Goal: Task Accomplishment & Management: Use online tool/utility

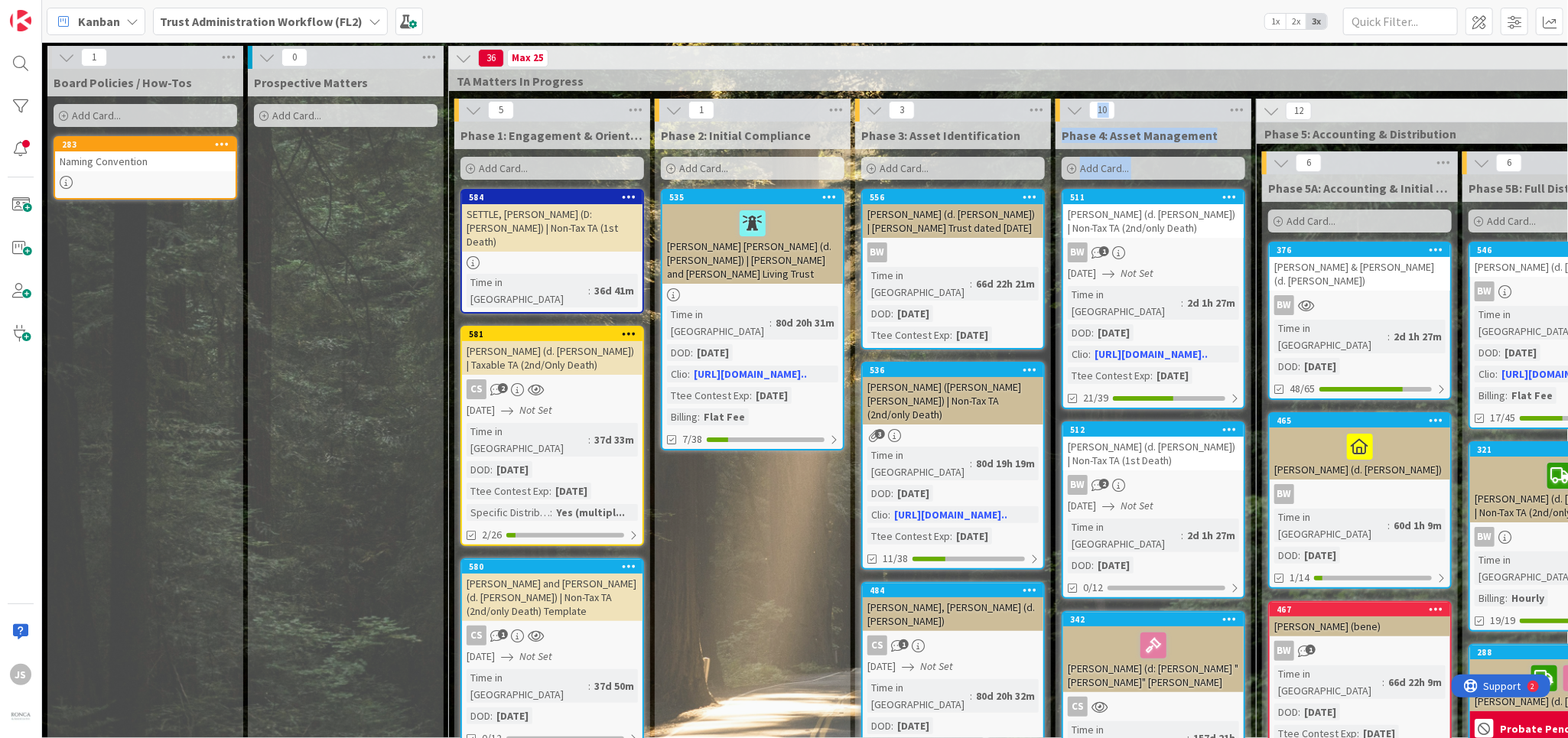
scroll to position [0, 588]
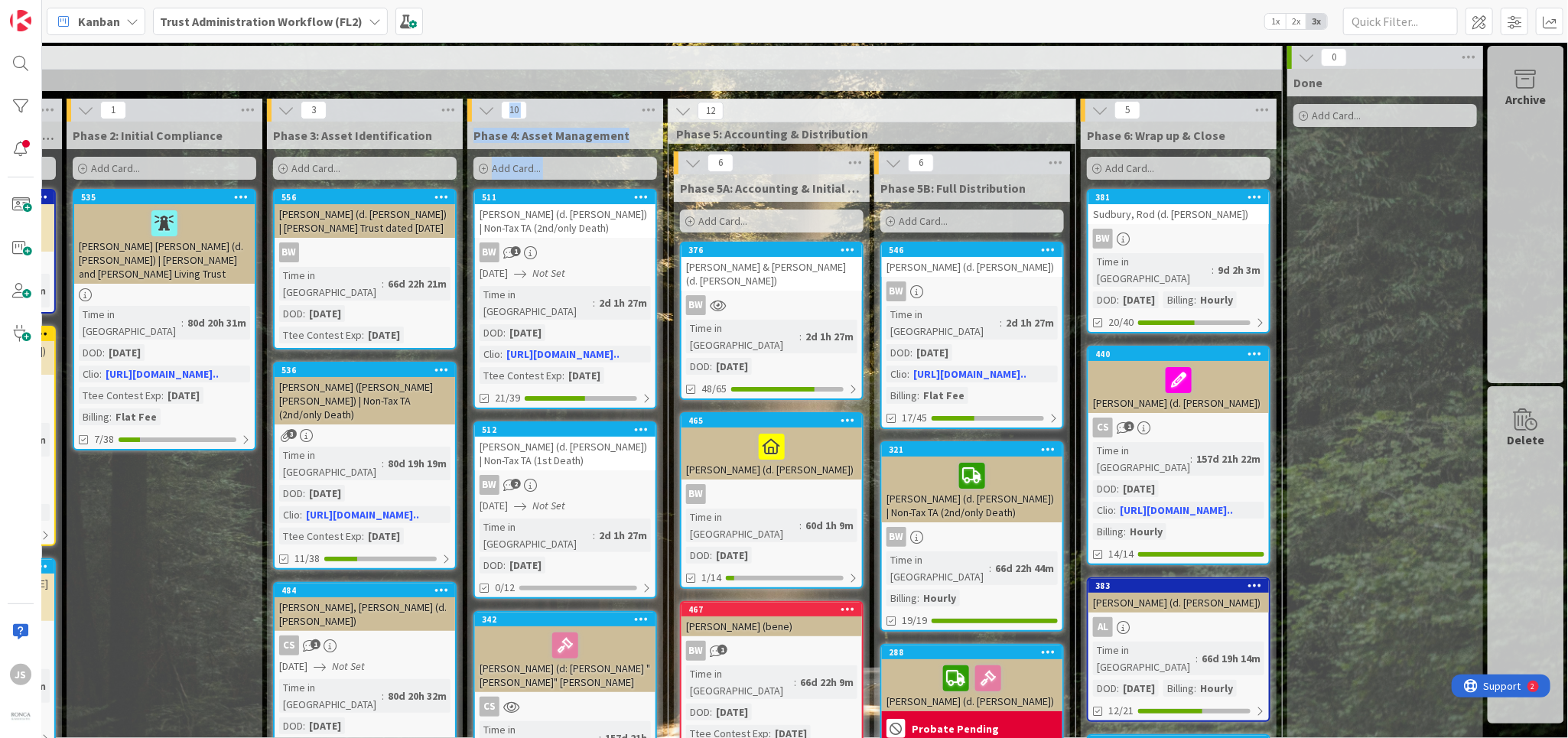
click at [249, 20] on b "Trust Administration Workflow (FL2)" at bounding box center [261, 22] width 202 height 15
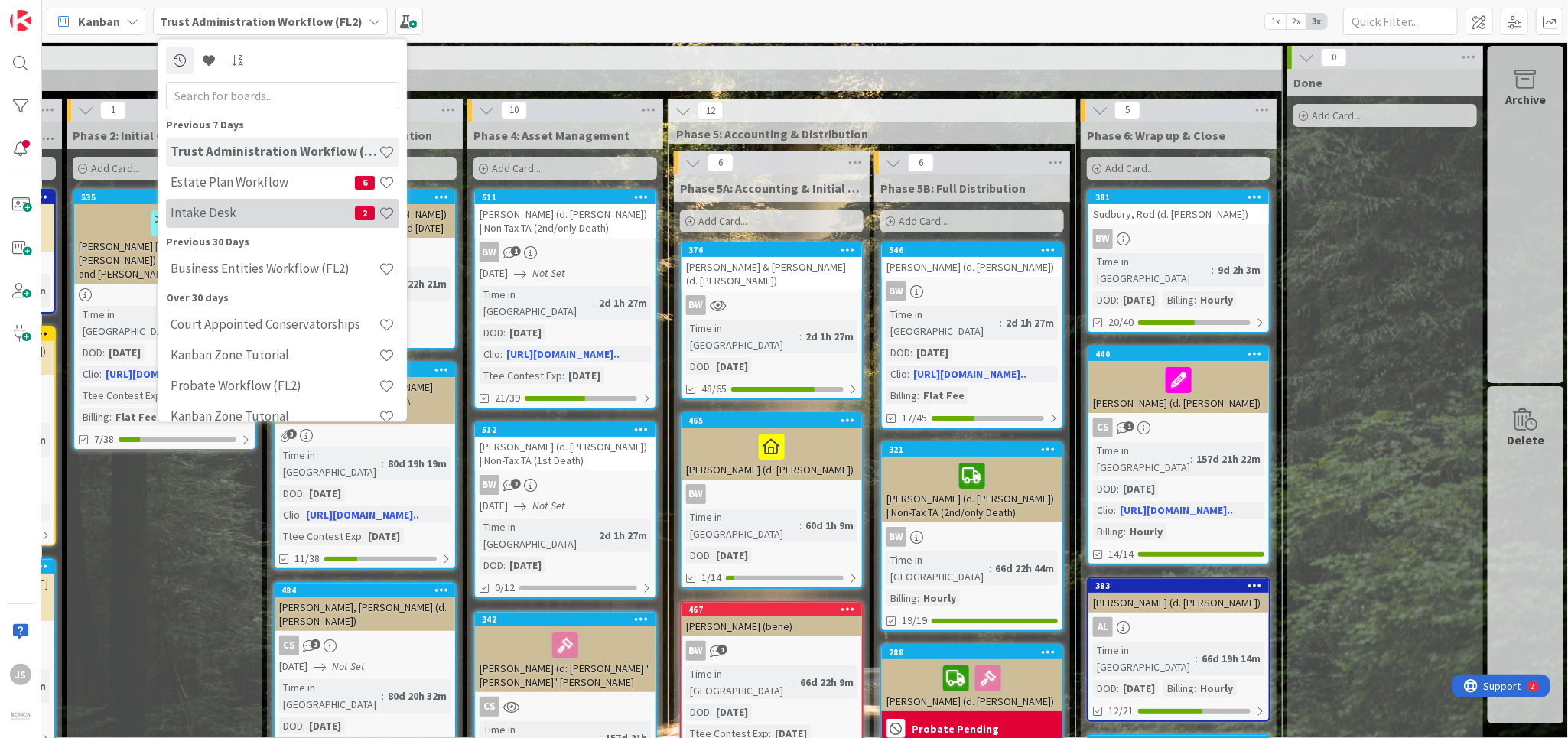
click at [225, 212] on h4 "Intake Desk" at bounding box center [262, 213] width 184 height 15
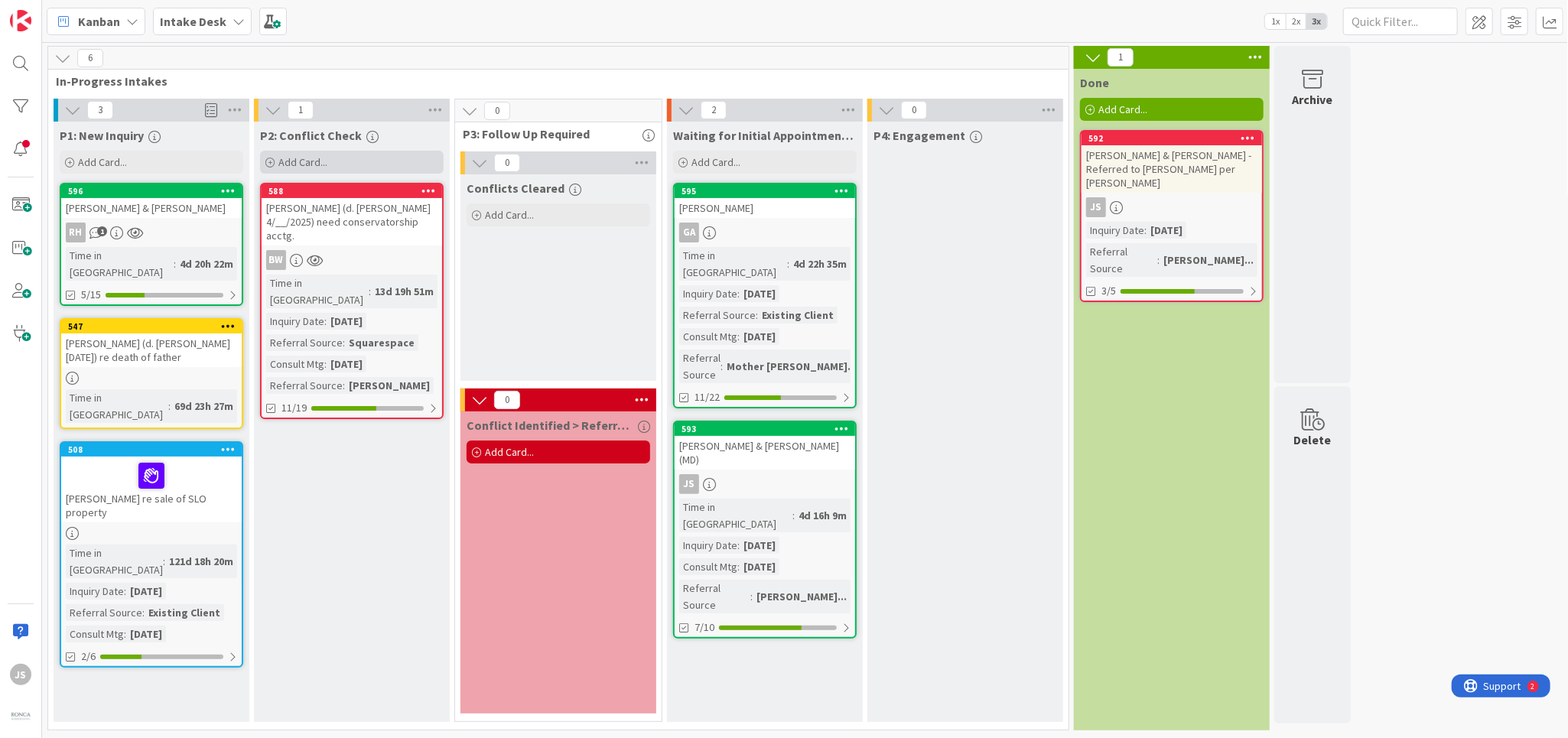
click at [289, 158] on span "Add Card..." at bounding box center [303, 162] width 49 height 14
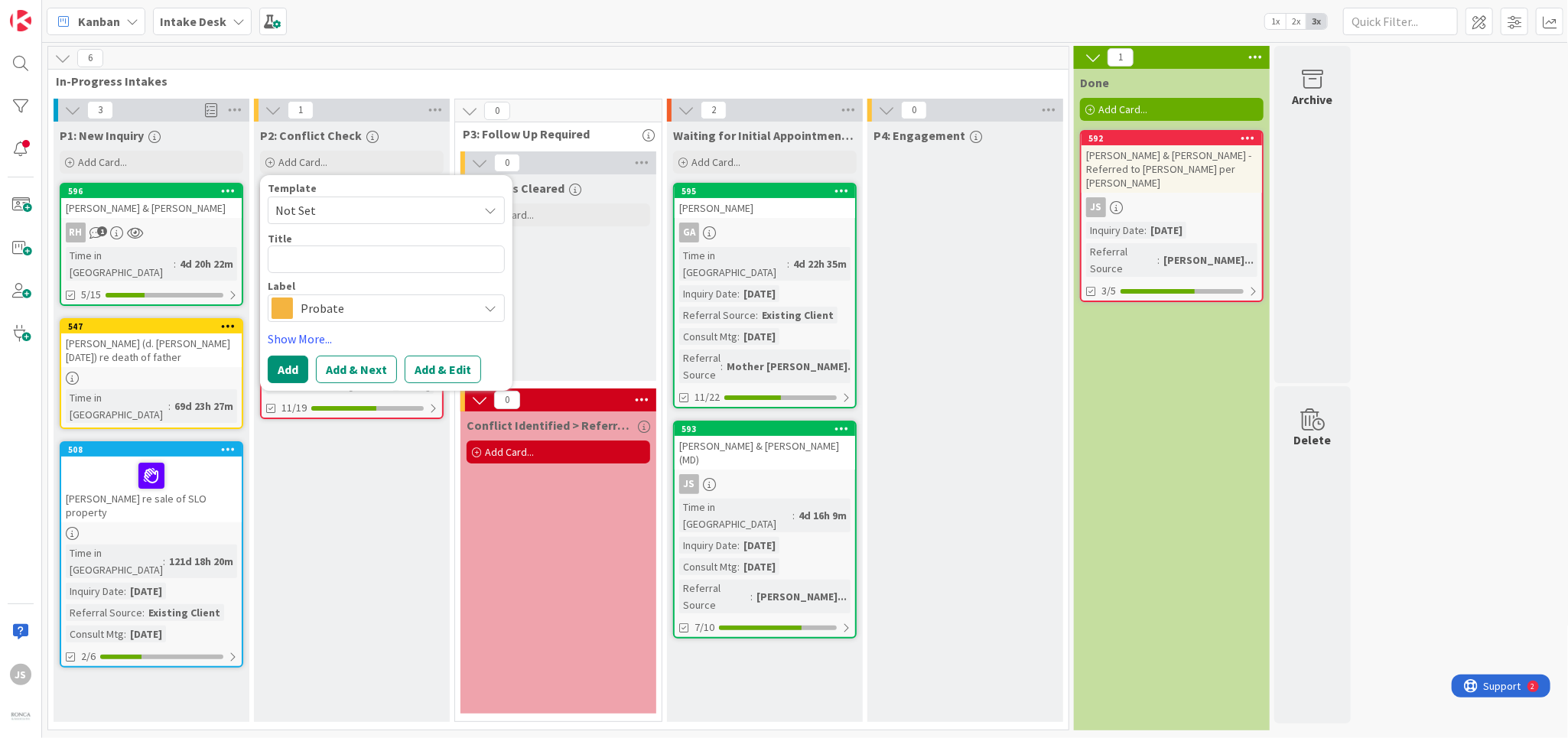
type textarea "x"
type textarea "B"
type textarea "x"
type textarea "Bl"
type textarea "x"
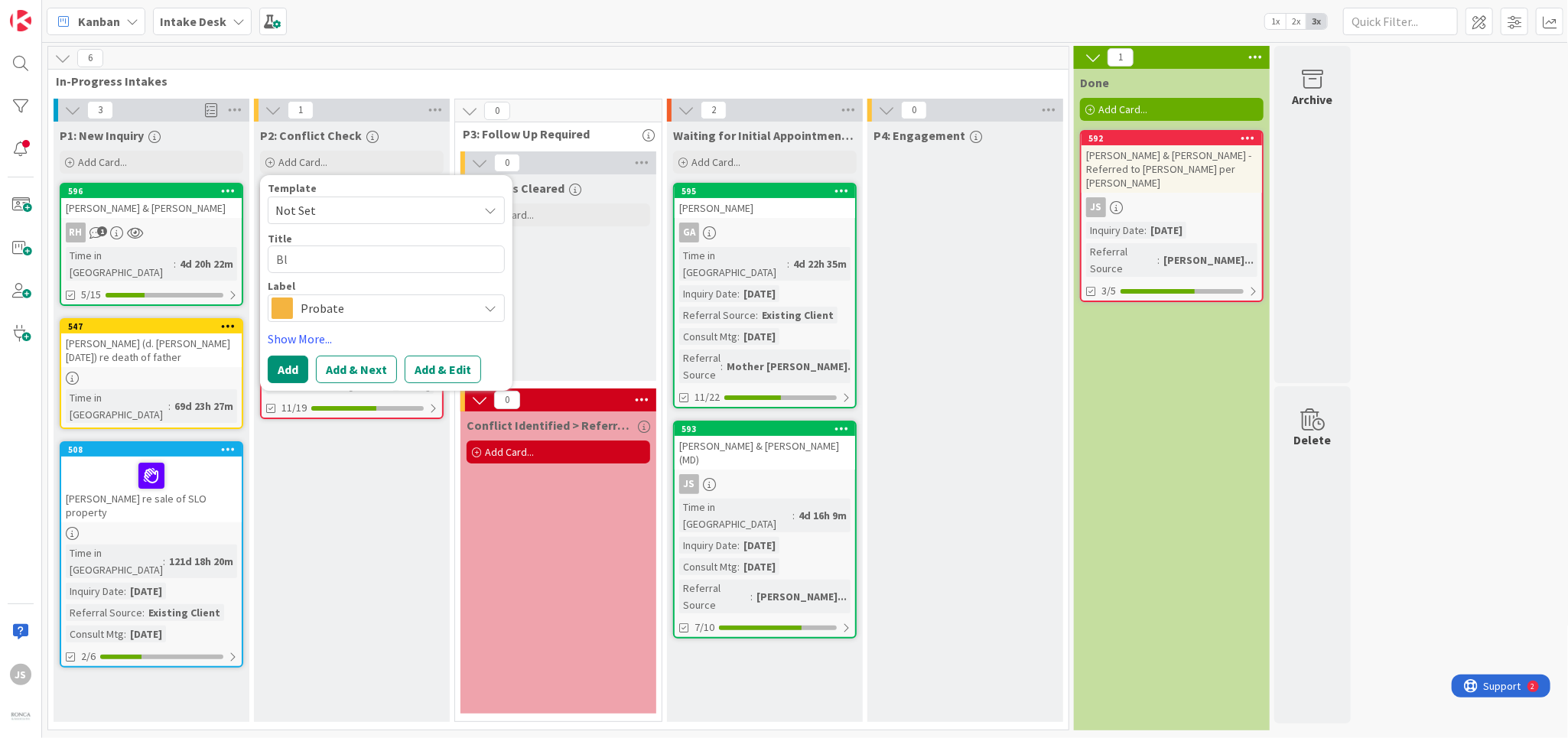
type textarea "Blo"
type textarea "x"
type textarea "Bloo"
type textarea "x"
type textarea "Bloom"
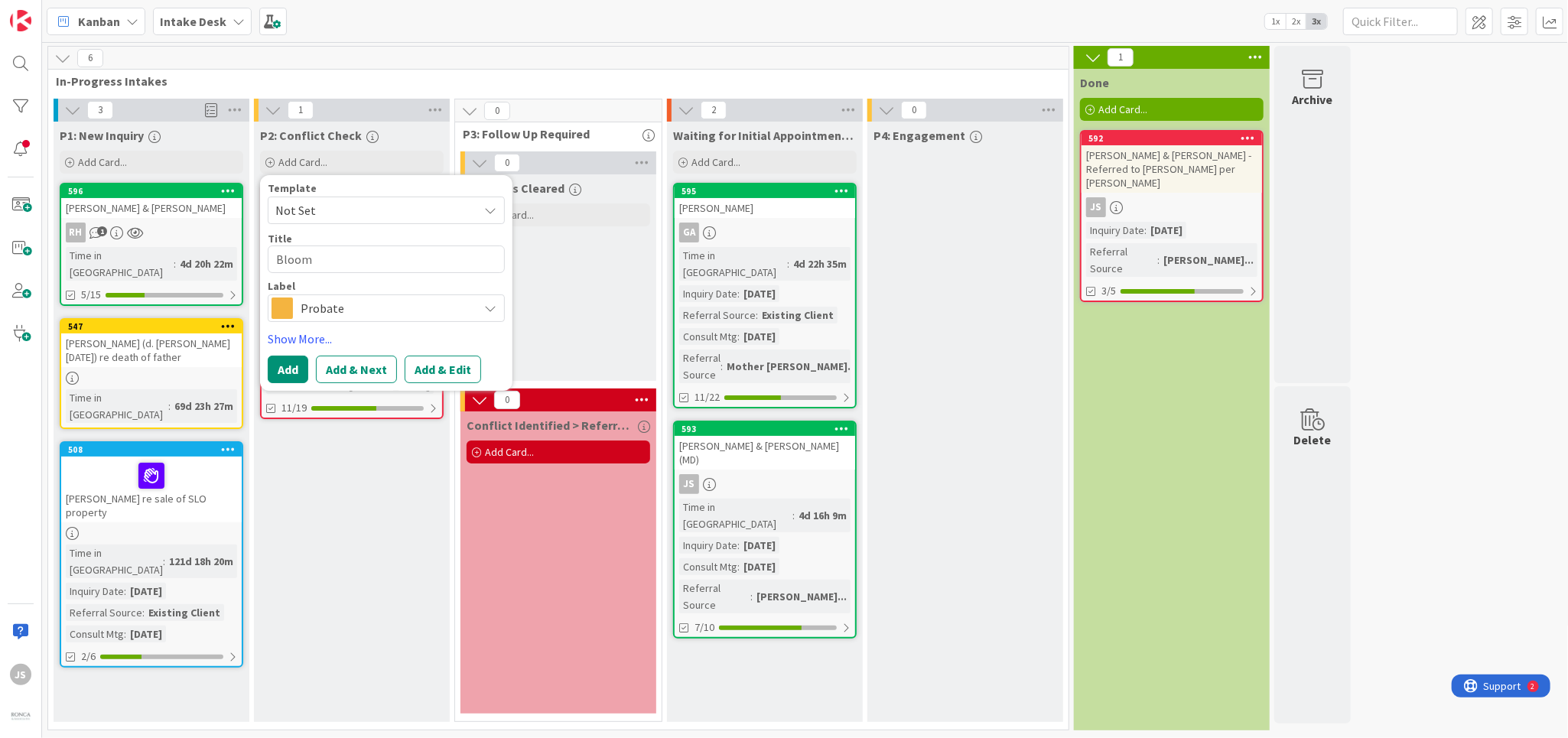
type textarea "x"
type textarea "Bloom,"
type textarea "x"
type textarea "Bloom,"
type textarea "x"
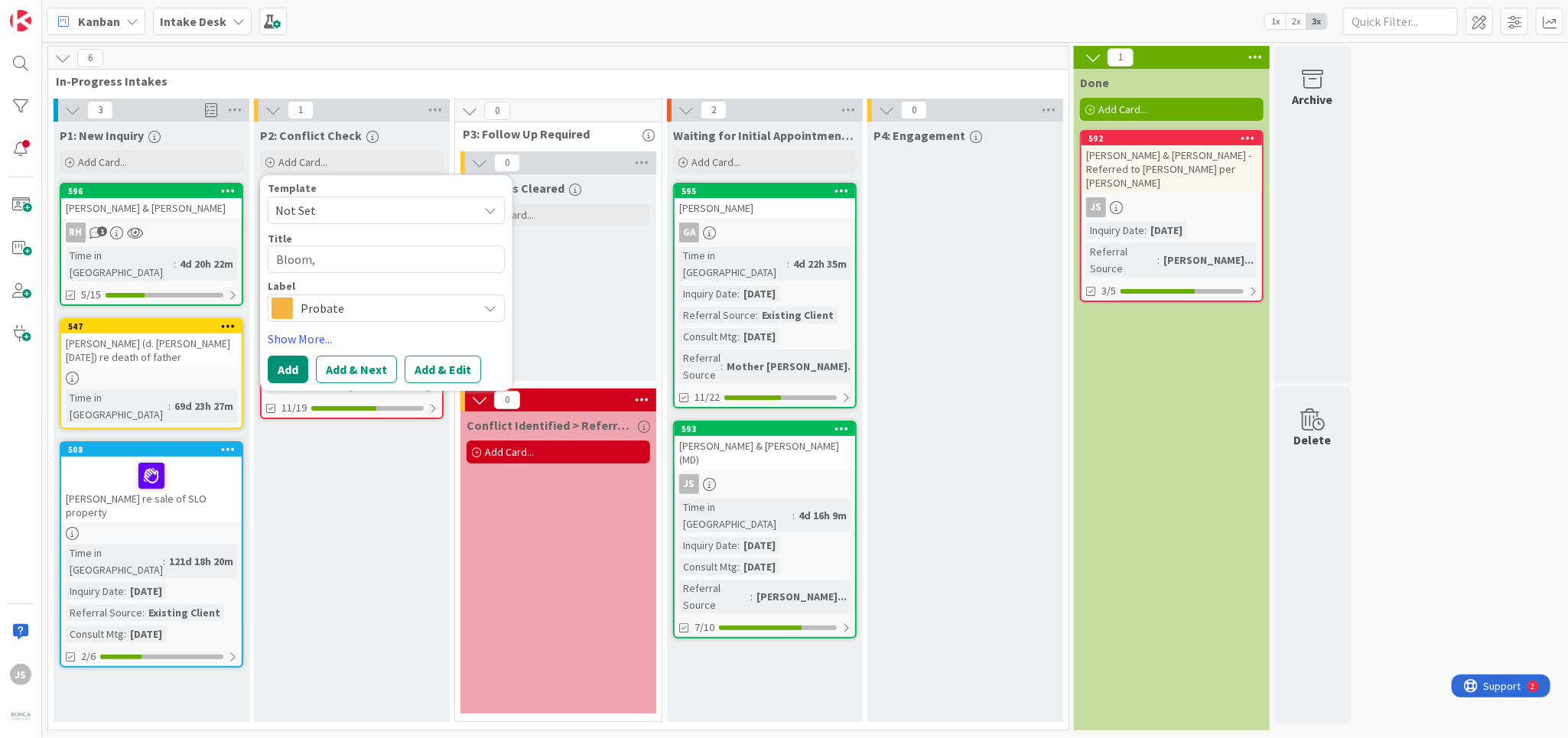
type textarea "Bloom, C"
type textarea "x"
type textarea "Bloom, Ch"
type textarea "x"
type textarea "Bloom, Chr"
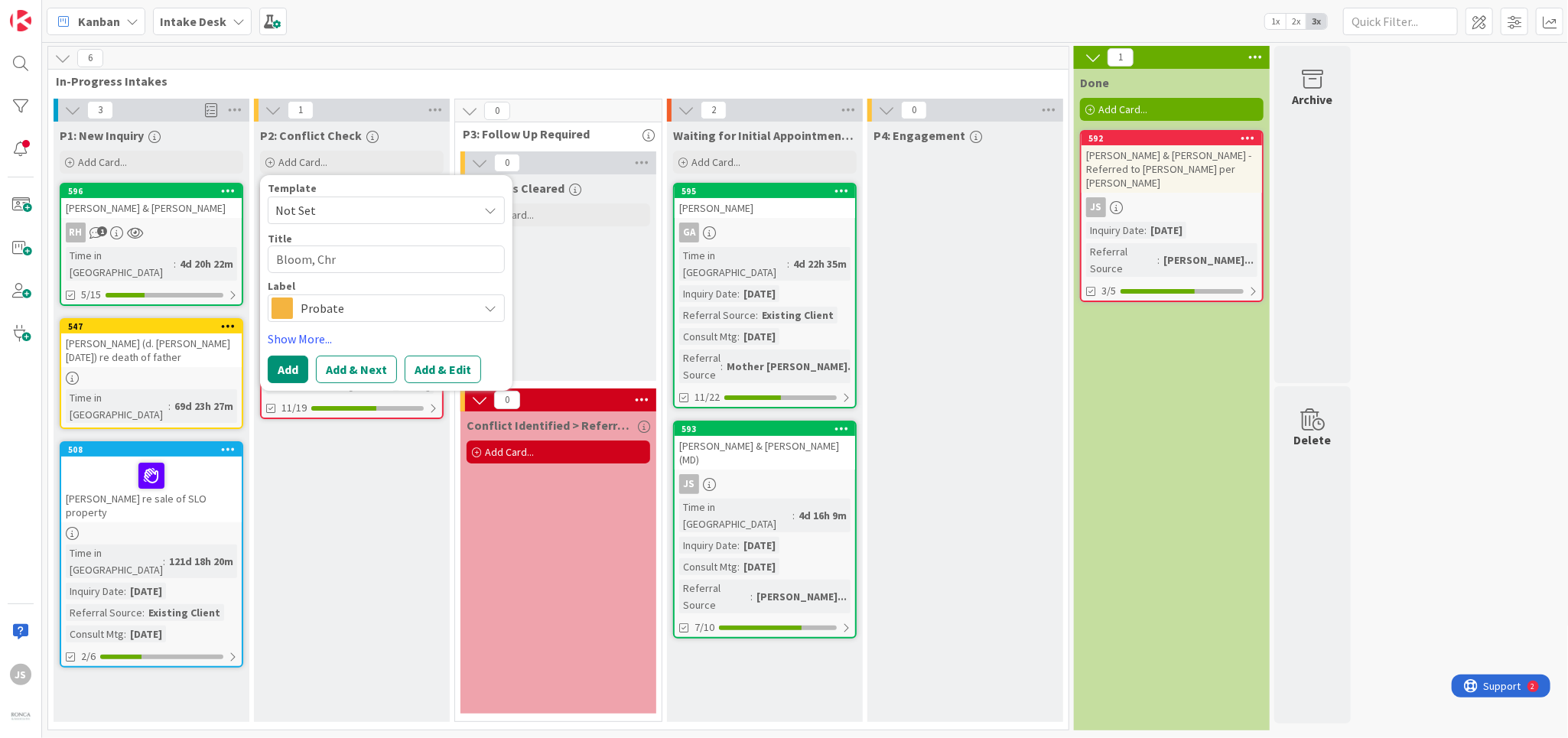
type textarea "x"
type textarea "Bloom, Chri"
type textarea "x"
type textarea "[PERSON_NAME]"
type textarea "x"
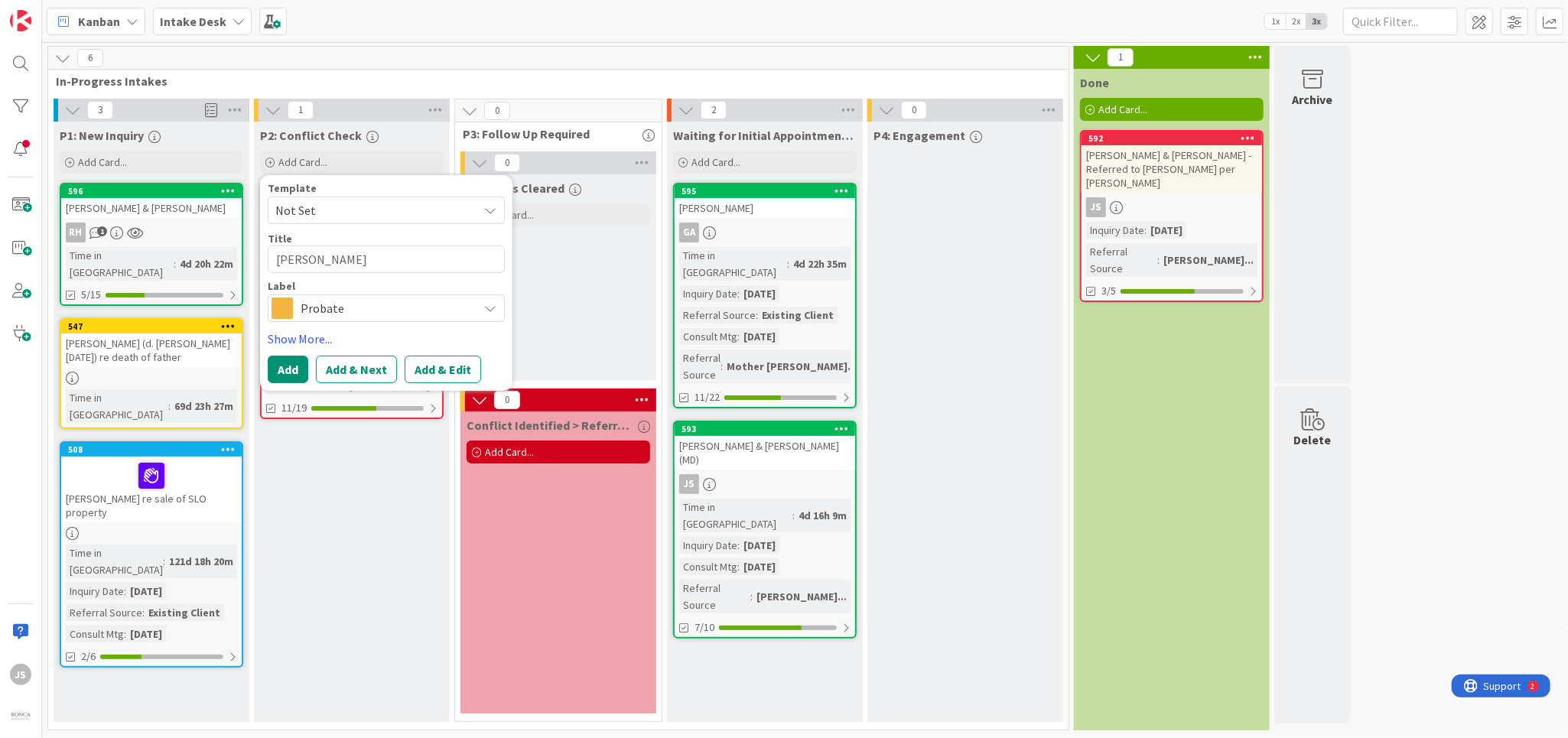
type textarea "Bloom, [DEMOGRAPHIC_DATA]"
type textarea "x"
type textarea "[PERSON_NAME][DEMOGRAPHIC_DATA]"
type textarea "x"
type textarea "[PERSON_NAME]"
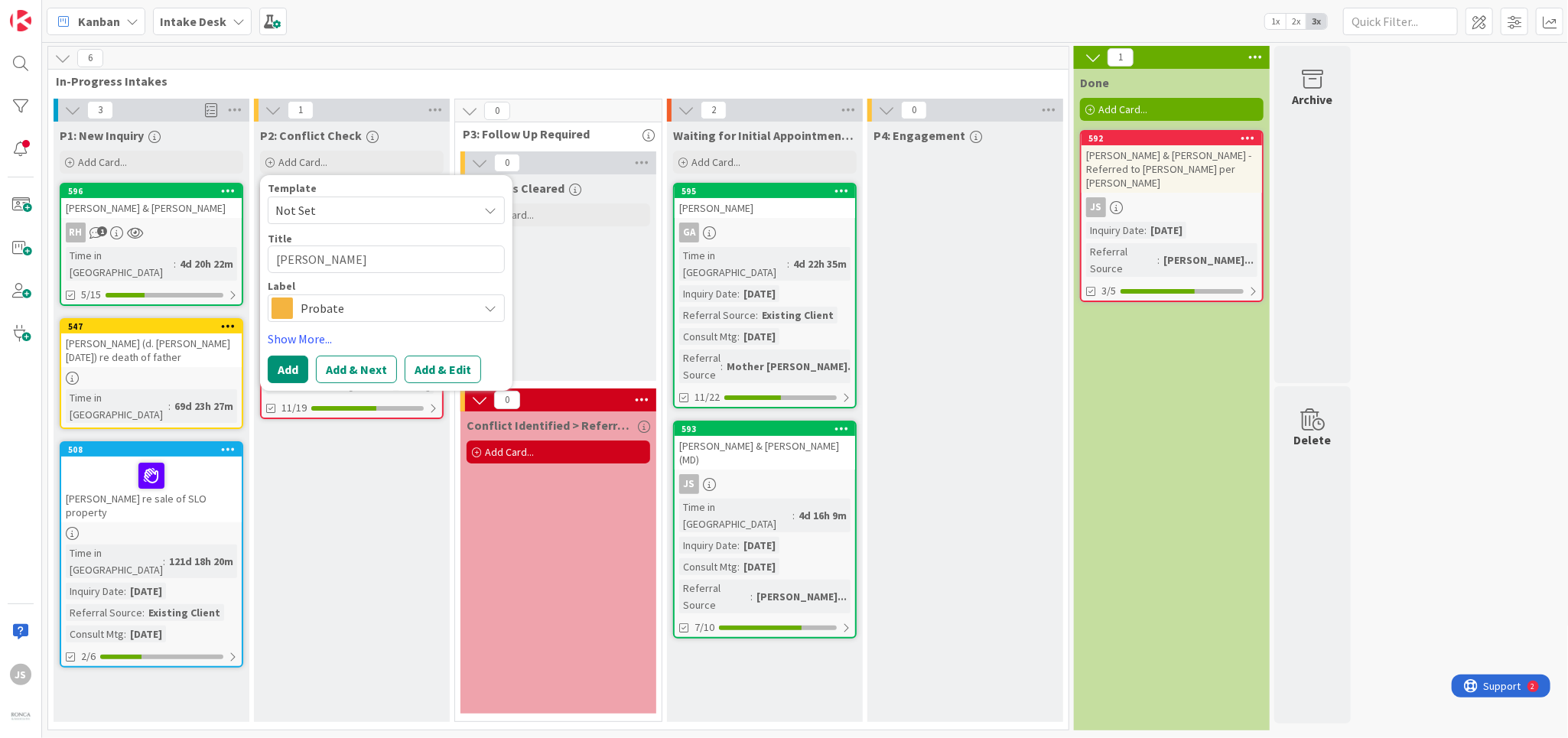
type textarea "x"
type textarea "[PERSON_NAME]"
type textarea "x"
type textarea "[PERSON_NAME]"
type textarea "x"
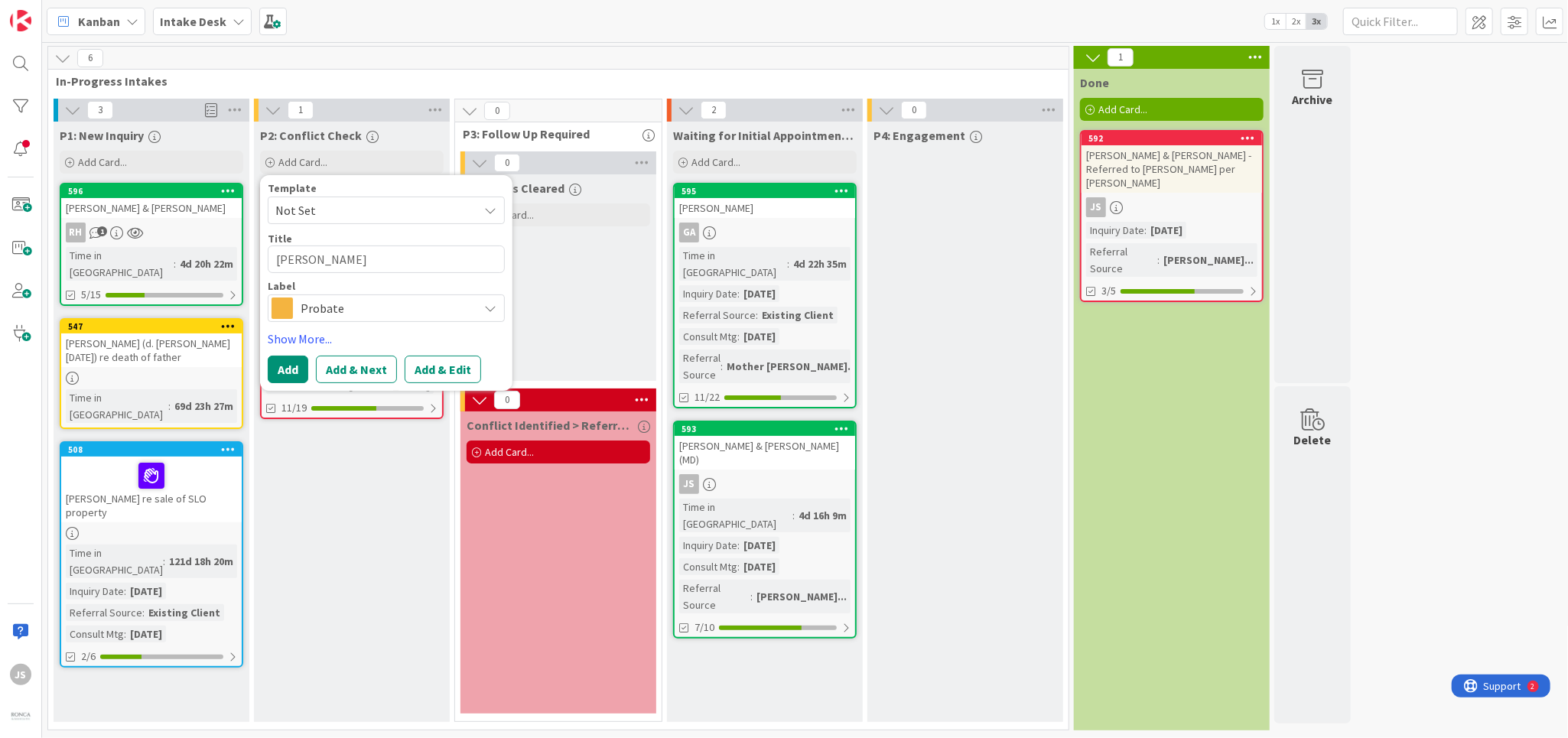
type textarea "[PERSON_NAME] &"
type textarea "x"
type textarea "[PERSON_NAME] &"
type textarea "x"
type textarea "[PERSON_NAME] & J"
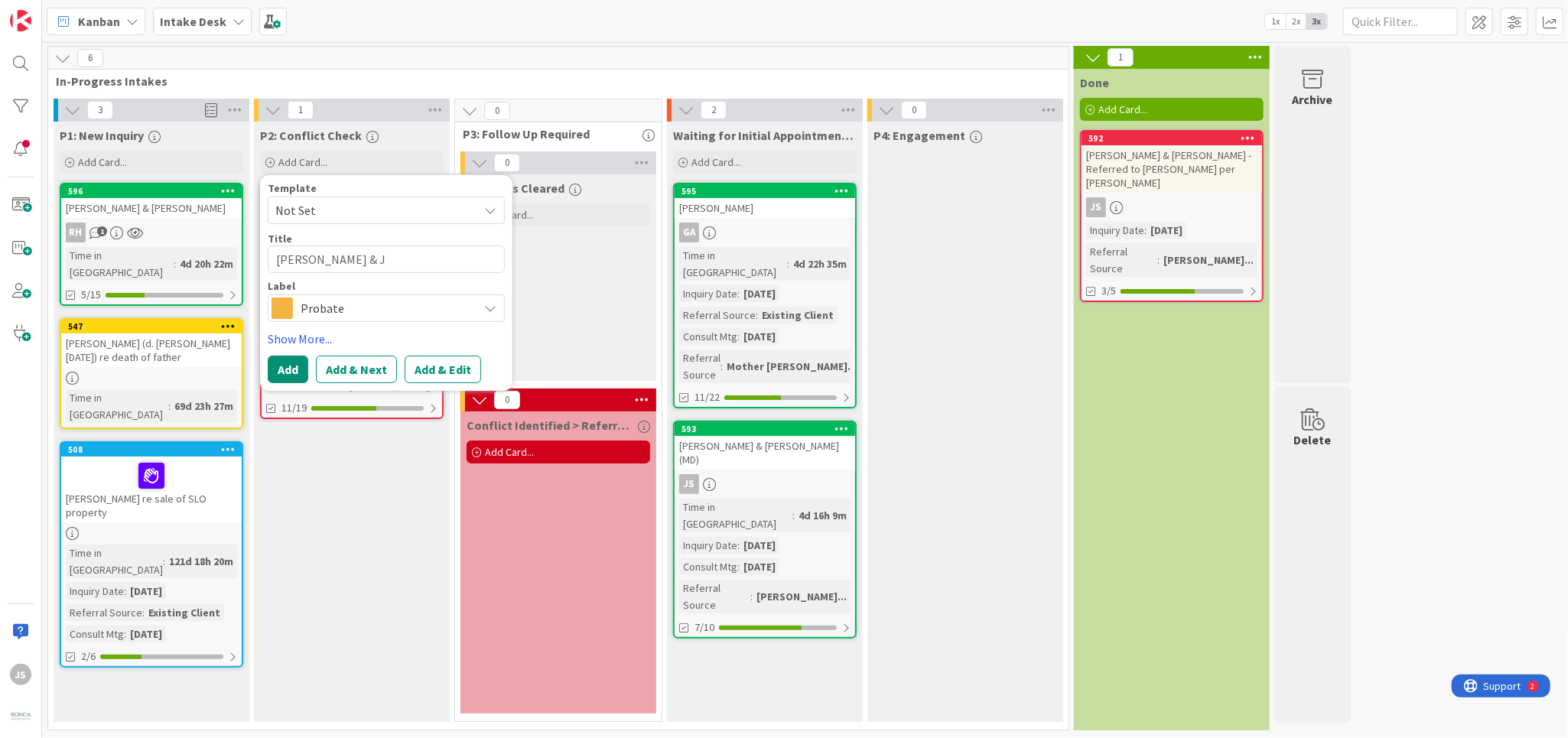
type textarea "x"
type textarea "[PERSON_NAME] & [PERSON_NAME]"
type textarea "x"
type textarea "[PERSON_NAME] & Jef"
type textarea "x"
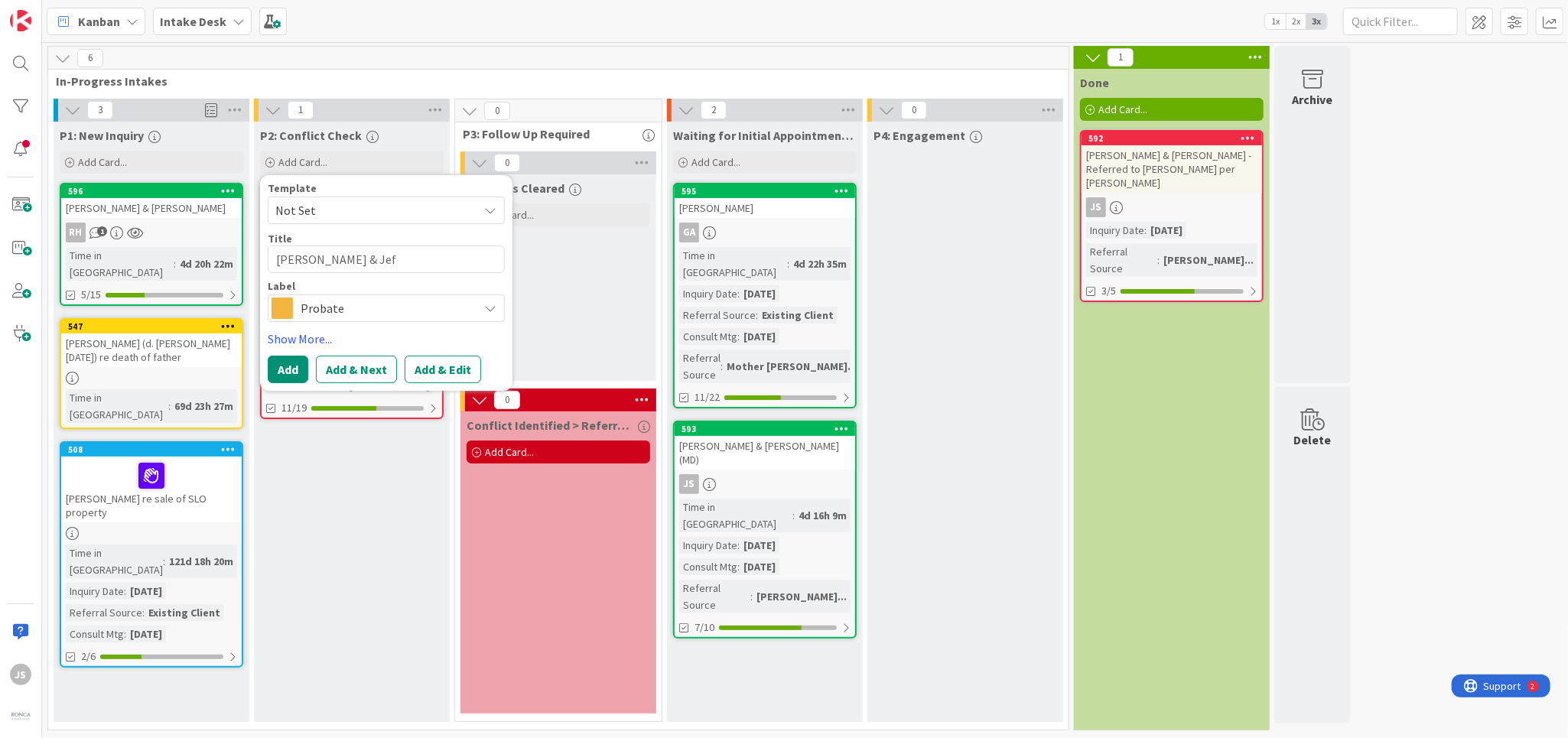
type textarea "[PERSON_NAME] & [PERSON_NAME]"
type textarea "x"
type textarea "[PERSON_NAME] & [PERSON_NAME]"
type textarea "x"
type textarea "[PERSON_NAME] & [PERSON_NAME]"
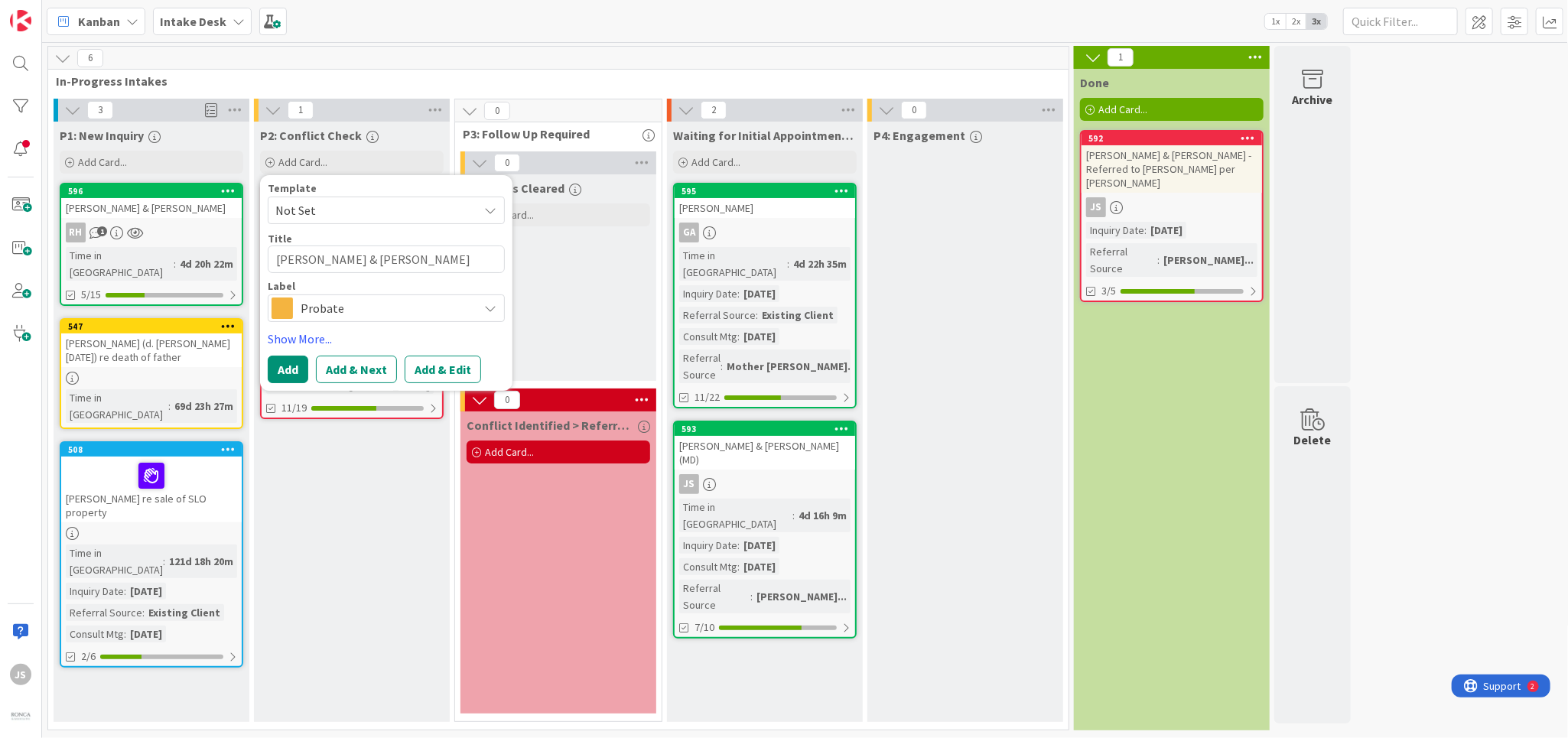
type textarea "x"
type textarea "[PERSON_NAME] & [PERSON_NAME]"
click at [496, 307] on icon at bounding box center [490, 309] width 12 height 12
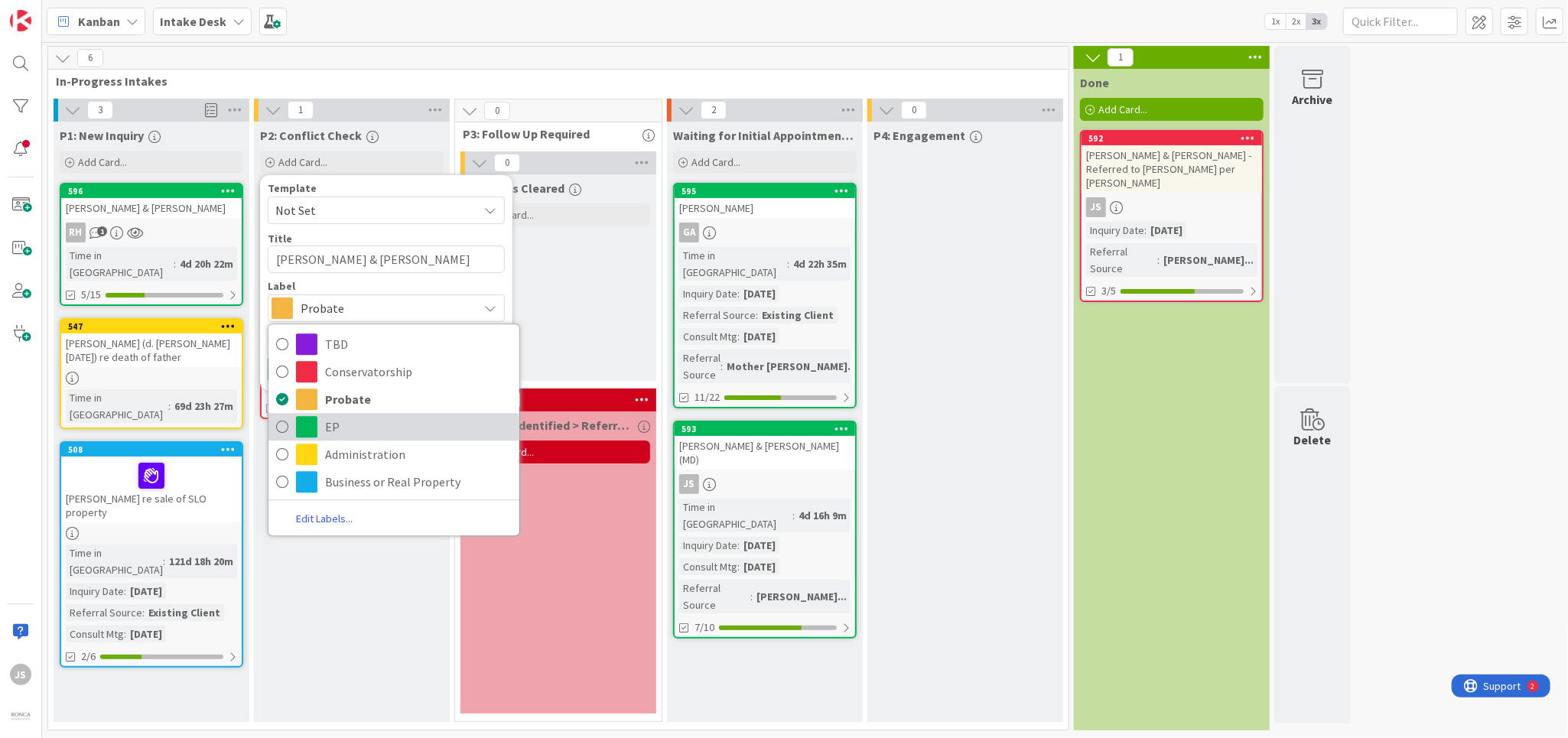
click at [285, 429] on icon at bounding box center [283, 427] width 12 height 23
type textarea "x"
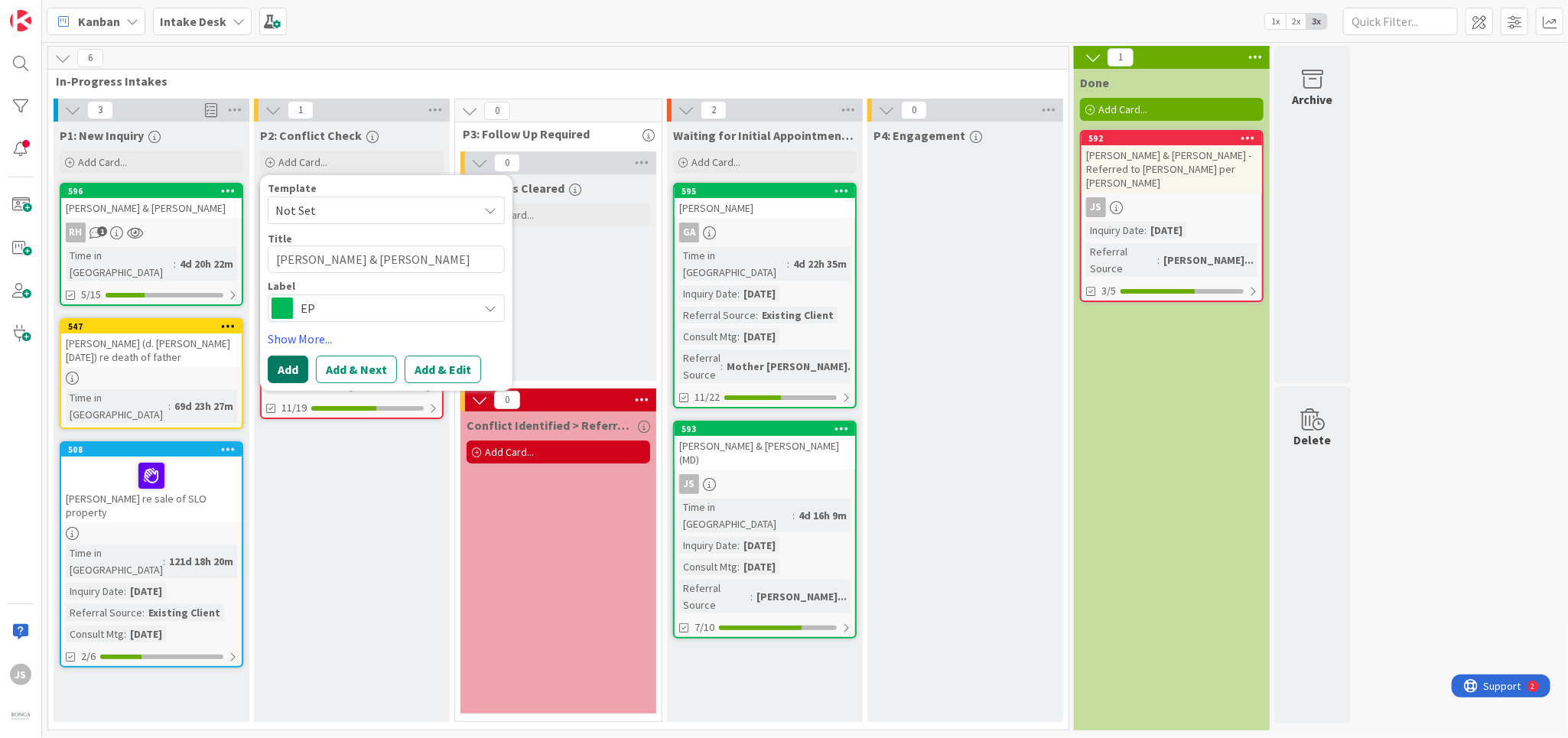
click at [289, 369] on button "Add" at bounding box center [288, 369] width 41 height 28
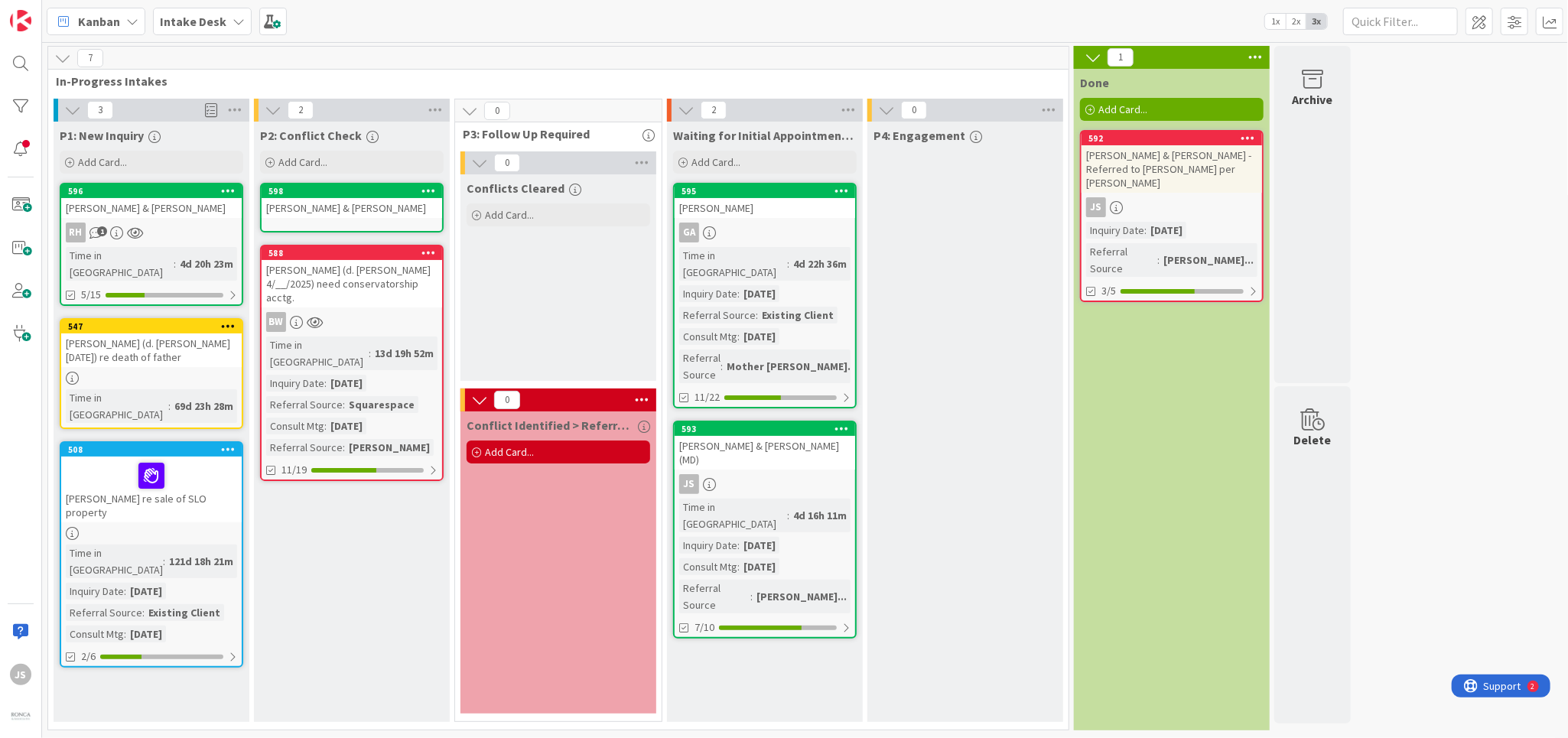
click at [333, 209] on div "[PERSON_NAME] & [PERSON_NAME]" at bounding box center [352, 208] width 181 height 20
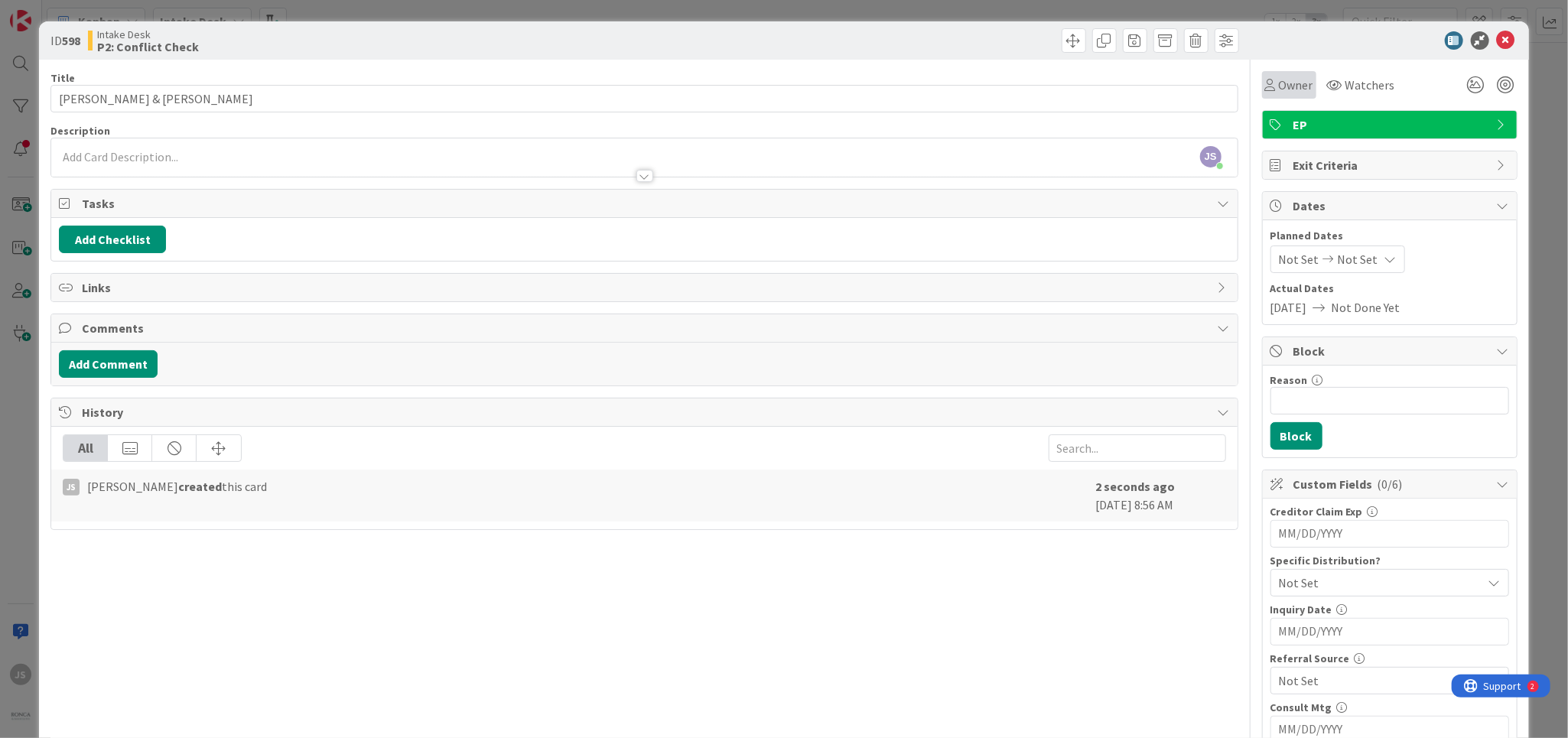
click at [1296, 86] on span "Owner" at bounding box center [1296, 85] width 35 height 18
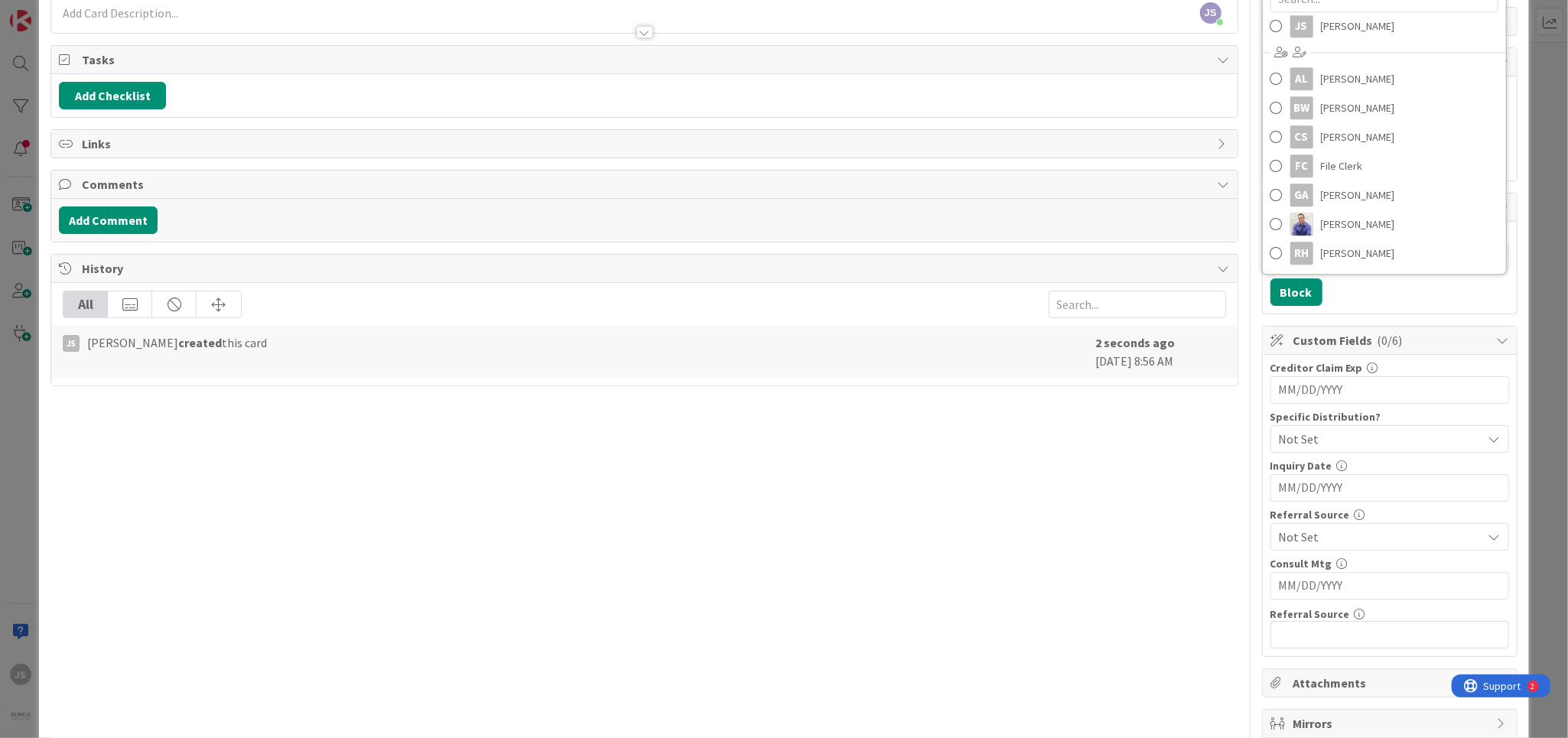
scroll to position [212, 0]
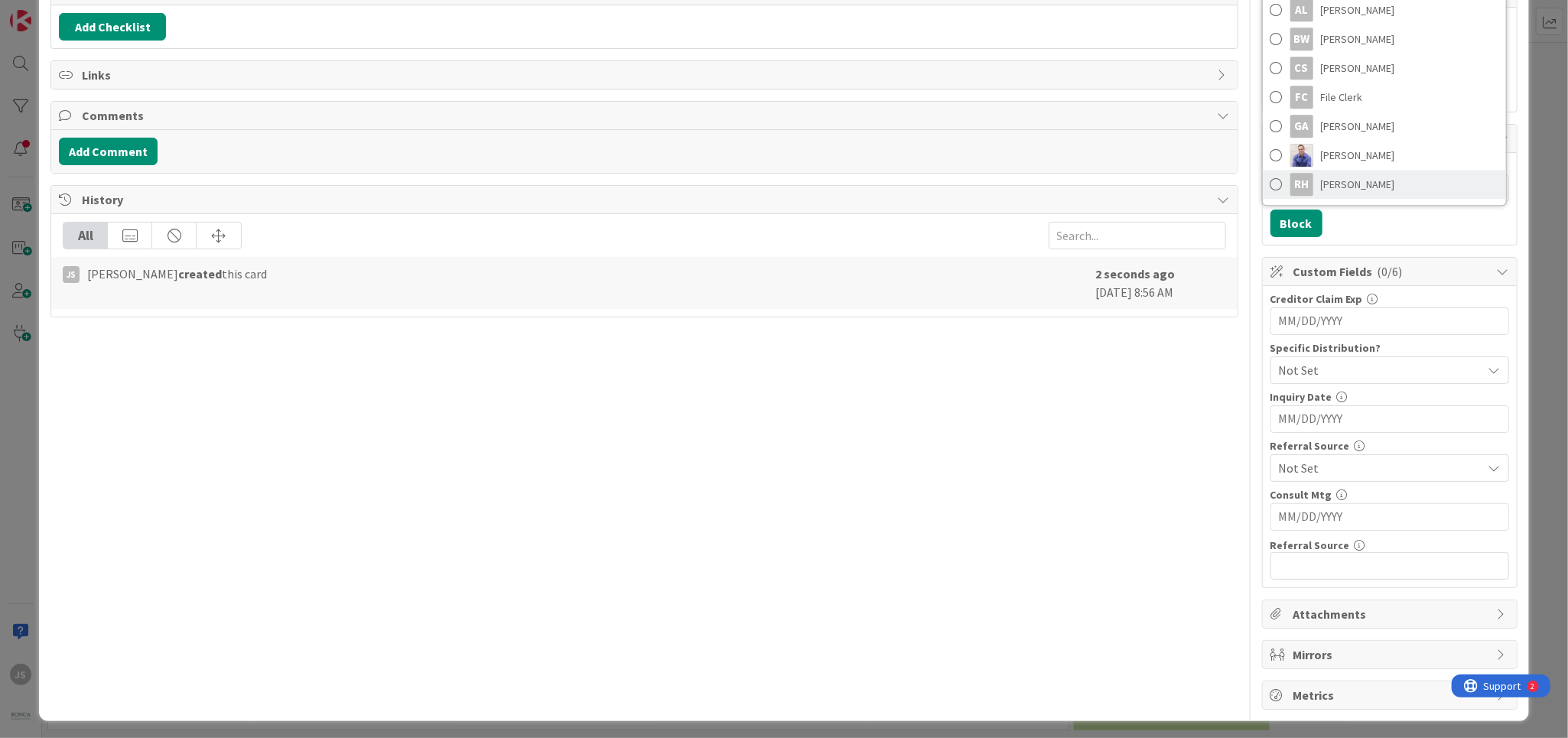
click at [1274, 187] on span at bounding box center [1277, 185] width 12 height 23
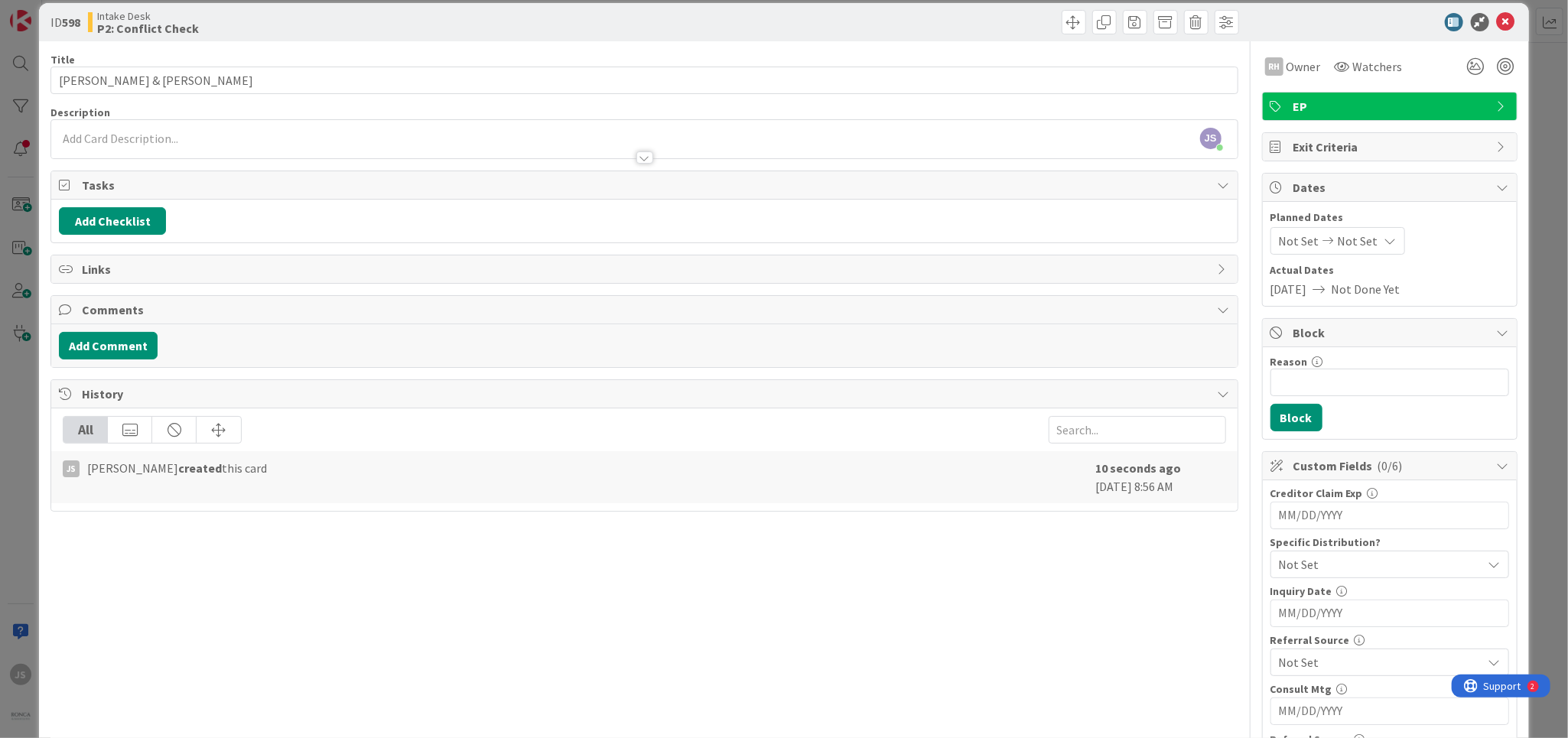
scroll to position [0, 0]
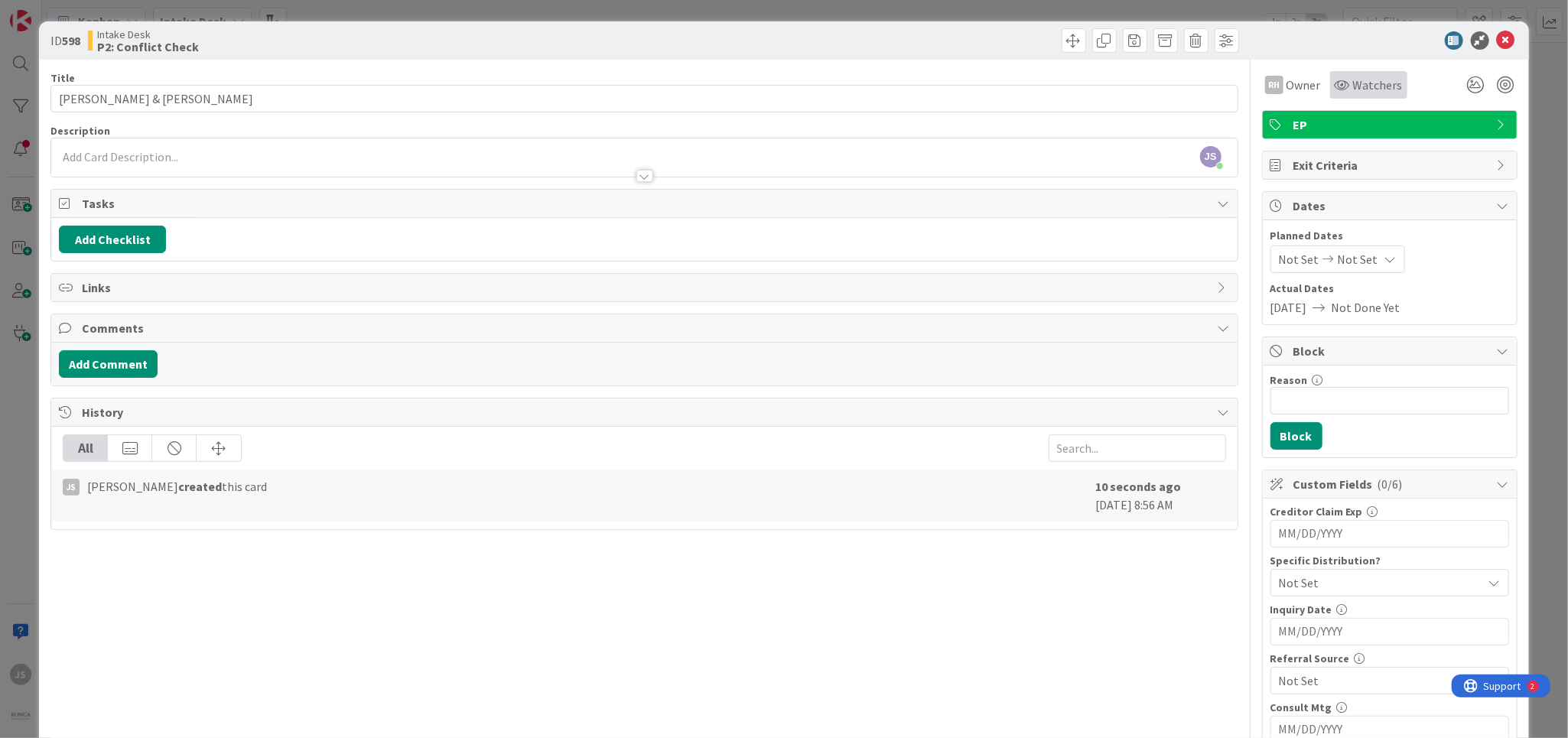
click at [1378, 85] on span "Watchers" at bounding box center [1378, 85] width 50 height 18
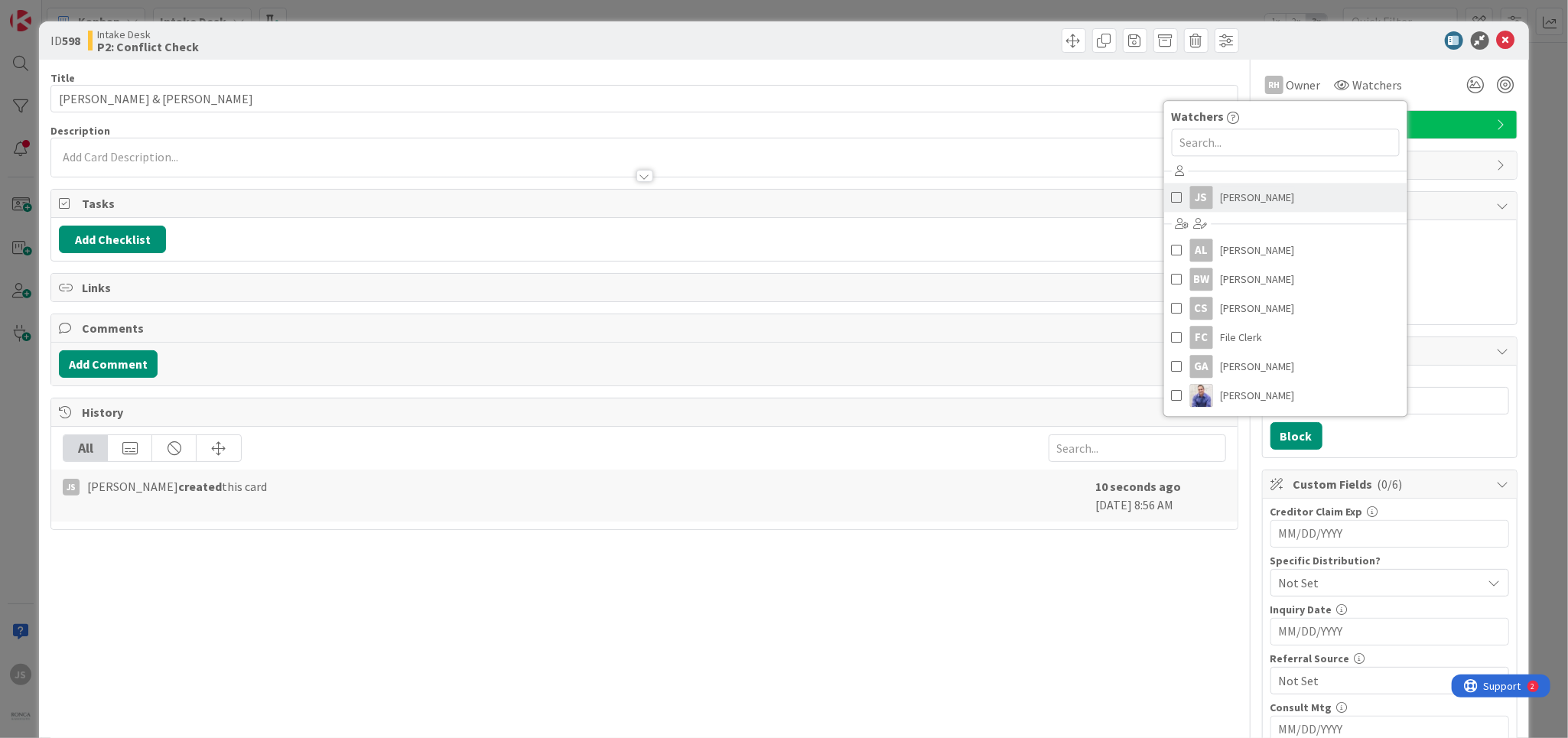
click at [1175, 199] on span at bounding box center [1177, 197] width 11 height 23
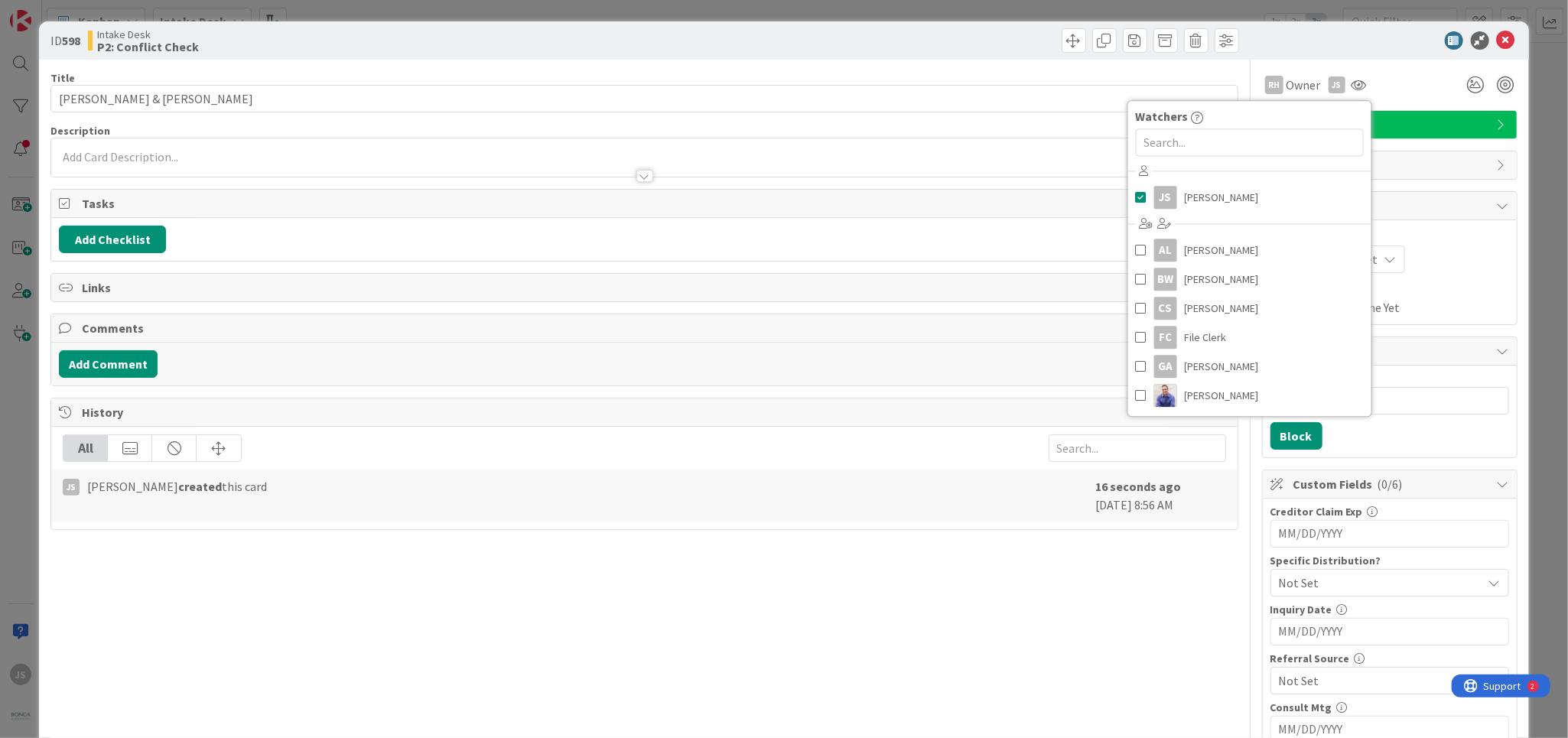
click at [136, 158] on div at bounding box center [644, 161] width 1186 height 32
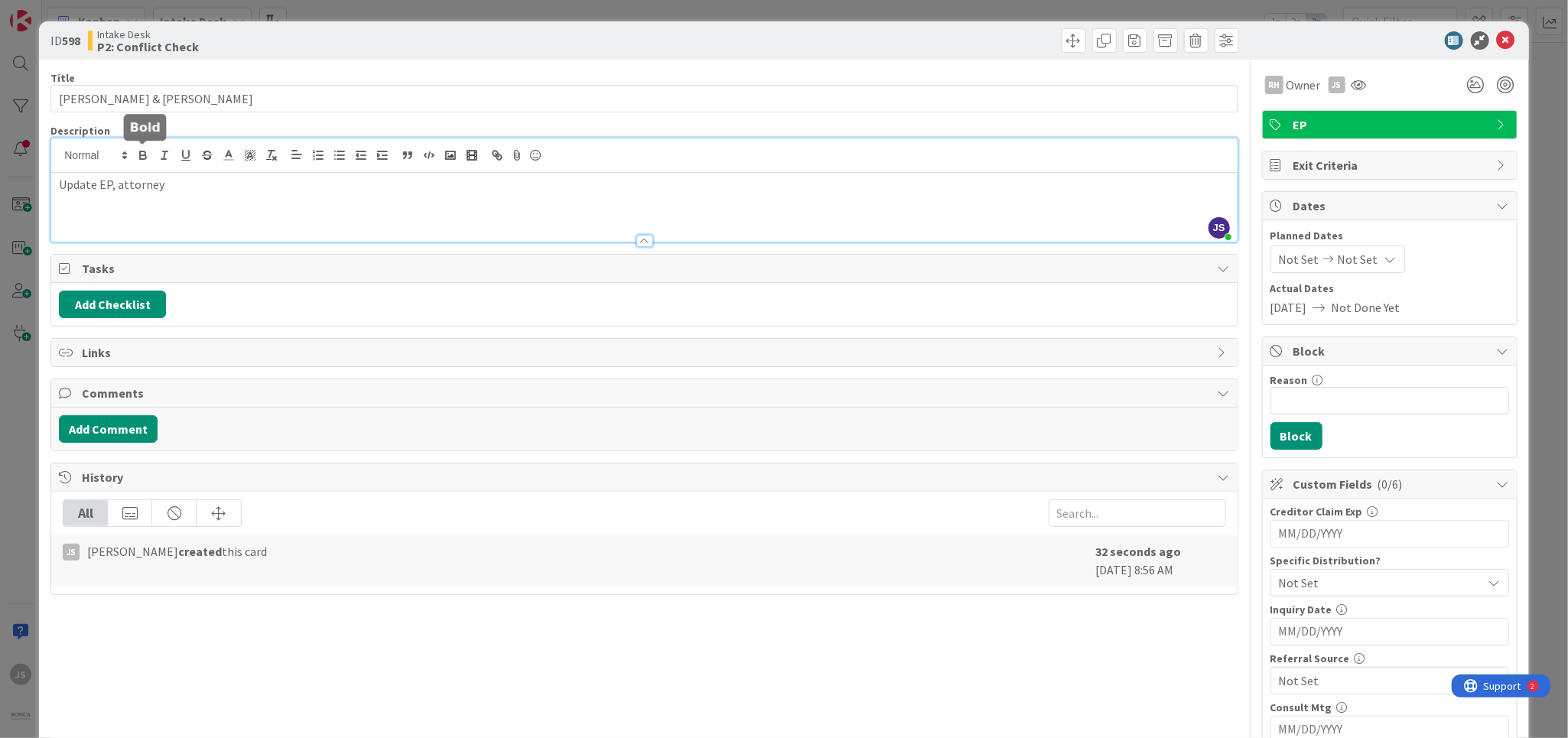
click at [140, 157] on icon "button" at bounding box center [143, 157] width 6 height 4
click at [352, 46] on div "Intake Desk P2: Conflict Check" at bounding box center [364, 41] width 553 height 25
click at [189, 185] on p "Update EP, attorney ﻿" at bounding box center [644, 185] width 1171 height 18
click at [1507, 36] on icon at bounding box center [1506, 41] width 18 height 18
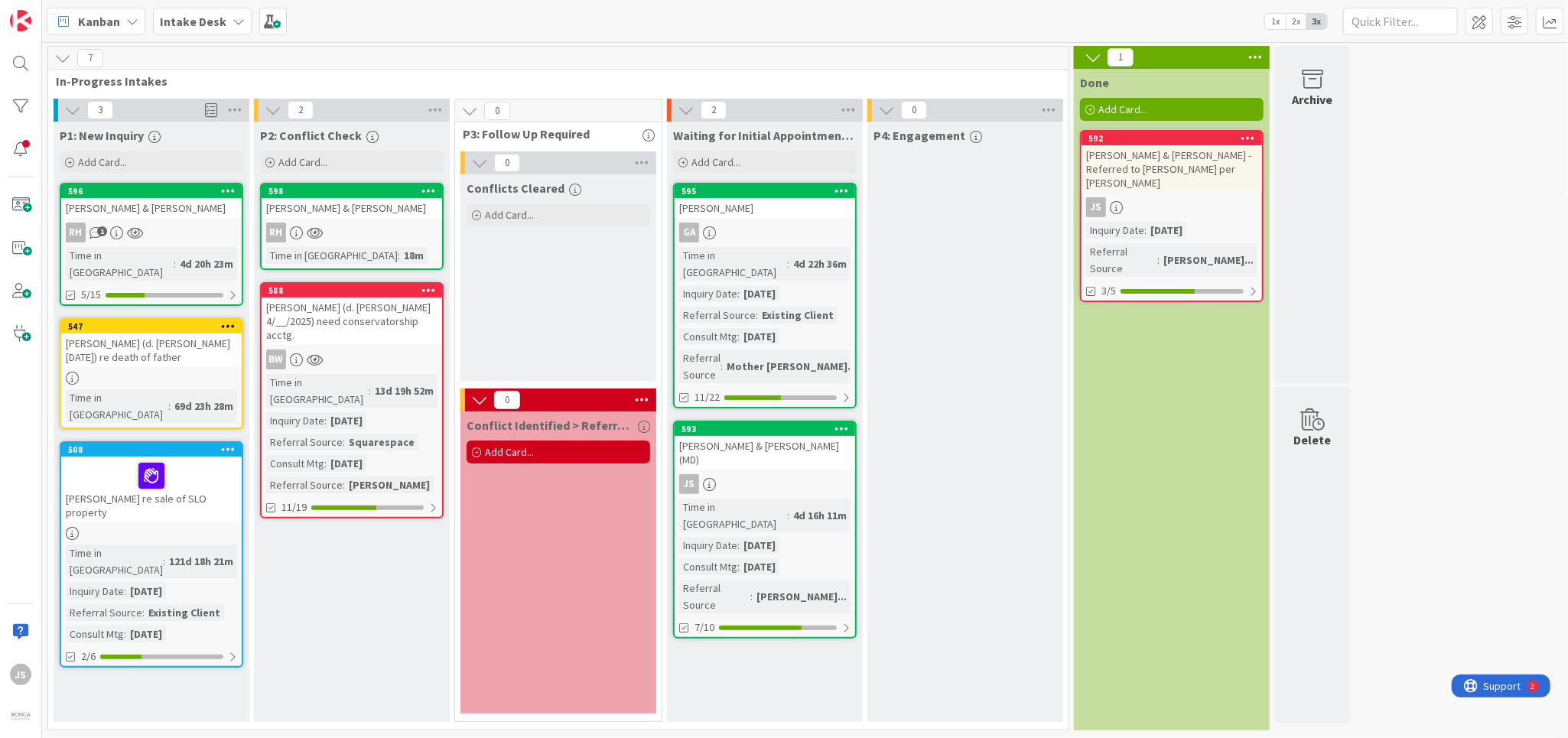
click at [362, 221] on div "598 [PERSON_NAME] & [PERSON_NAME] Time in Column : 18m" at bounding box center [352, 225] width 183 height 87
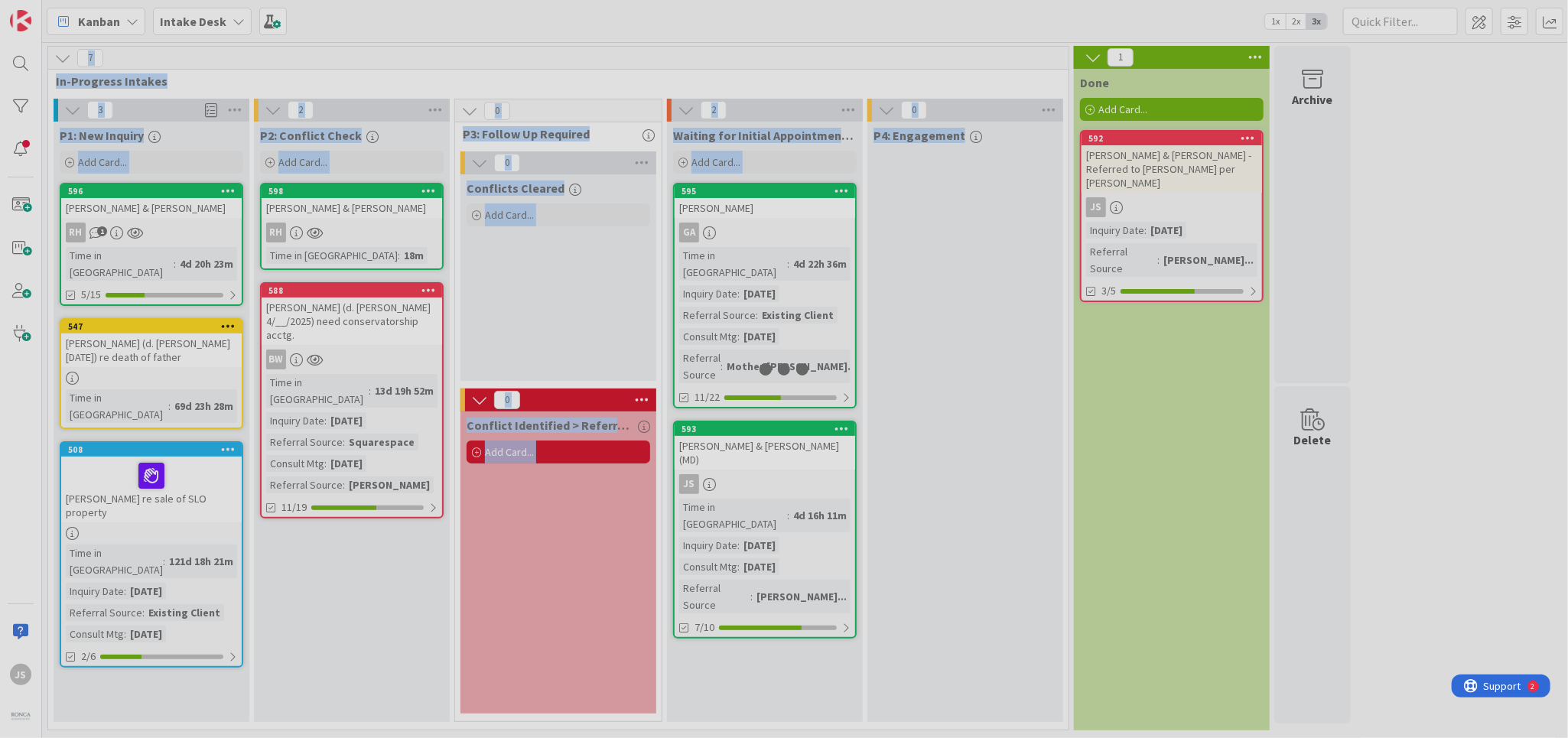
click at [362, 221] on div at bounding box center [784, 369] width 1568 height 738
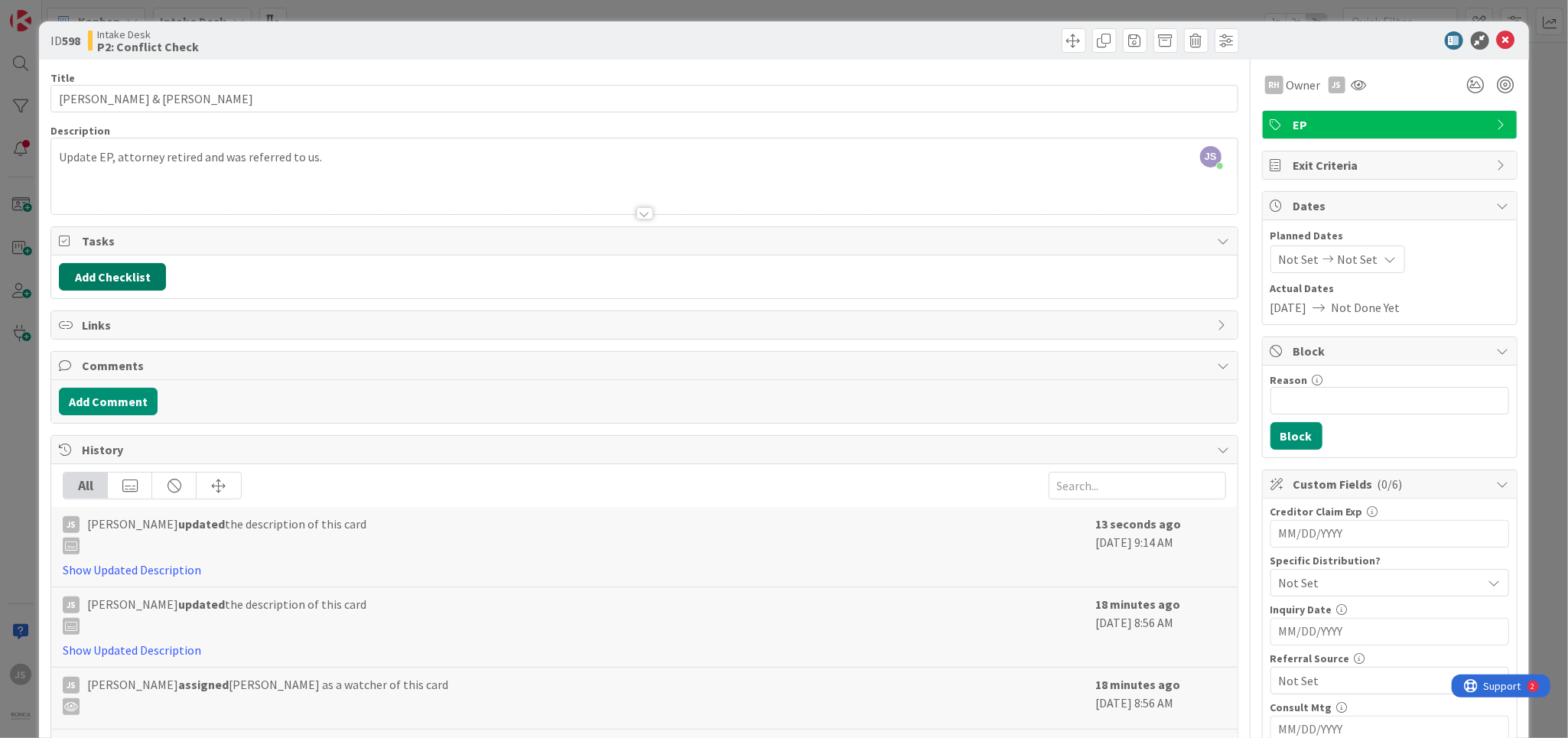
click at [109, 271] on button "Add Checklist" at bounding box center [112, 277] width 107 height 28
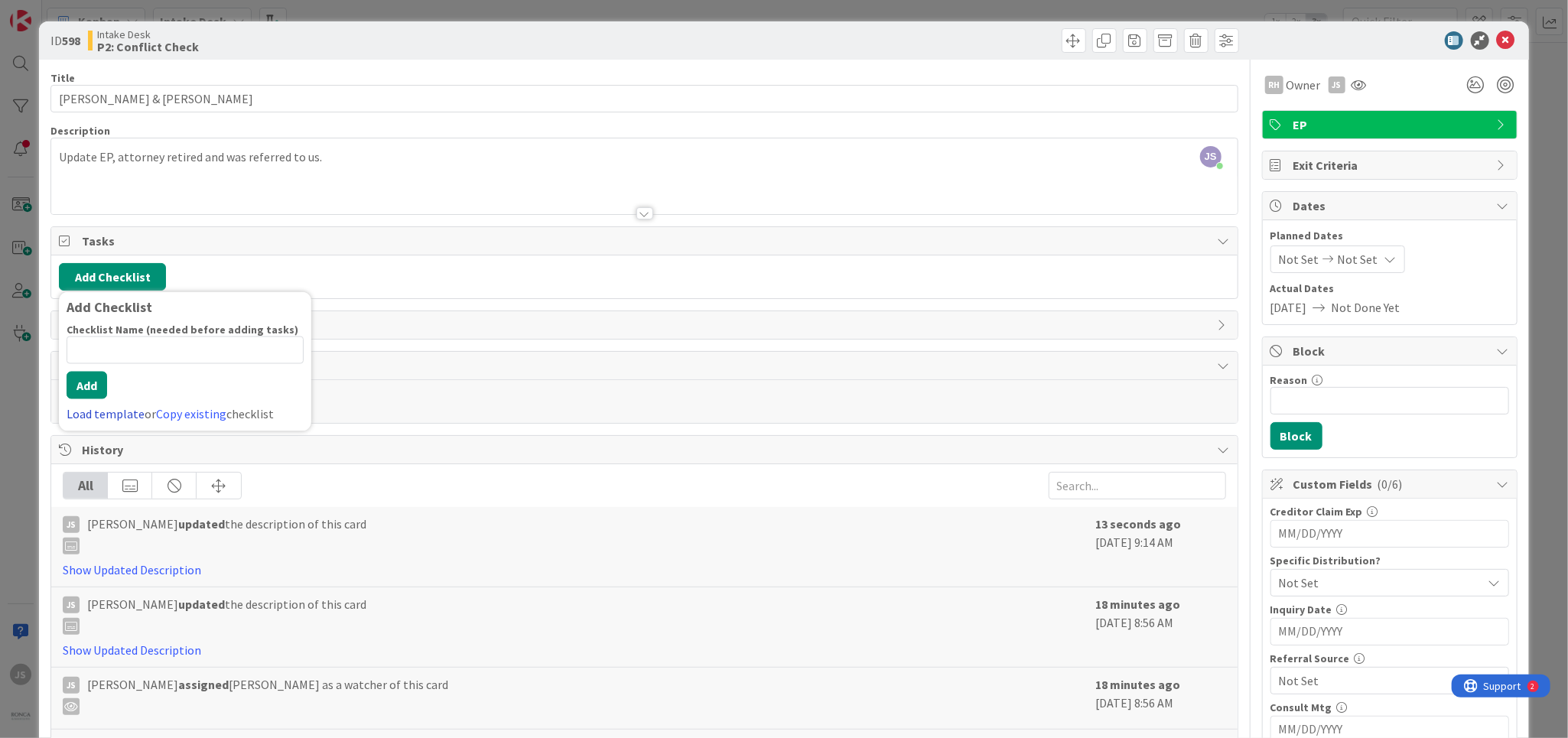
click at [88, 415] on link "Load template" at bounding box center [105, 415] width 78 height 15
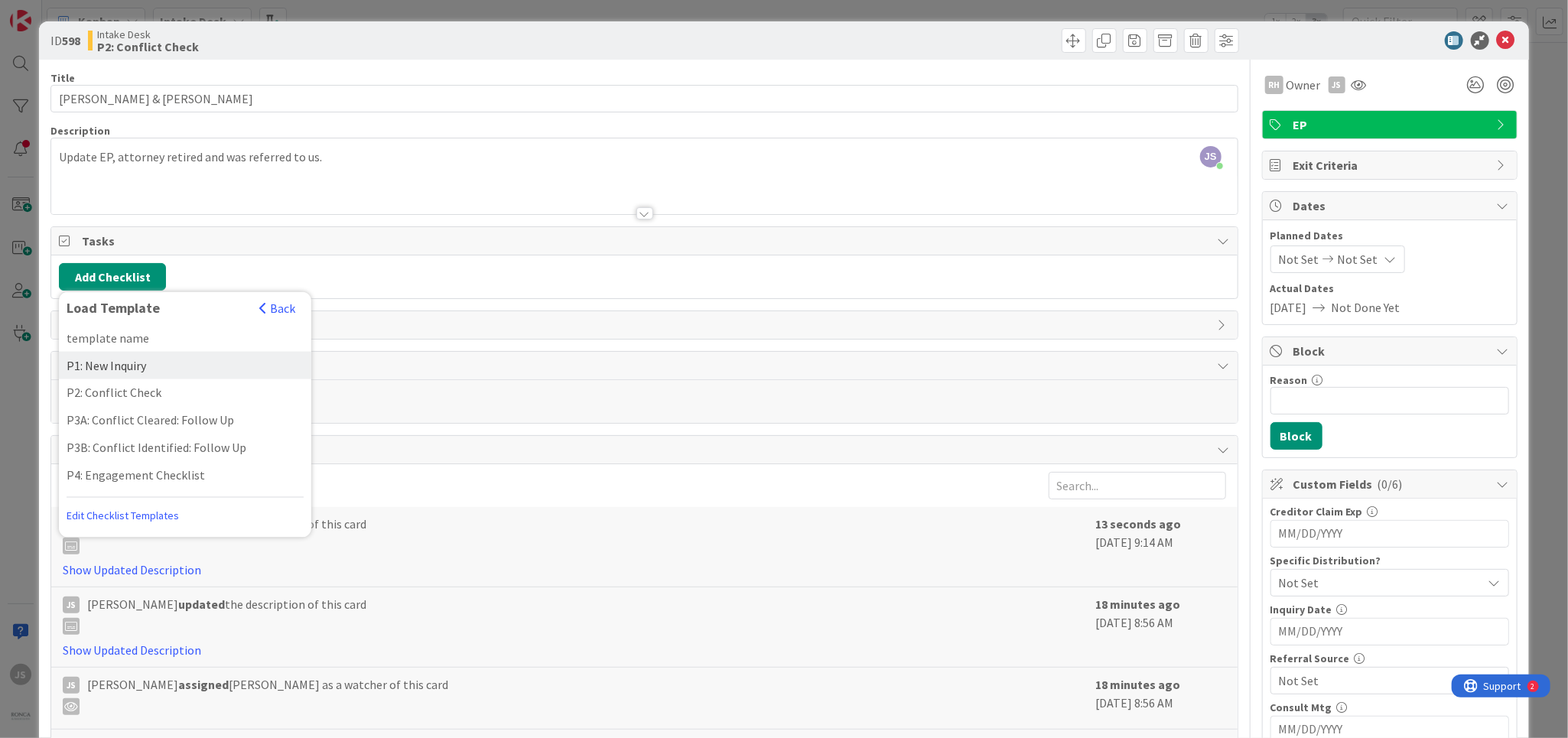
click at [96, 363] on div "P1: New Inquiry" at bounding box center [186, 366] width 252 height 28
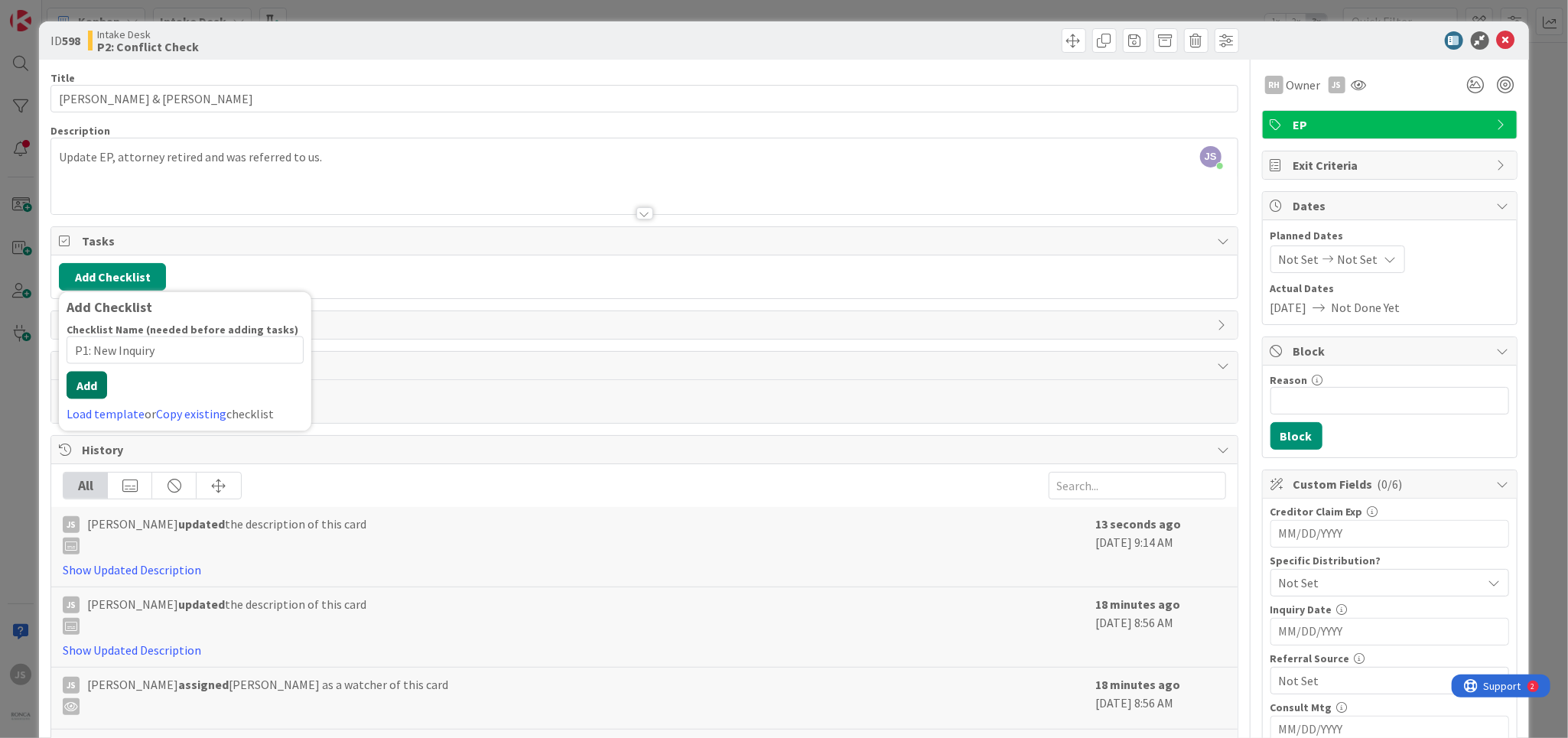
click at [90, 397] on div "Checklist Name (needed before adding tasks) 15 / 64 P1: New Inquiry Add Load te…" at bounding box center [185, 372] width 237 height 101
click at [89, 386] on button "Add" at bounding box center [86, 386] width 41 height 28
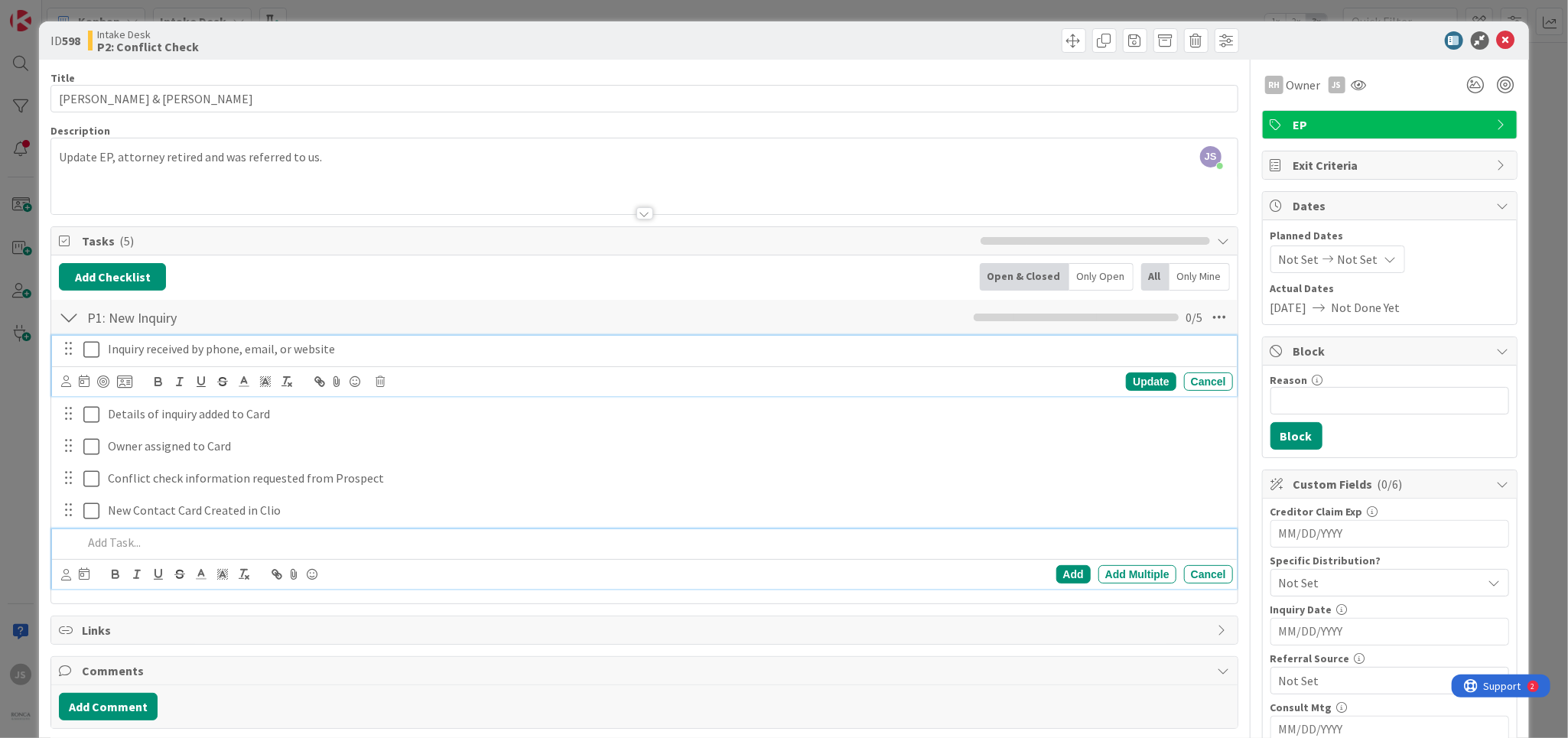
click at [85, 356] on icon at bounding box center [91, 349] width 16 height 18
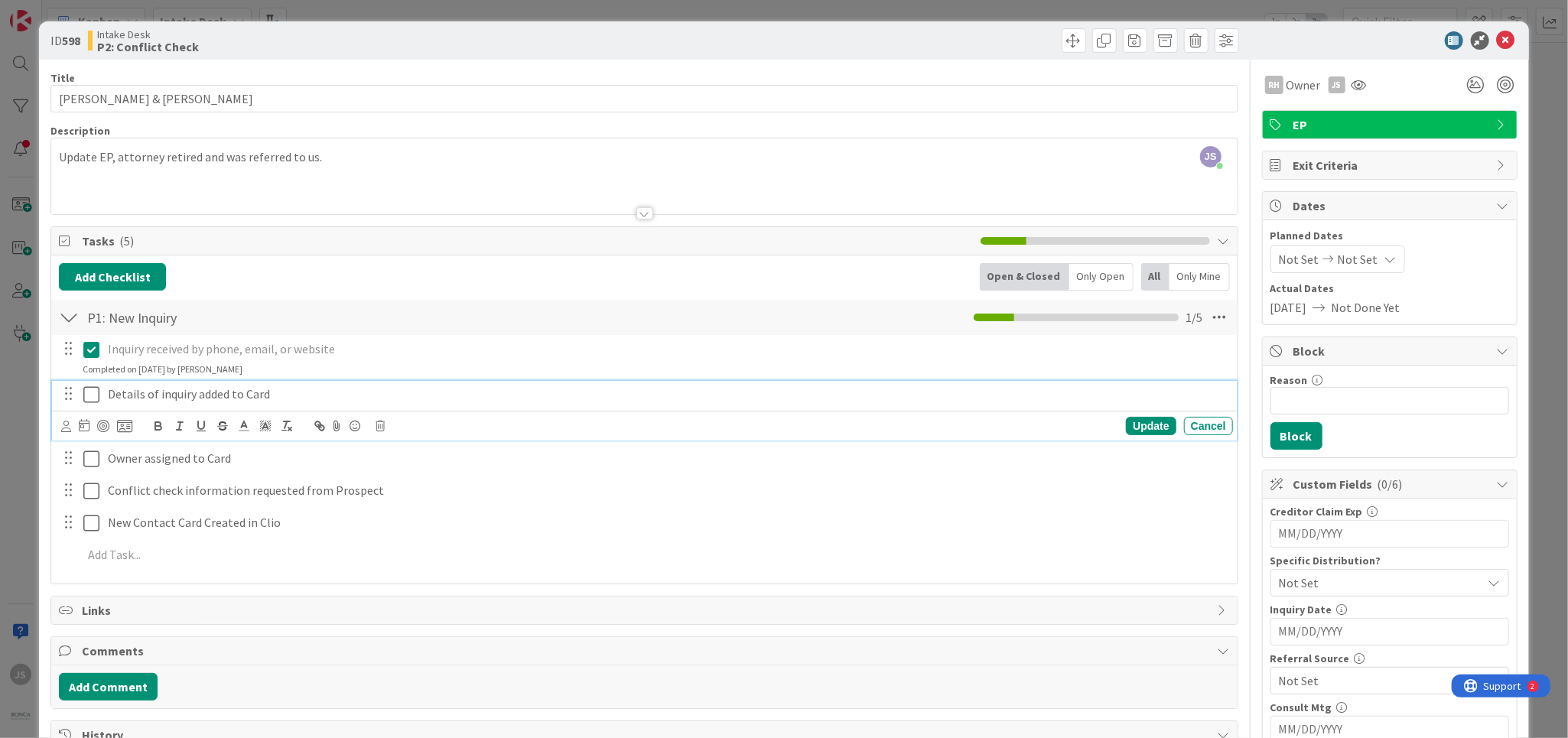
click at [91, 394] on icon at bounding box center [91, 395] width 16 height 18
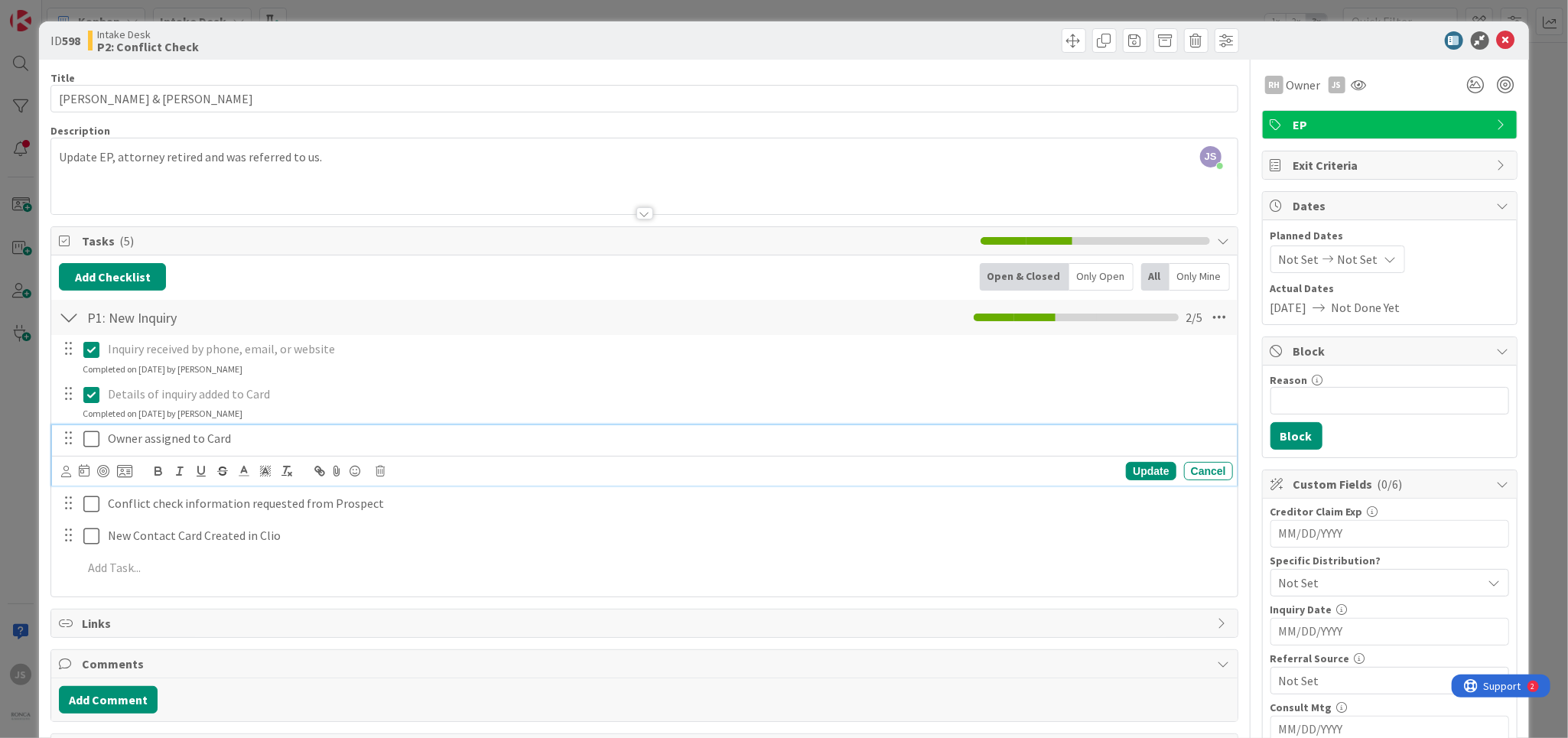
click at [89, 439] on icon at bounding box center [91, 439] width 16 height 18
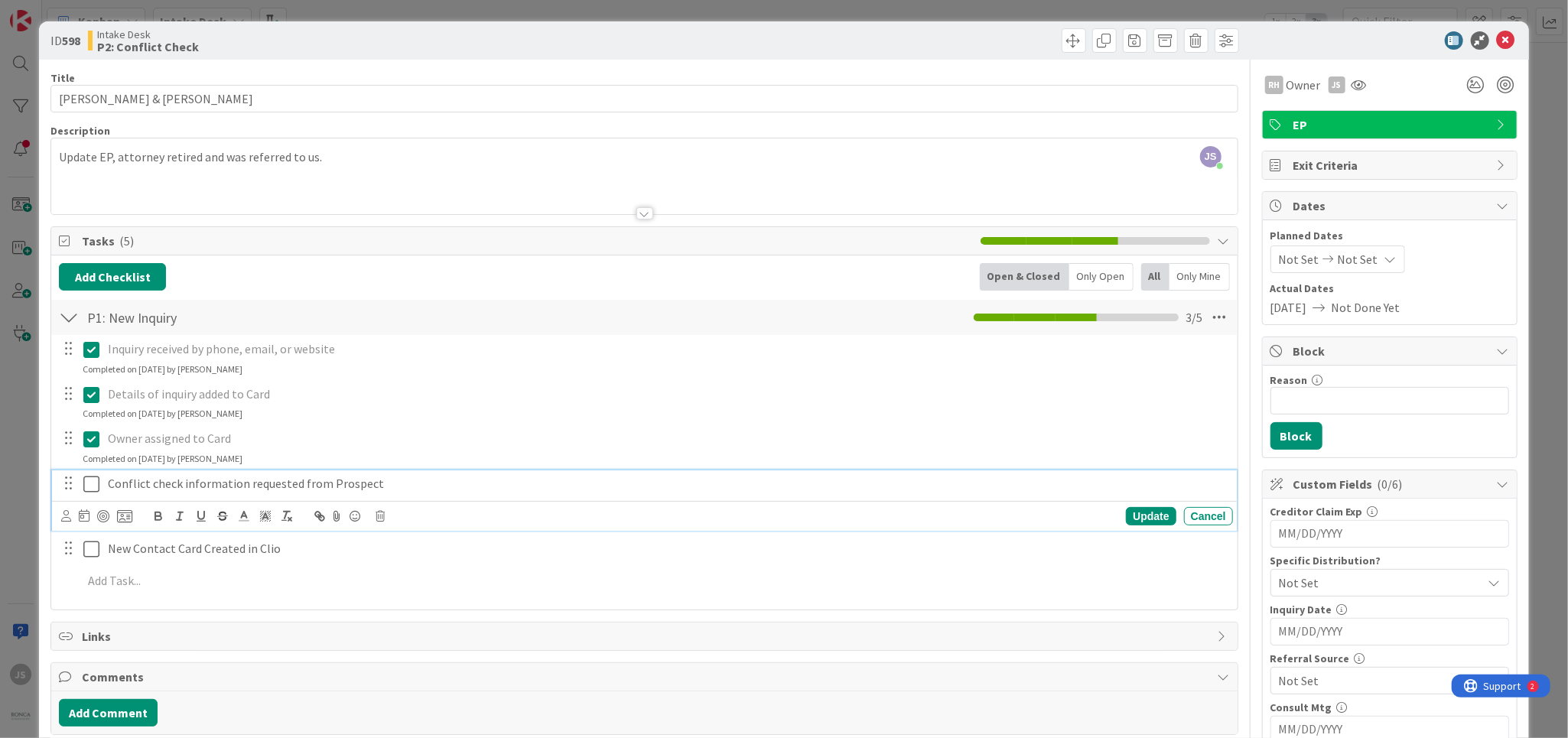
click at [84, 485] on icon at bounding box center [91, 484] width 16 height 18
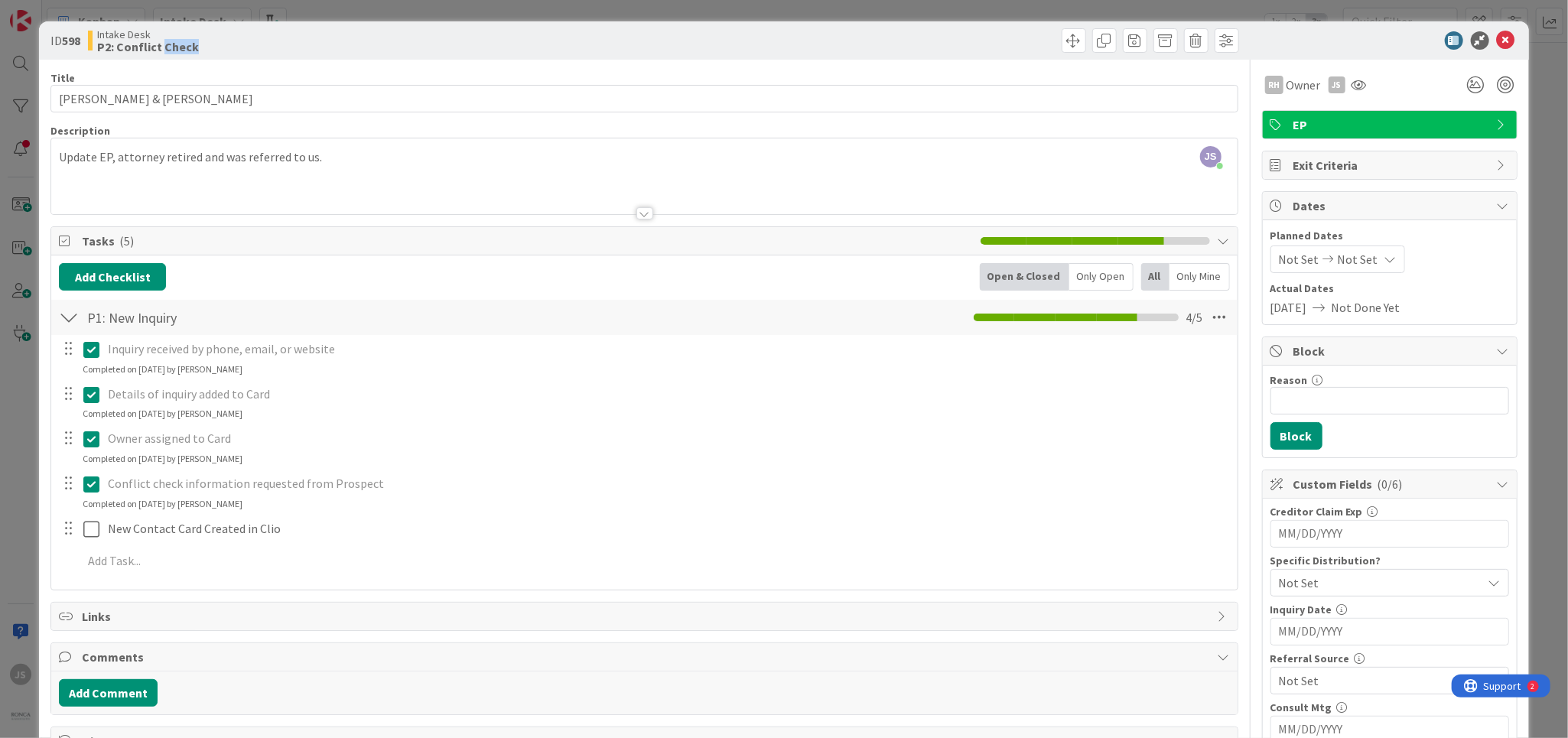
drag, startPoint x: 817, startPoint y: 38, endPoint x: 166, endPoint y: 41, distance: 651.0
click at [166, 41] on div "ID 598 Intake Desk P2: Conflict Check" at bounding box center [645, 41] width 1189 height 25
drag, startPoint x: 743, startPoint y: 38, endPoint x: 644, endPoint y: 43, distance: 99.1
click at [654, 48] on div at bounding box center [944, 41] width 590 height 25
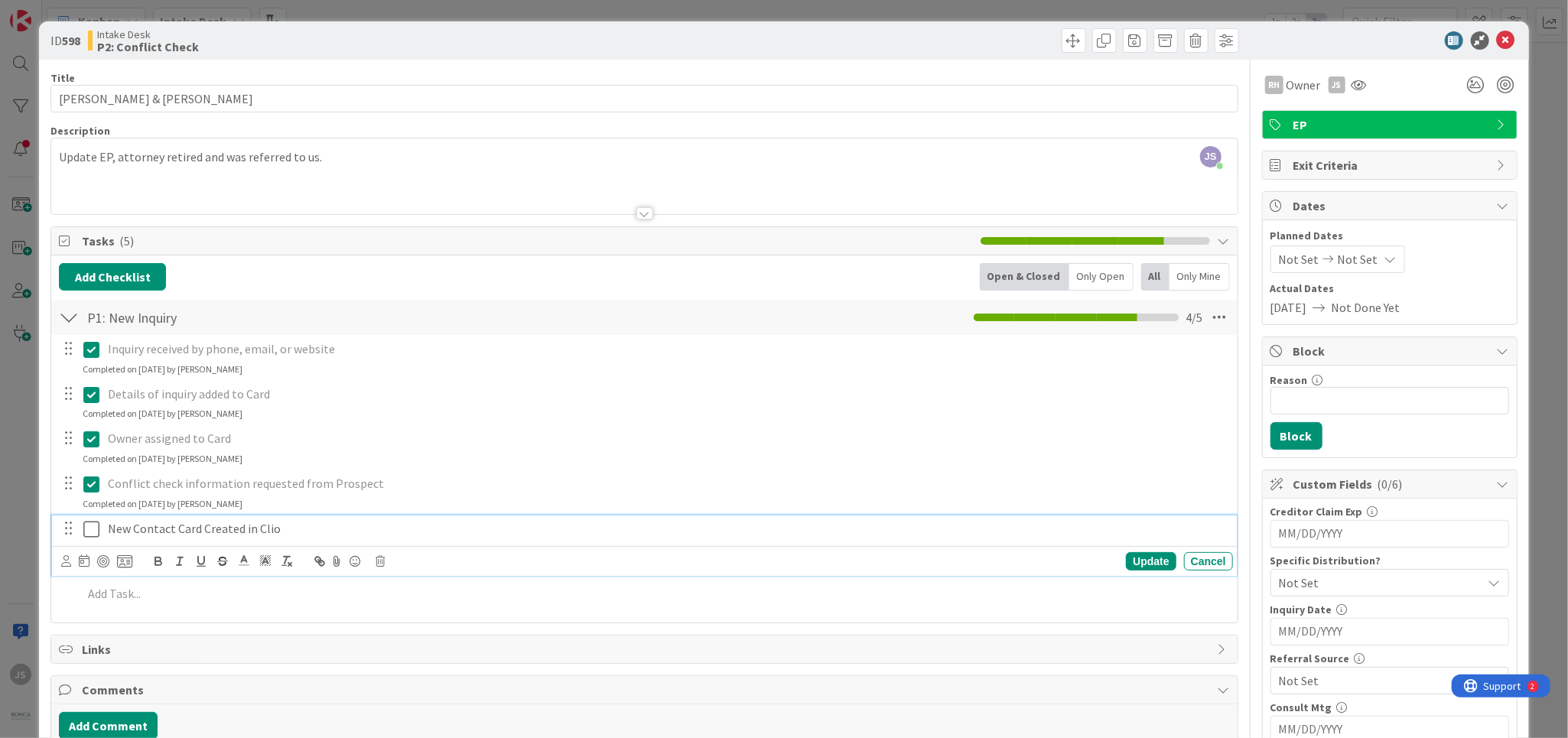
click at [92, 529] on icon at bounding box center [91, 529] width 16 height 18
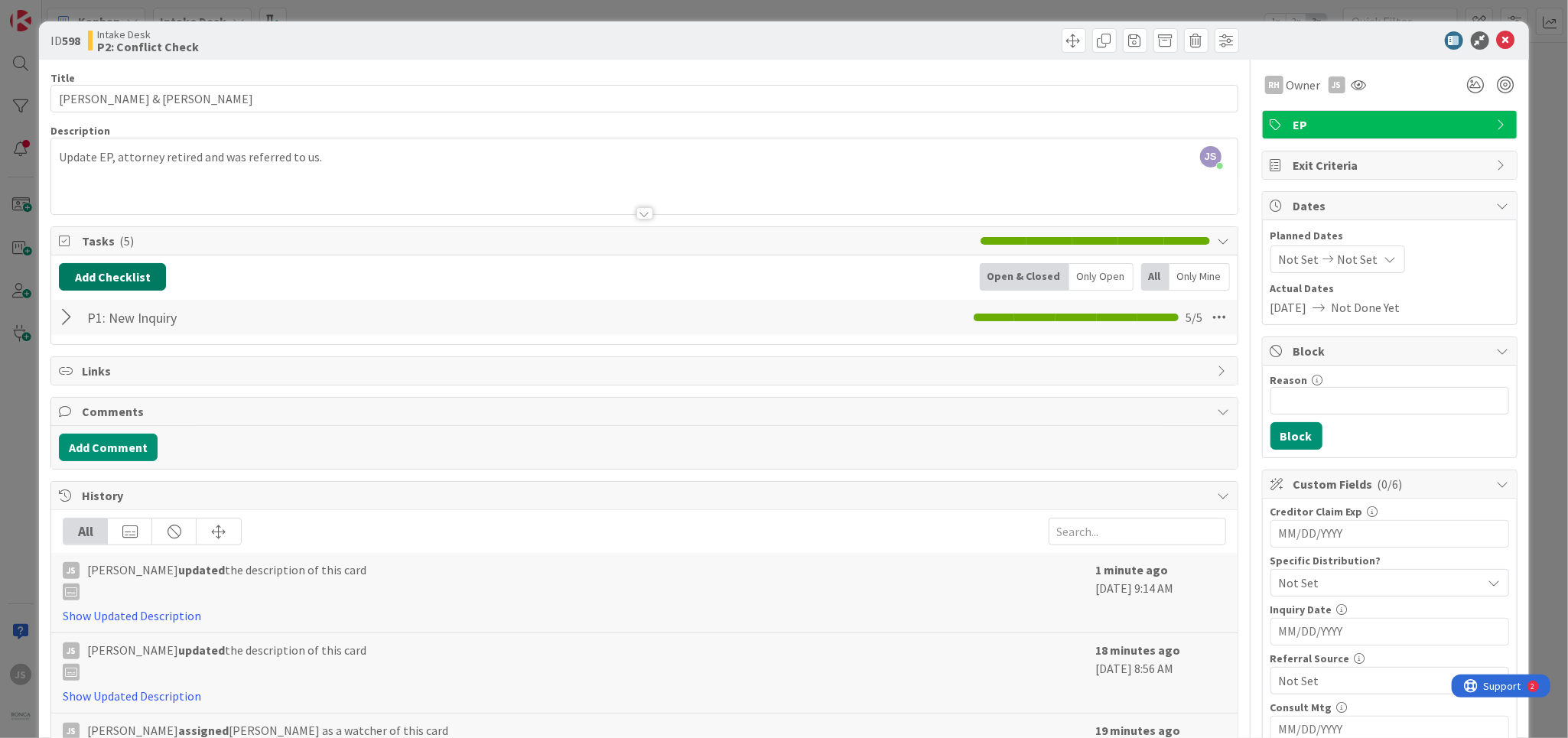
click at [119, 278] on button "Add Checklist" at bounding box center [112, 277] width 107 height 28
click at [90, 418] on link "Load template" at bounding box center [105, 415] width 78 height 15
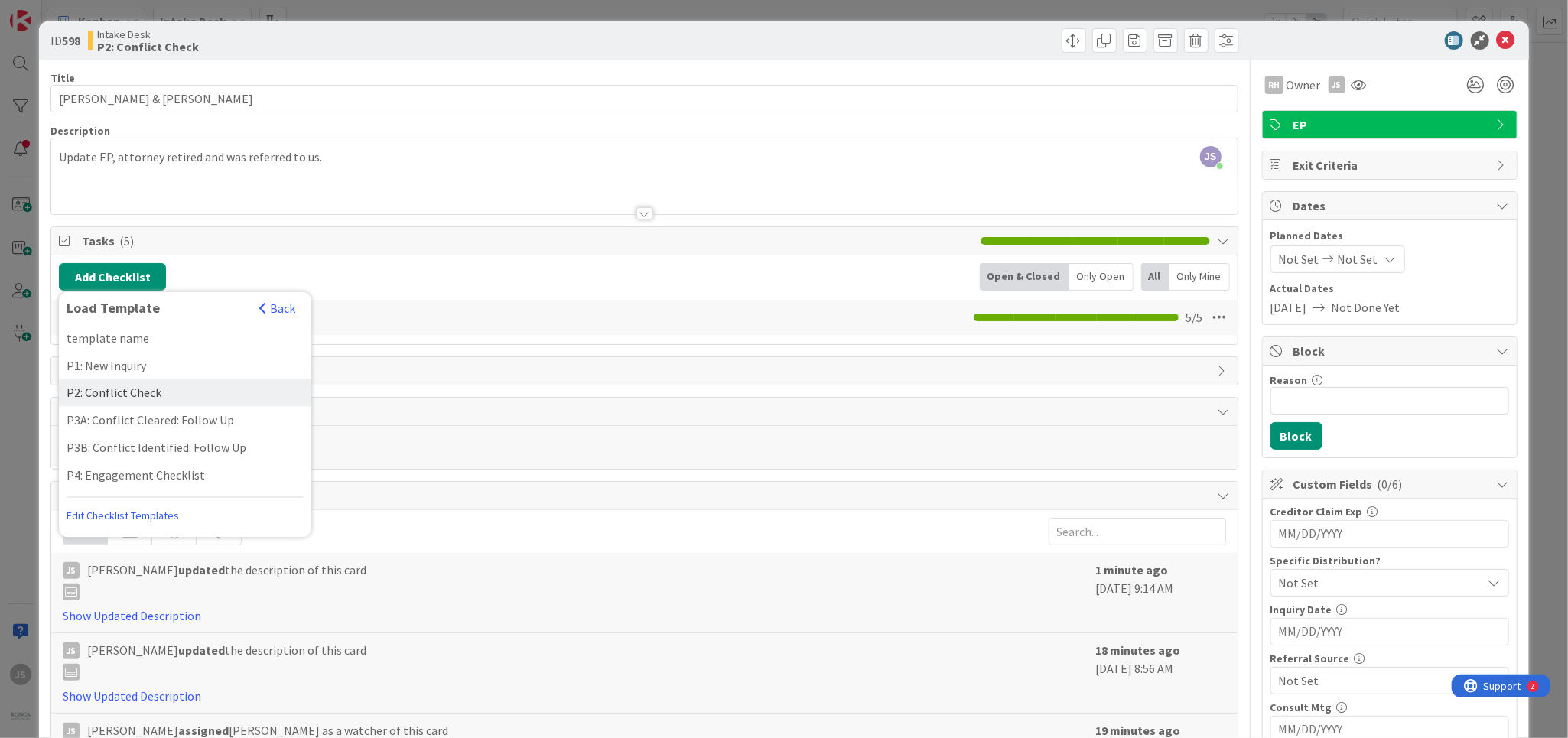
click at [102, 392] on div "P2: Conflict Check" at bounding box center [186, 393] width 252 height 28
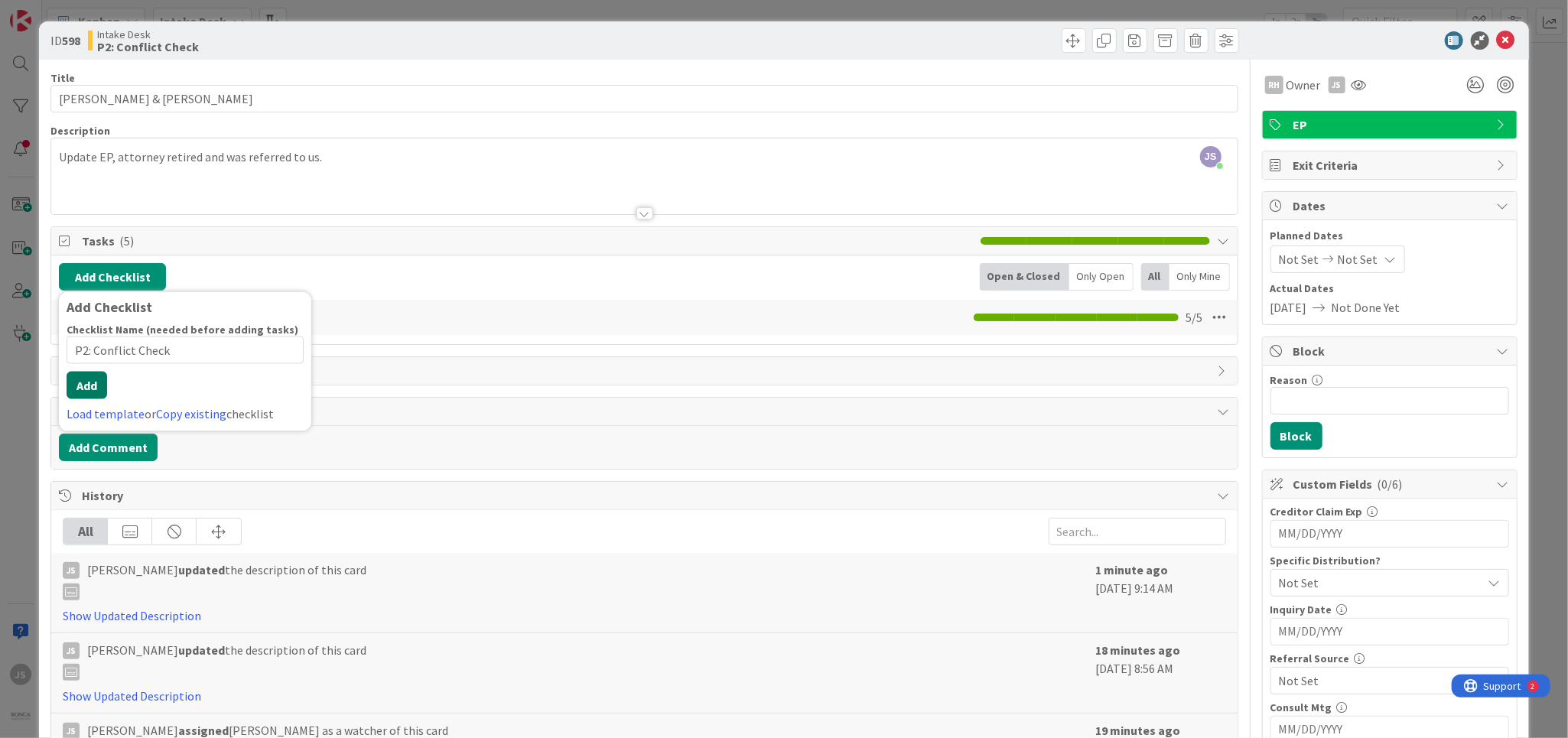
click at [89, 398] on div "Checklist Name (needed before adding tasks) 18 / 64 P2: Conflict Check Add Load…" at bounding box center [185, 372] width 237 height 101
click at [89, 384] on button "Add" at bounding box center [86, 386] width 41 height 28
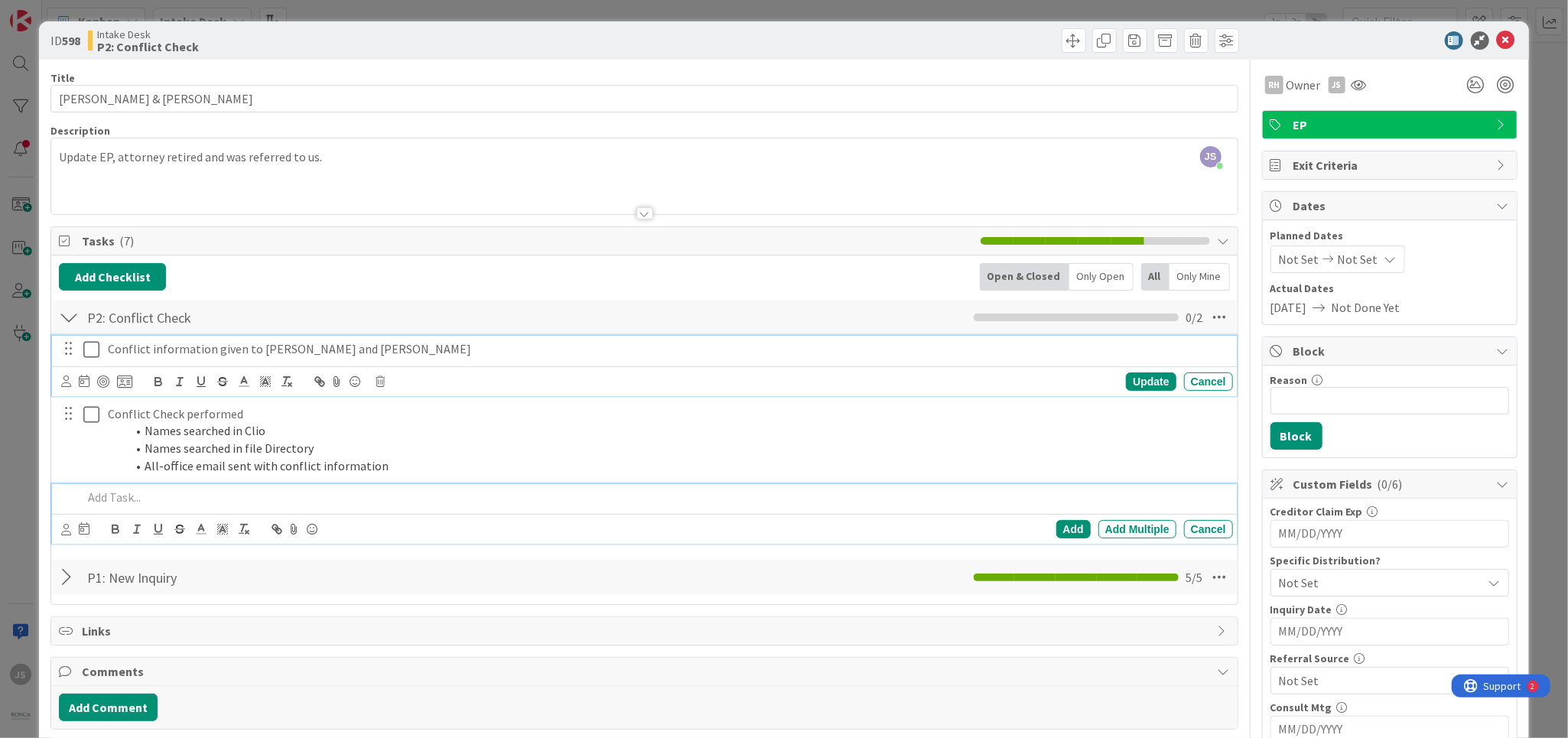
click at [93, 348] on icon at bounding box center [91, 349] width 16 height 18
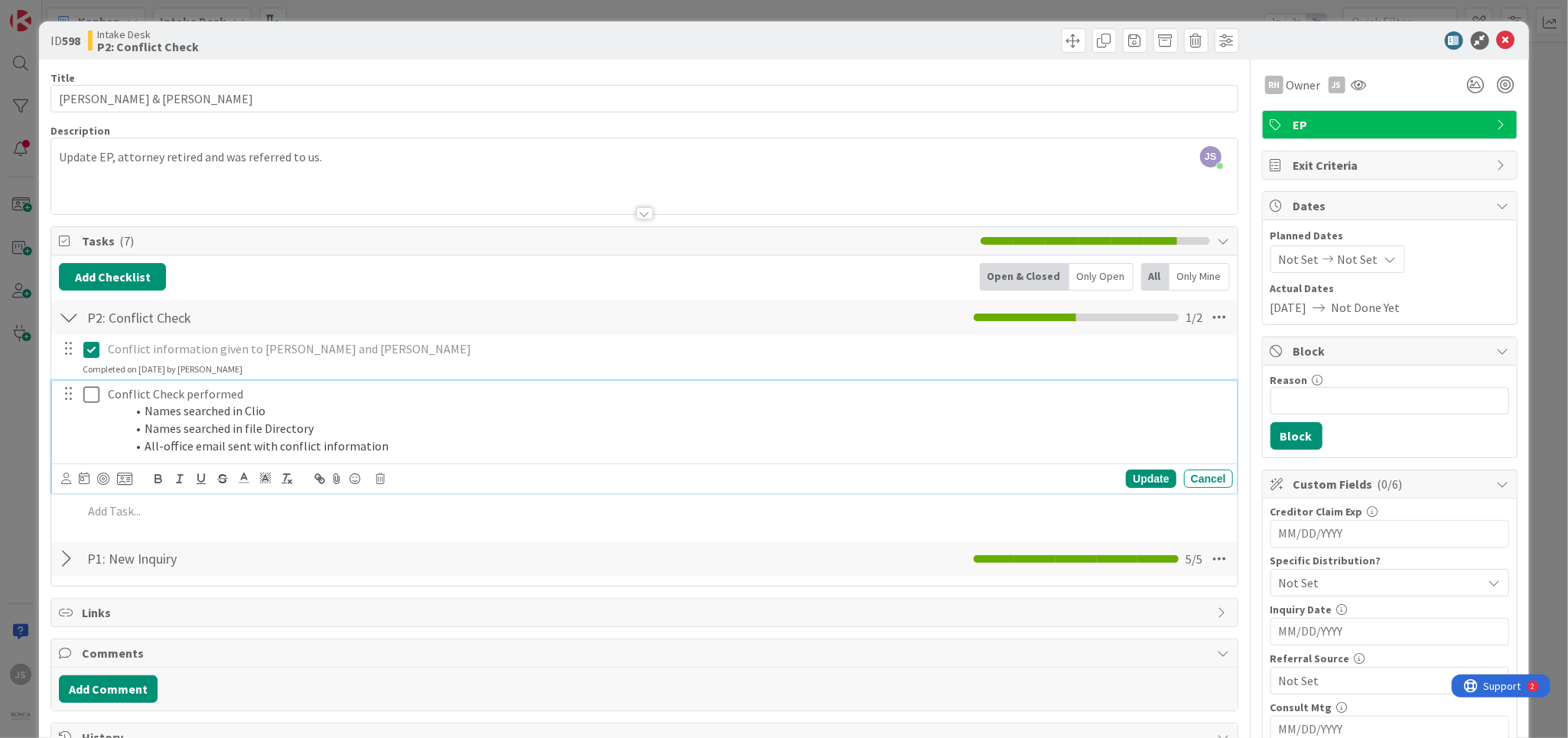
click at [90, 393] on icon at bounding box center [91, 395] width 16 height 18
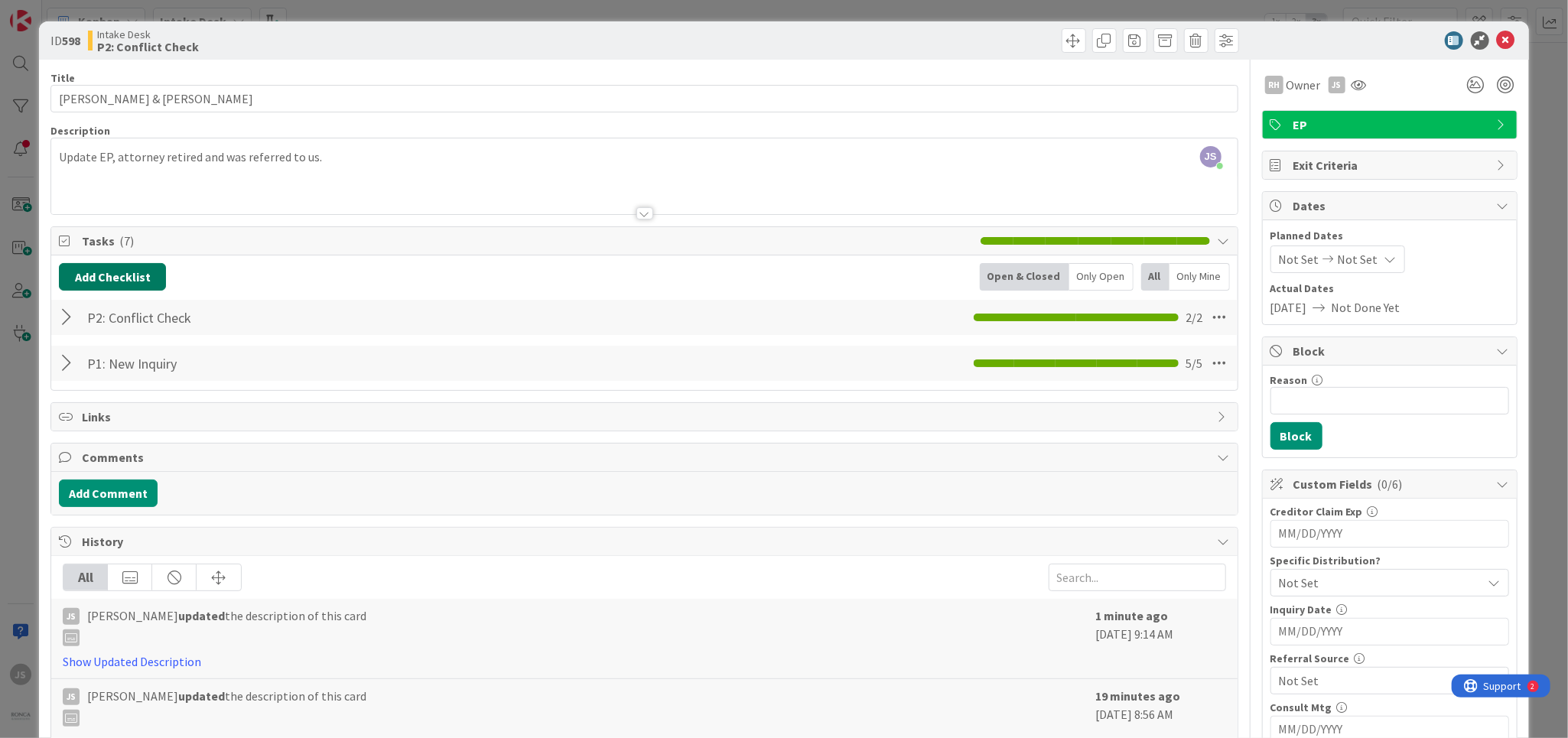
click at [99, 275] on button "Add Checklist" at bounding box center [112, 277] width 107 height 28
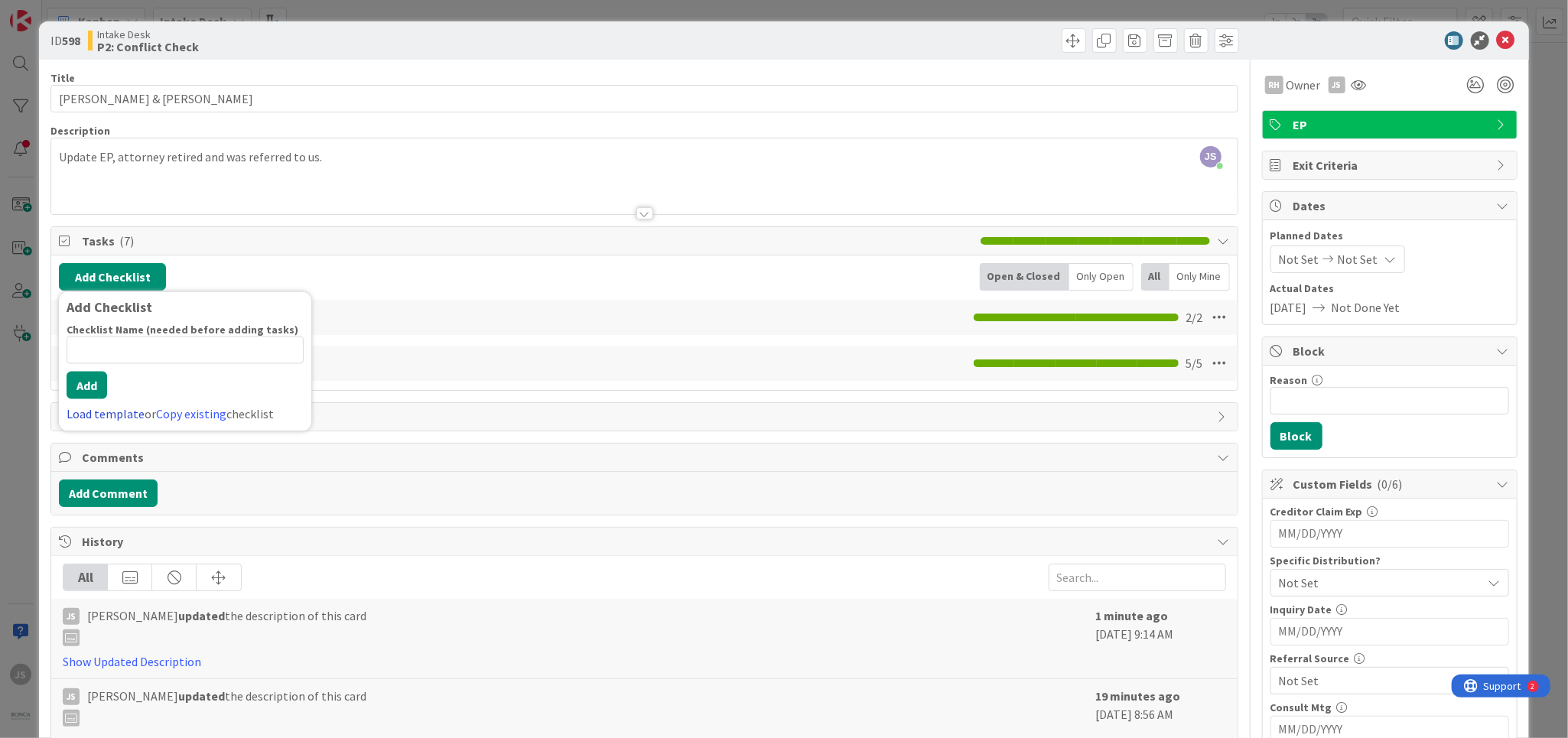
click at [80, 418] on link "Load template" at bounding box center [105, 415] width 78 height 15
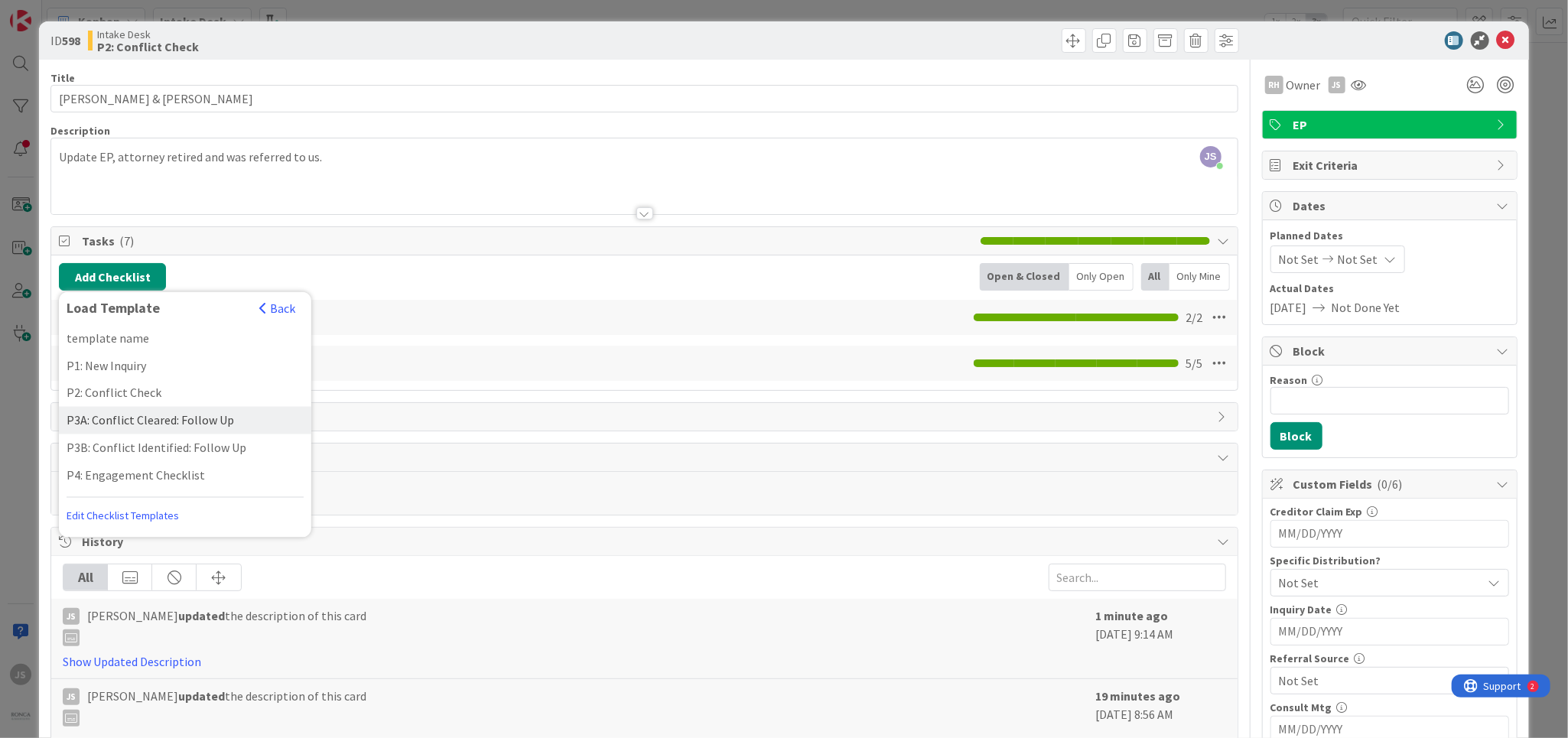
click at [95, 418] on div "P3A: Conflict Cleared: Follow Up" at bounding box center [186, 421] width 252 height 28
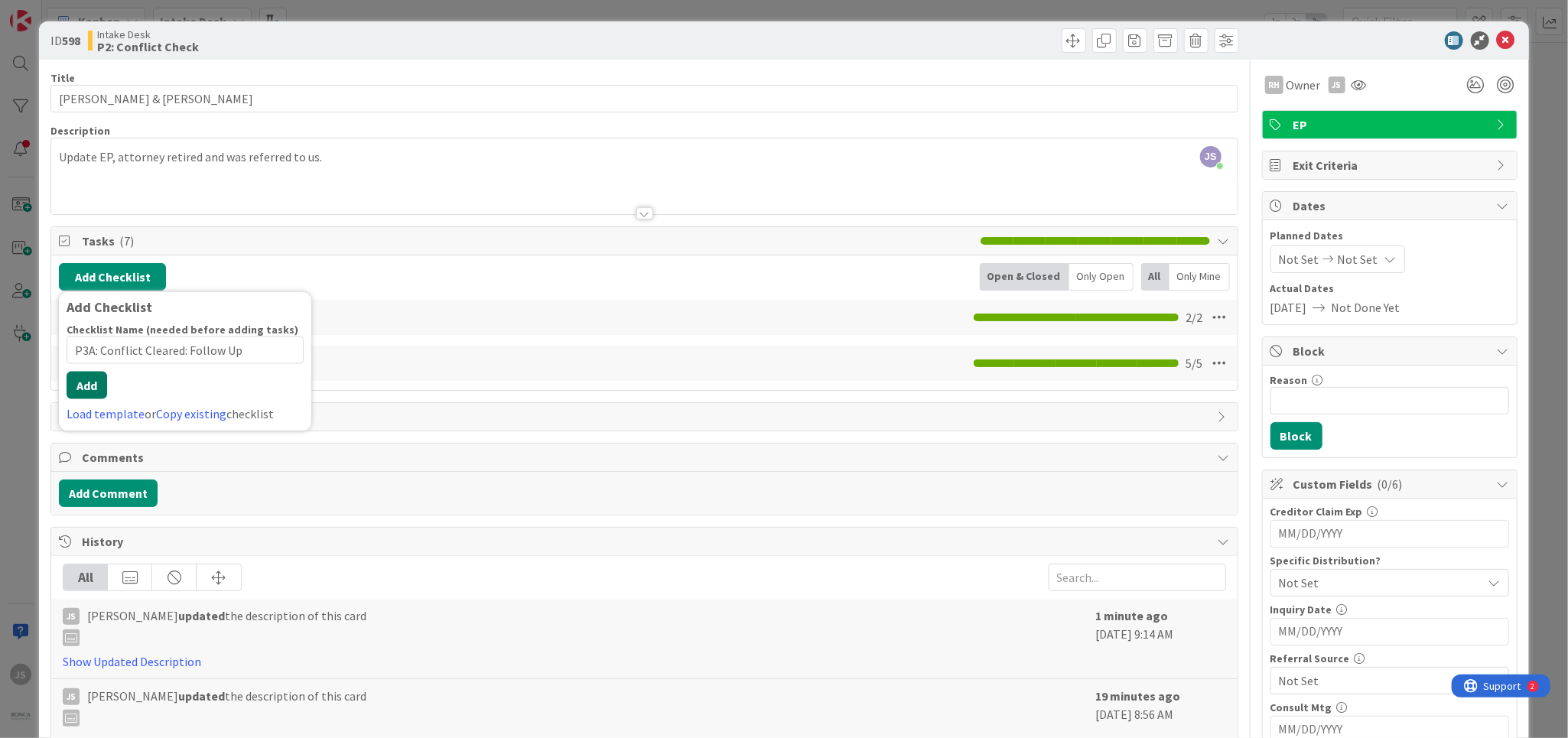
click at [89, 392] on button "Add" at bounding box center [86, 386] width 41 height 28
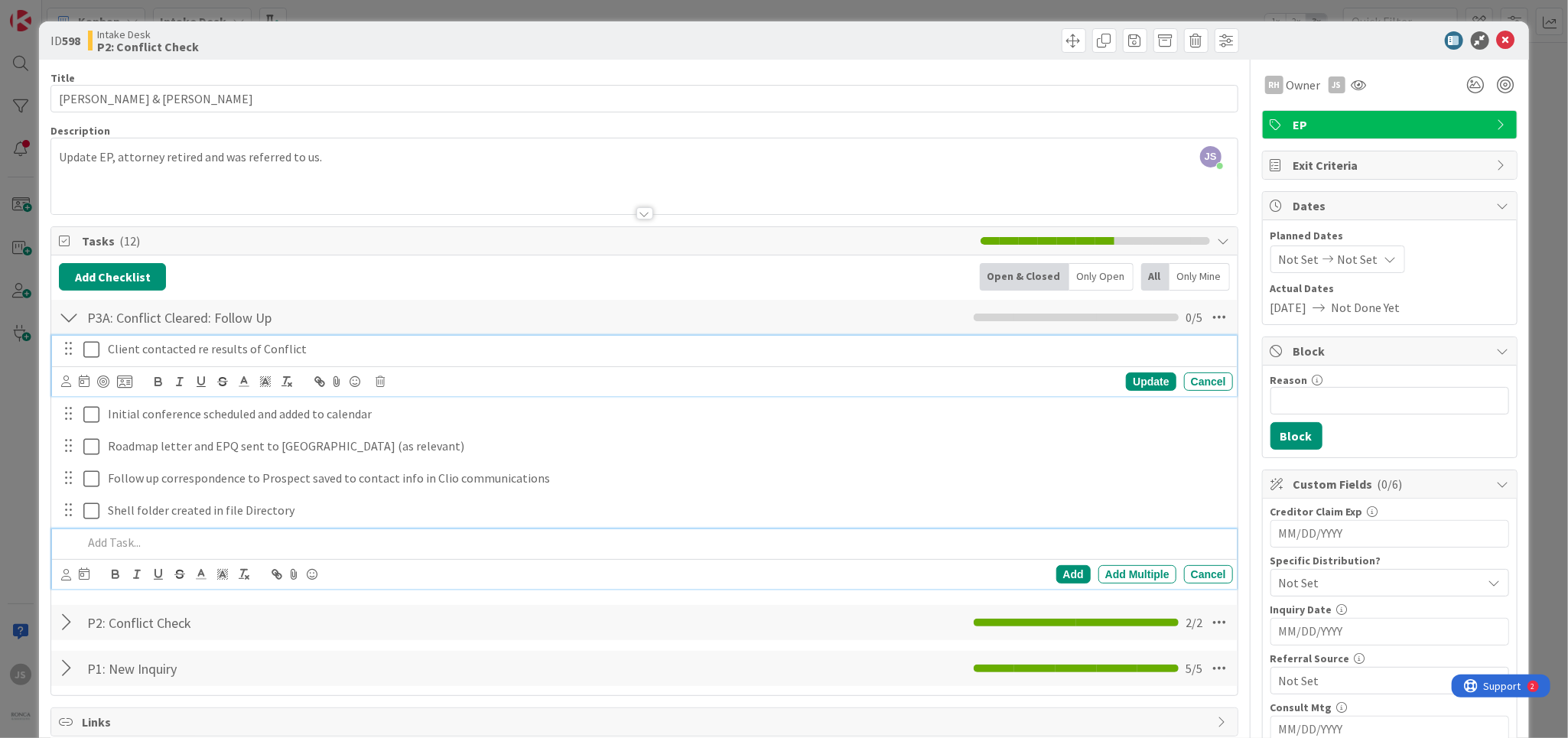
click at [91, 347] on icon at bounding box center [91, 349] width 16 height 18
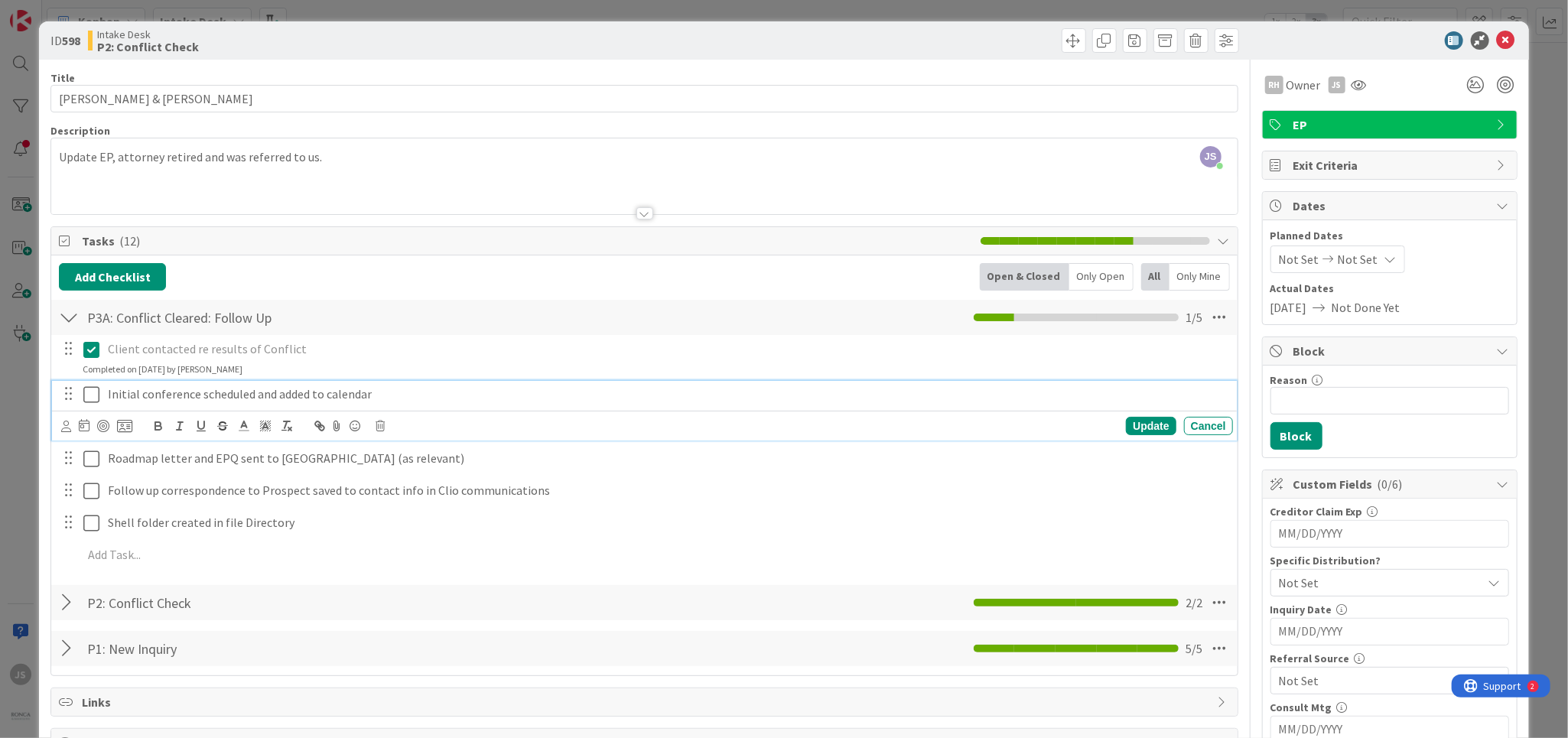
click at [87, 397] on icon at bounding box center [91, 395] width 16 height 18
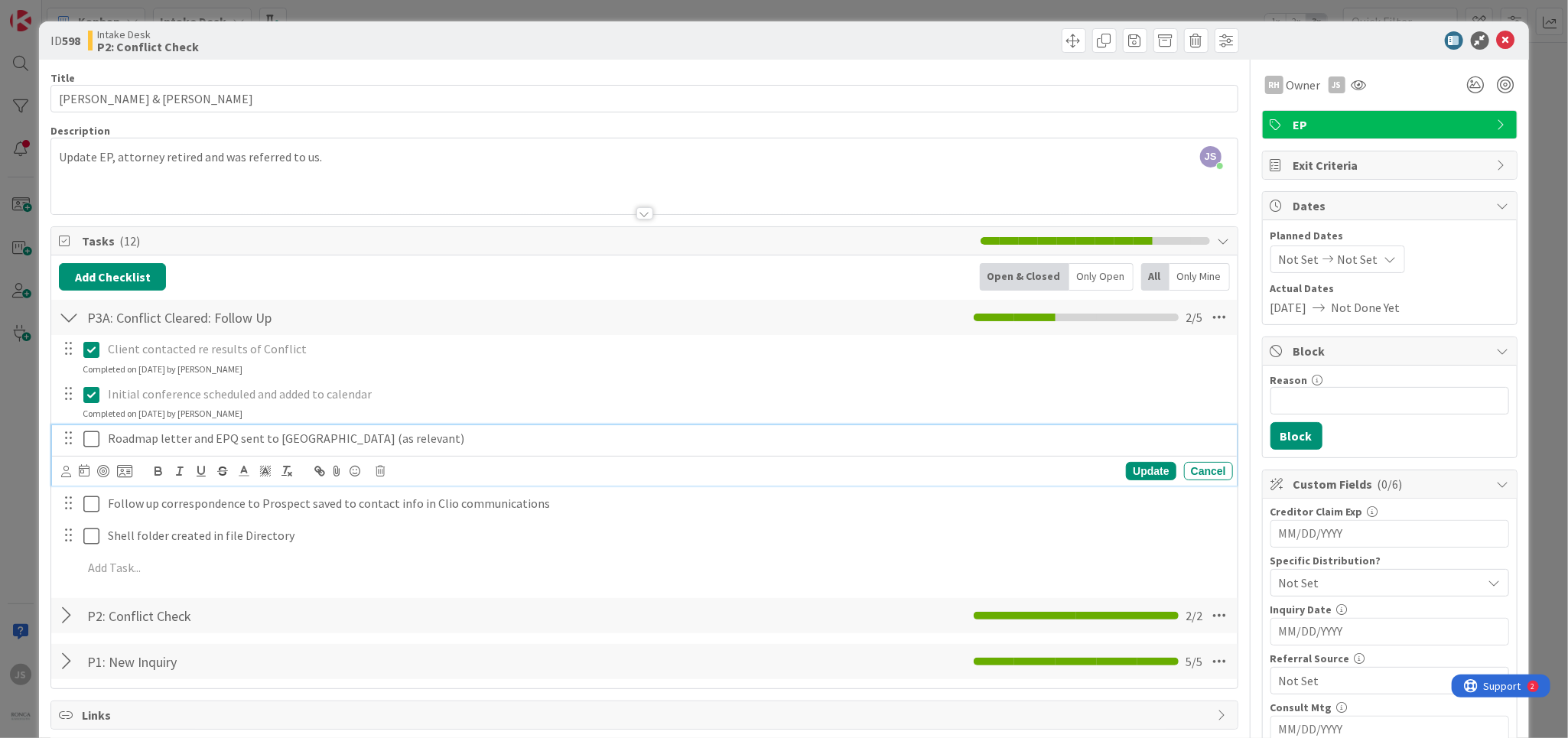
click at [87, 439] on icon at bounding box center [91, 439] width 16 height 18
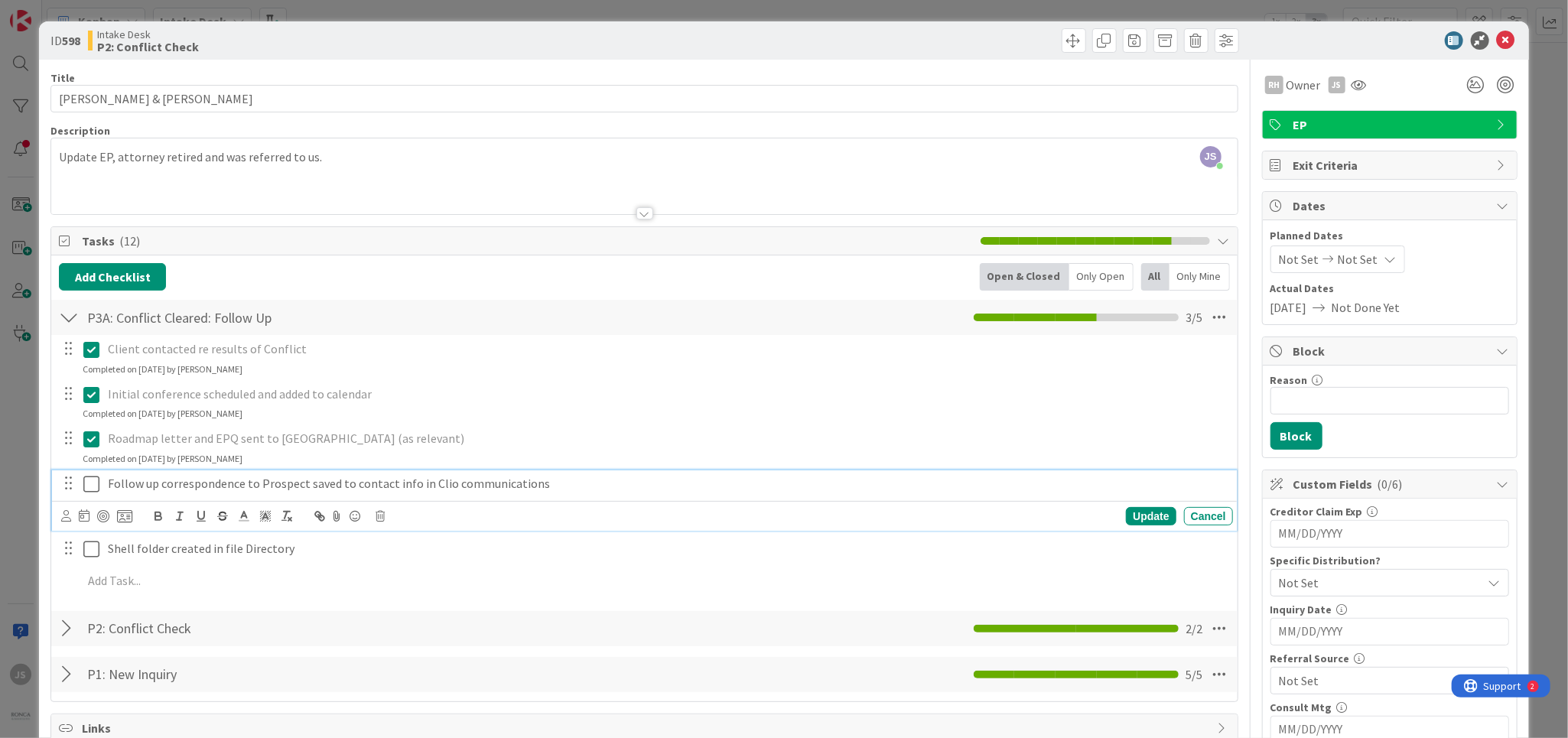
click at [88, 484] on icon at bounding box center [91, 484] width 16 height 18
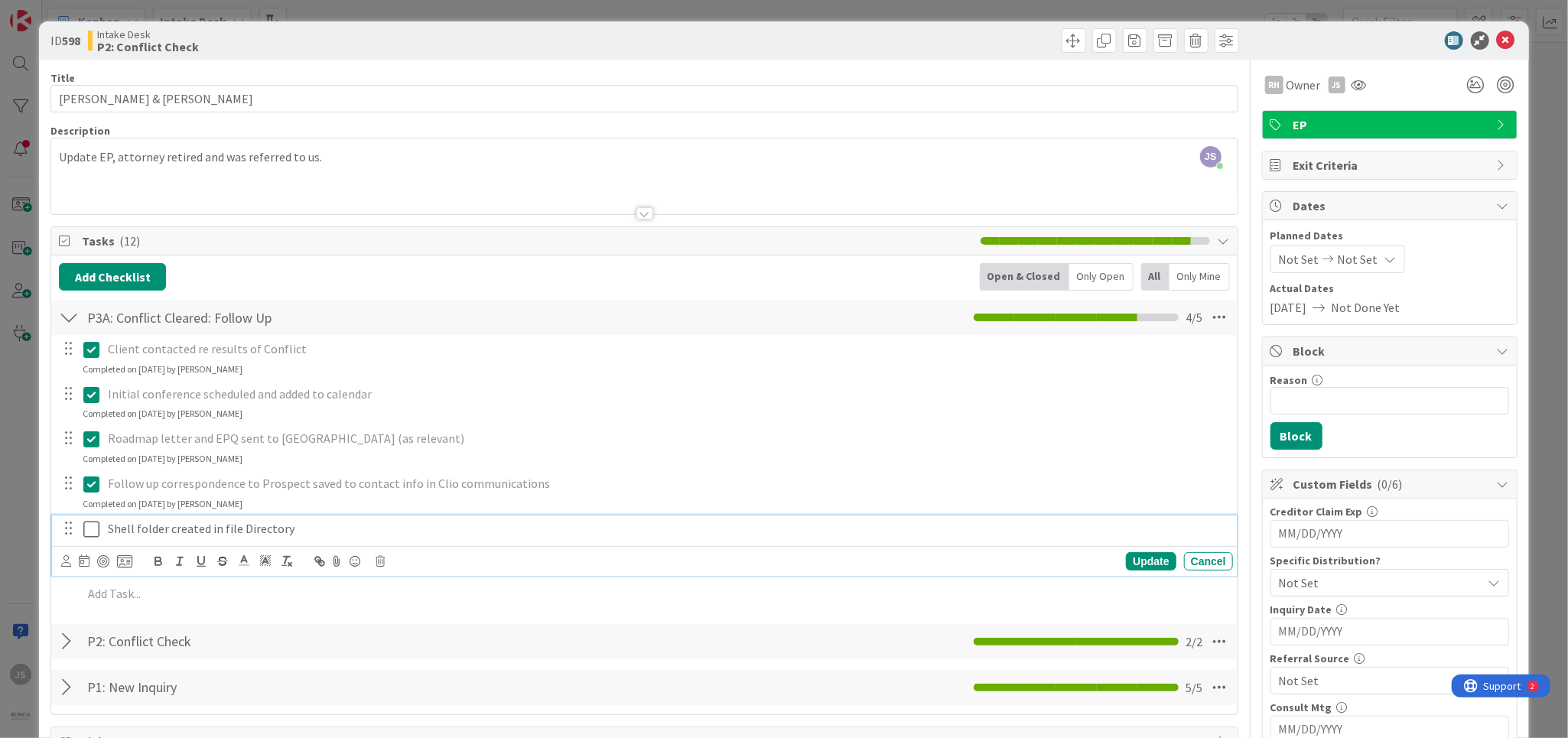
click at [93, 531] on icon at bounding box center [91, 529] width 16 height 18
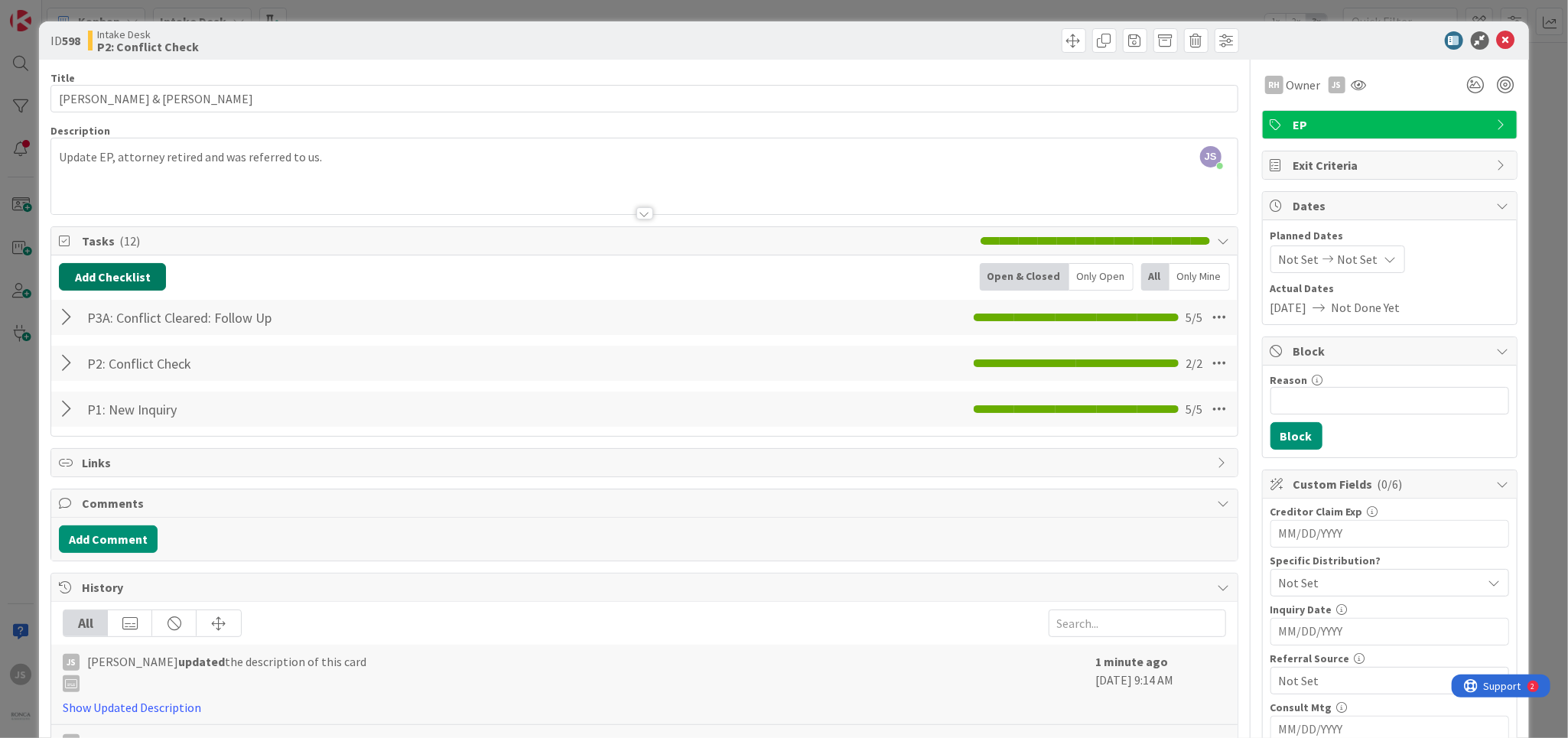
click at [106, 281] on button "Add Checklist" at bounding box center [112, 277] width 107 height 28
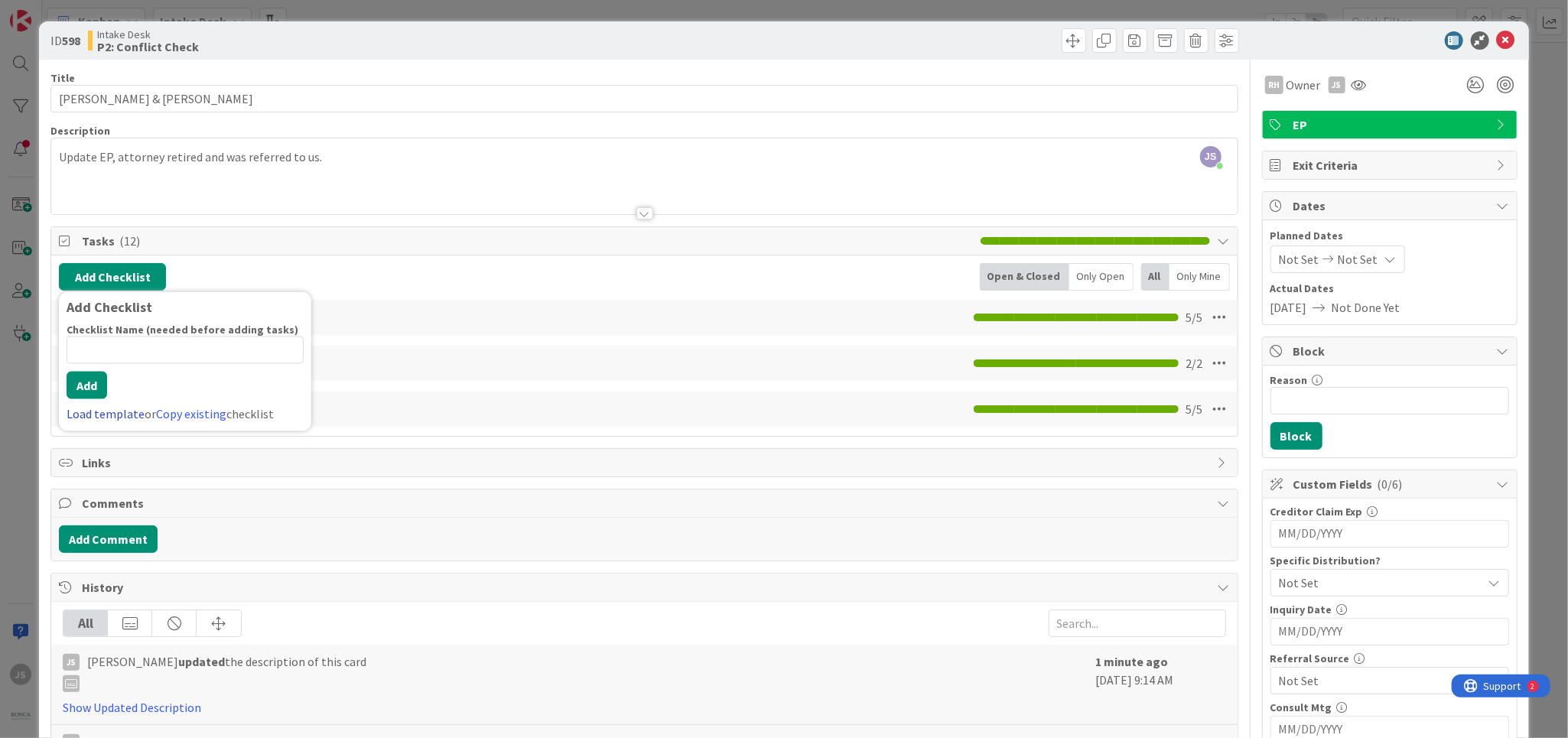
click at [85, 417] on link "Load template" at bounding box center [105, 415] width 78 height 15
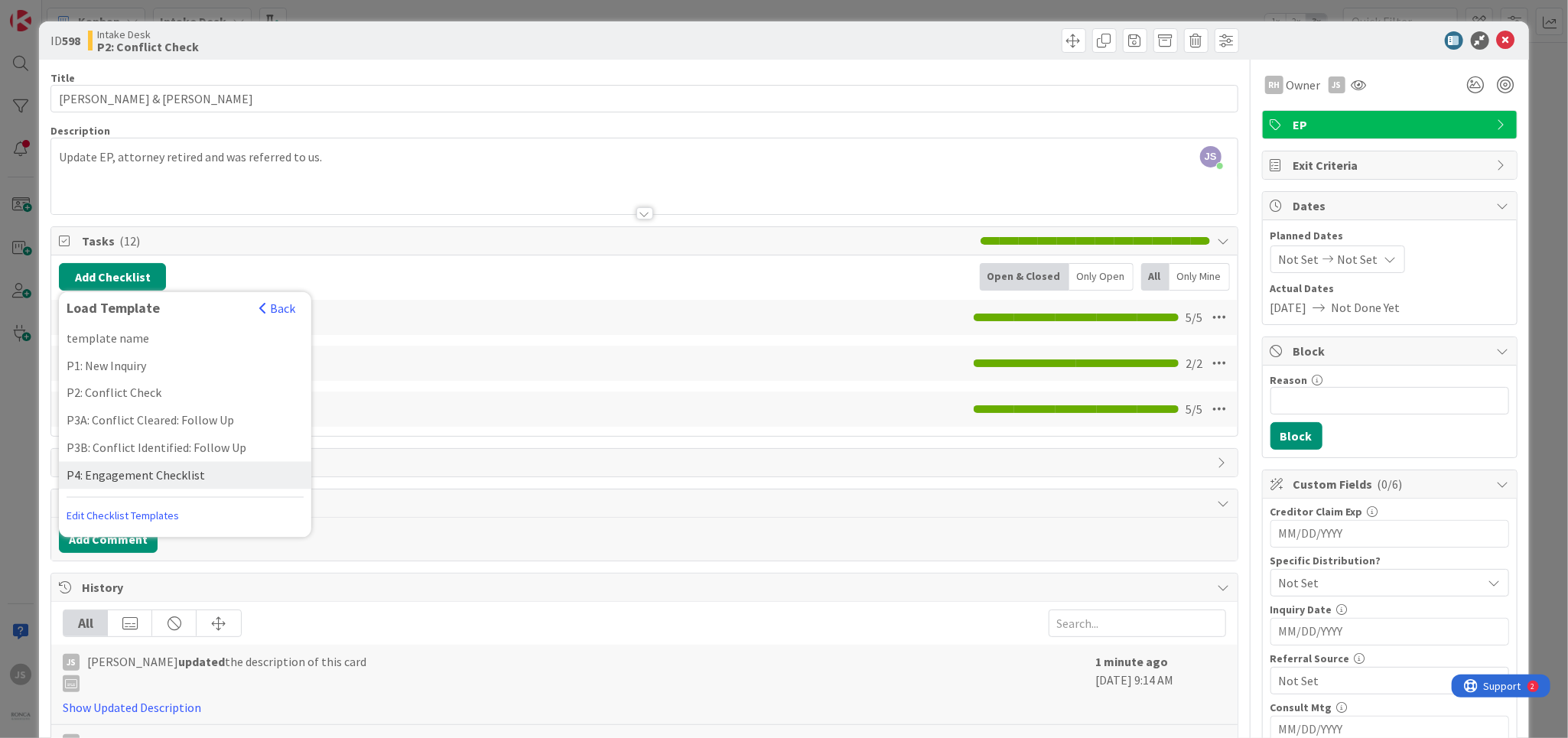
click at [95, 472] on div "P4: Engagement Checklist" at bounding box center [186, 476] width 252 height 28
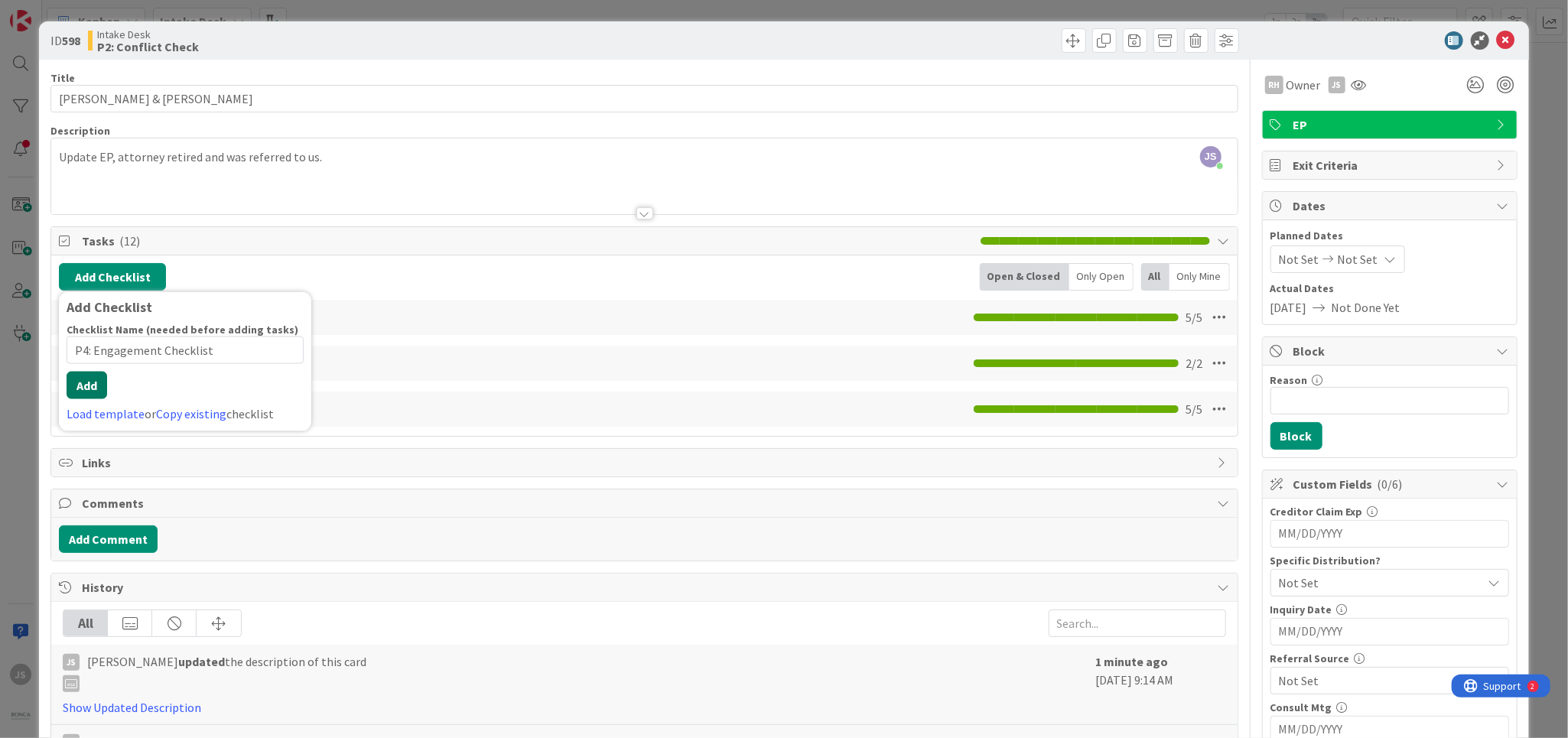
click at [98, 399] on div "Checklist Name (needed before adding tasks) 24 / 64 P4: Engagement Checklist Ad…" at bounding box center [185, 372] width 237 height 101
click at [94, 384] on button "Add" at bounding box center [86, 386] width 41 height 28
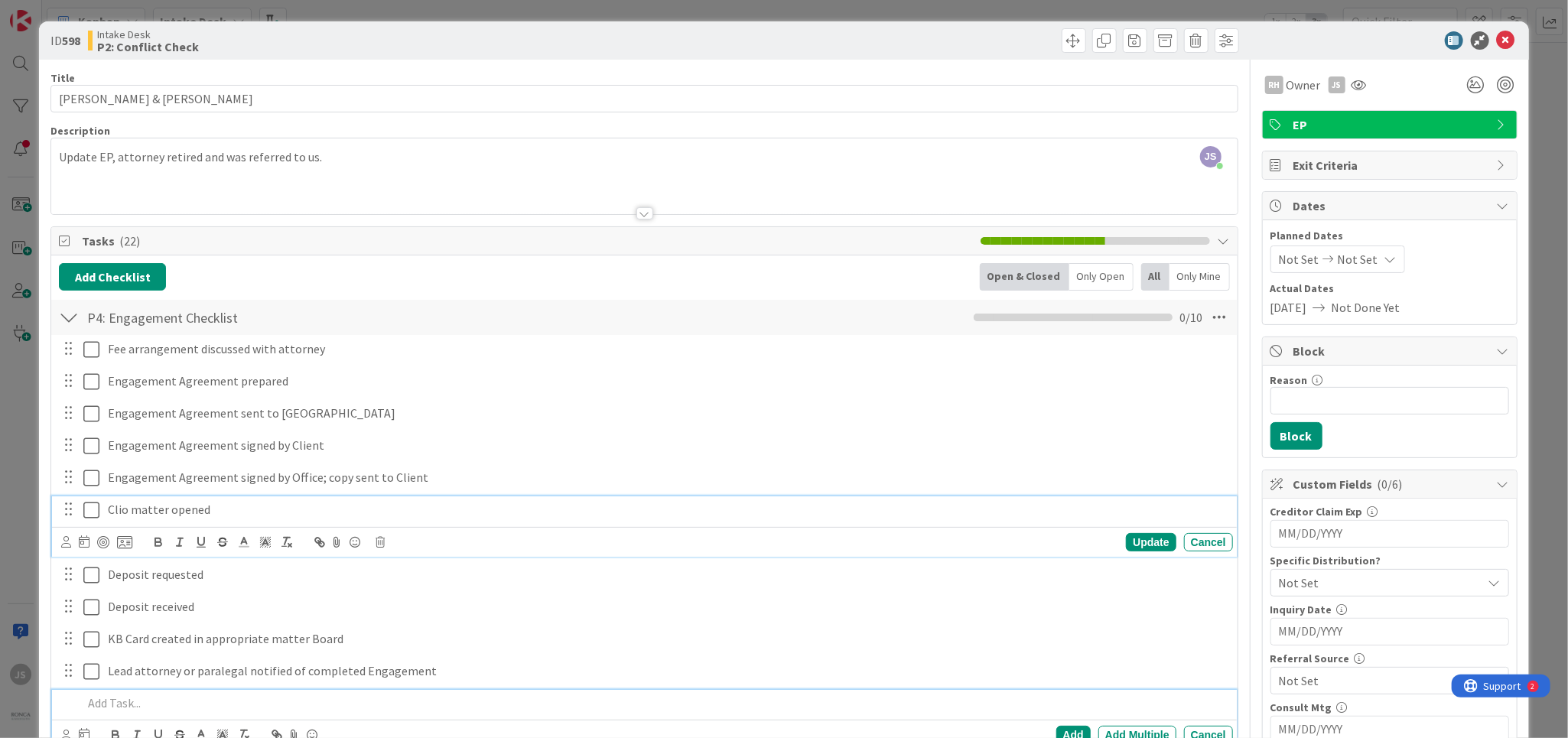
click at [90, 510] on icon at bounding box center [91, 510] width 16 height 18
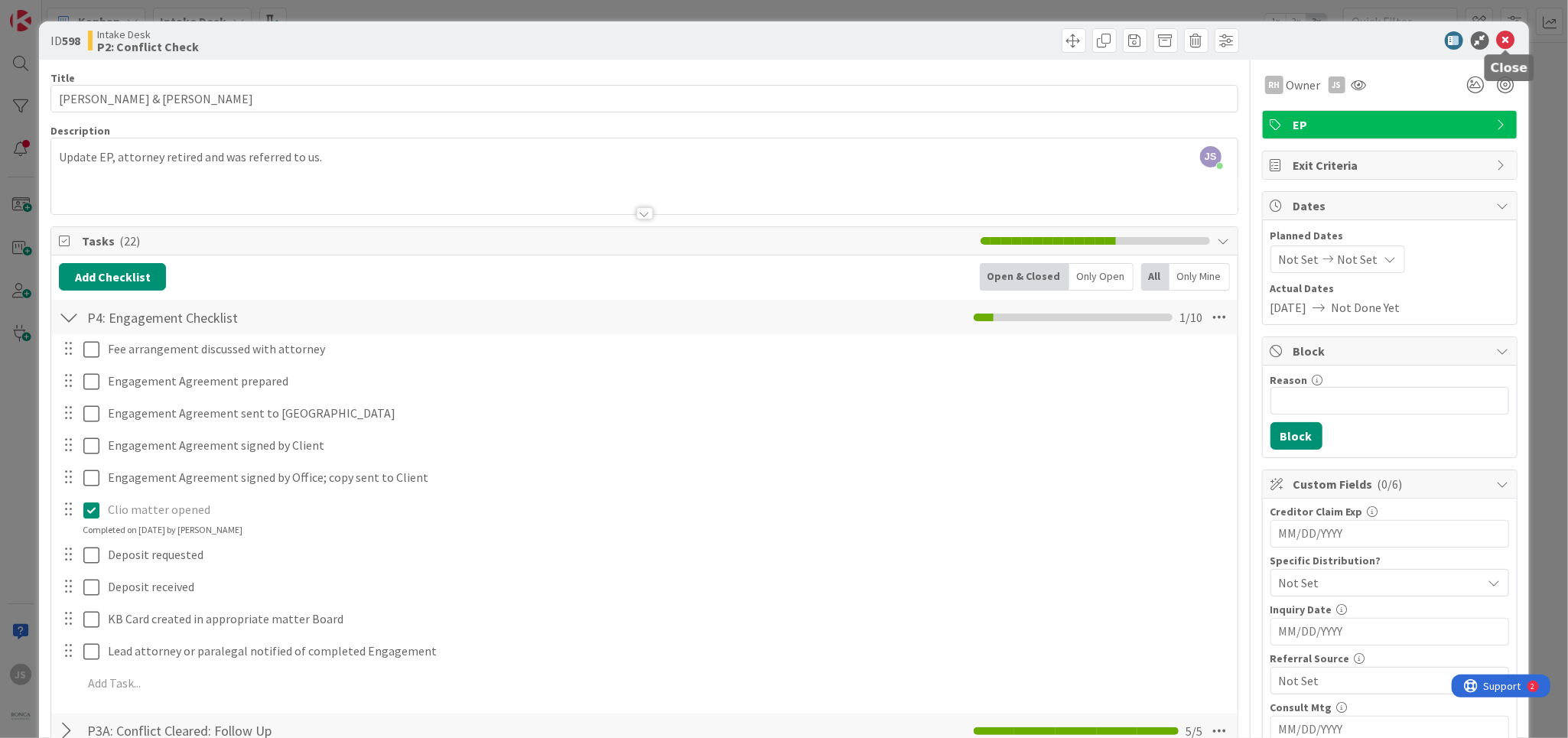
click at [1513, 42] on icon at bounding box center [1506, 41] width 18 height 18
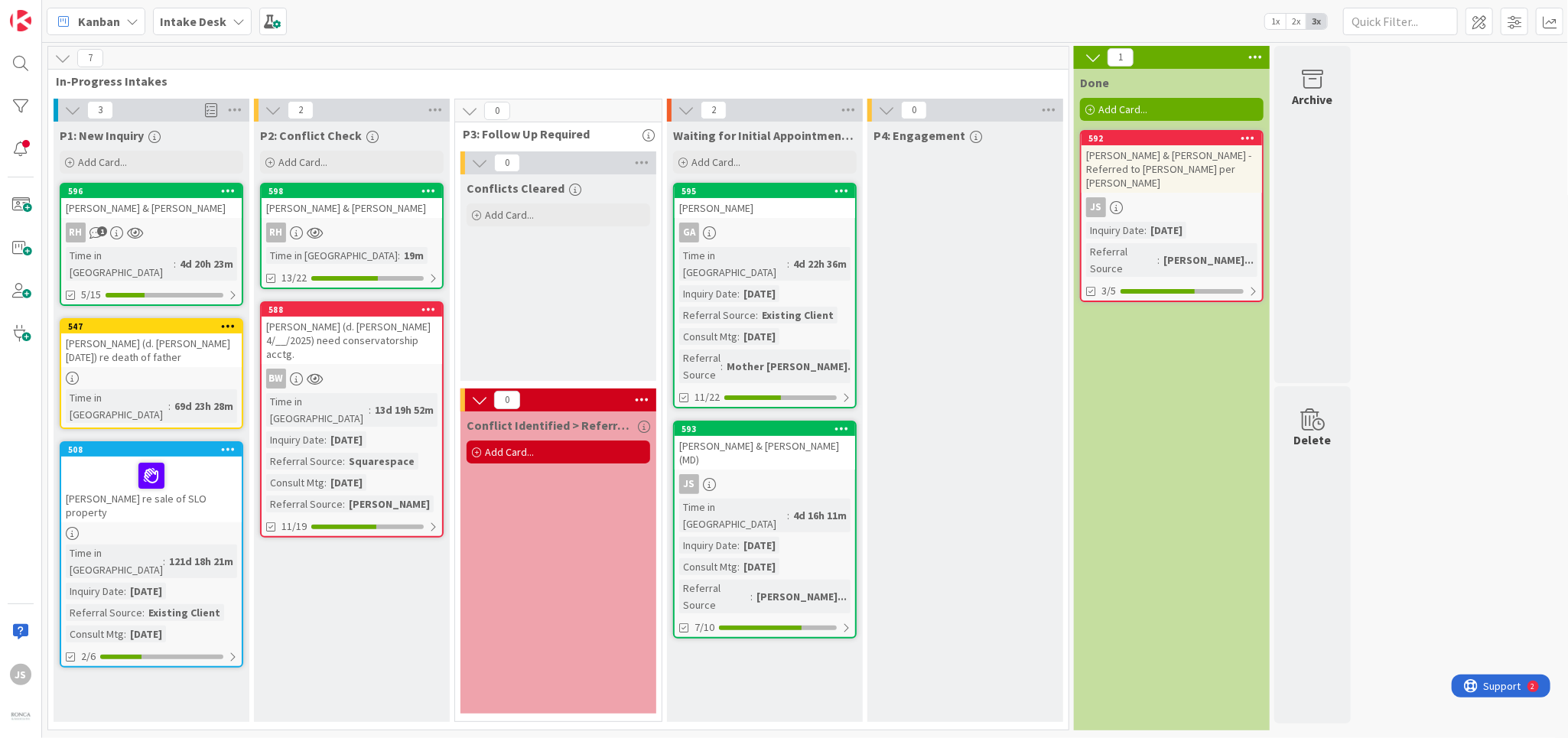
click at [375, 236] on div "RH" at bounding box center [352, 232] width 181 height 20
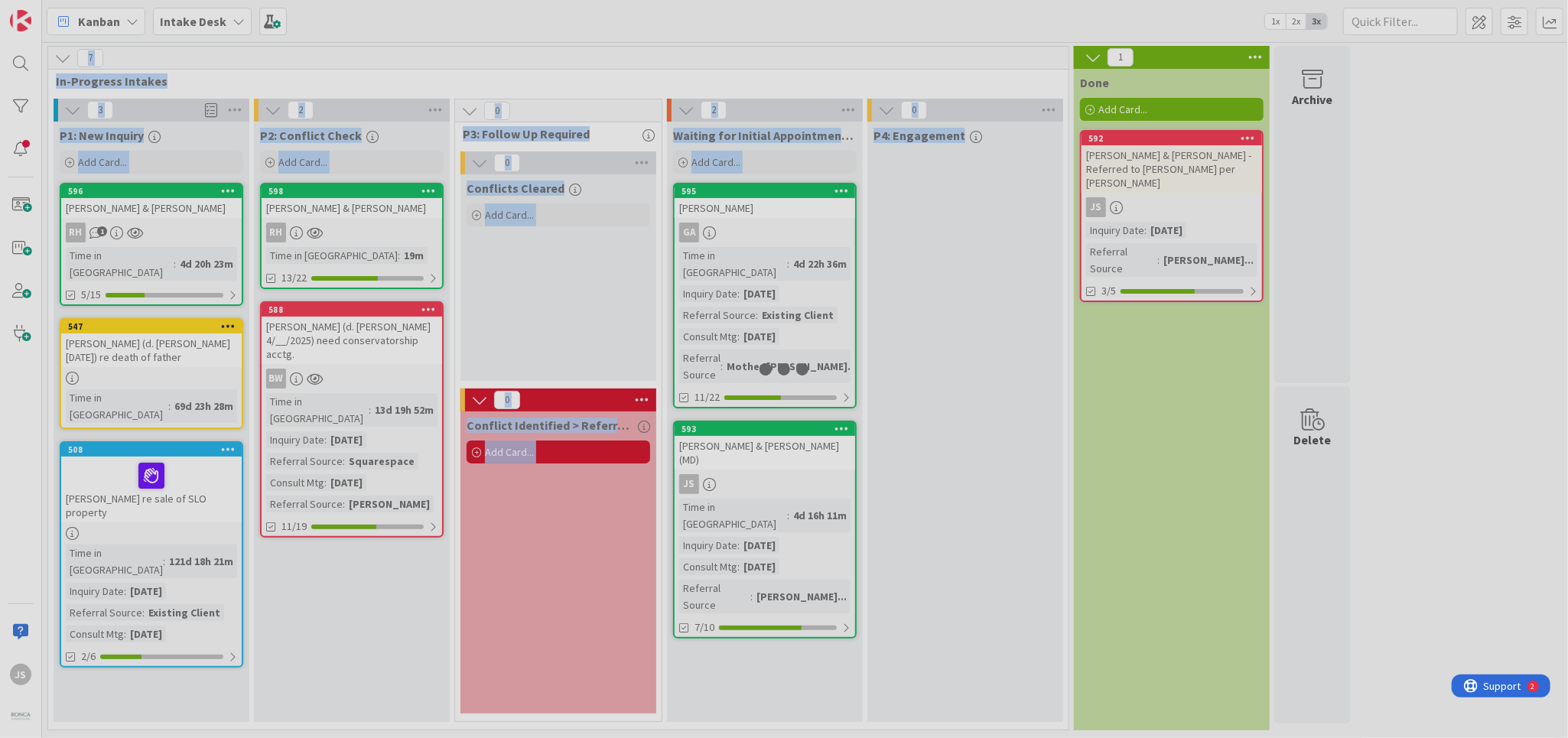
click at [375, 236] on div at bounding box center [784, 369] width 1568 height 738
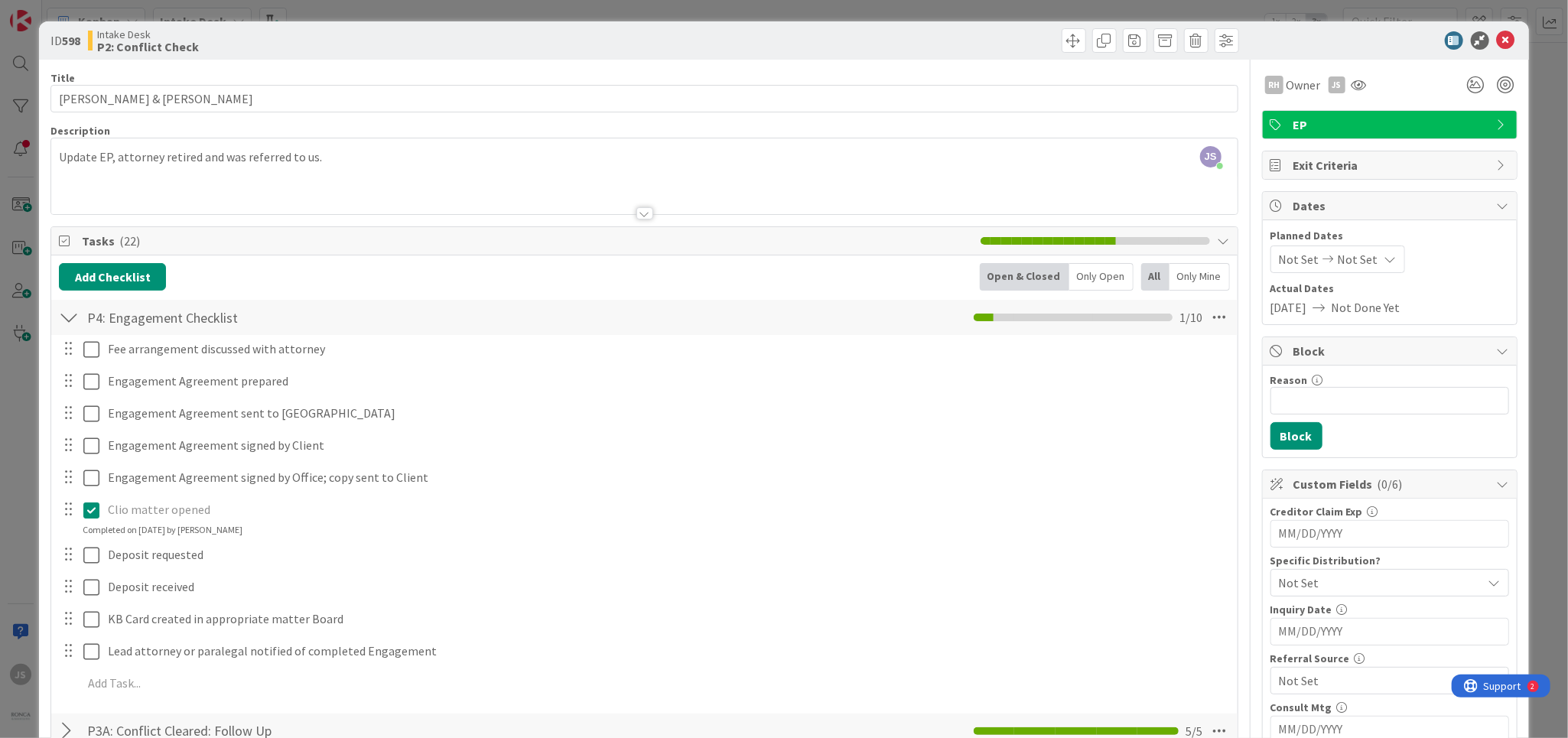
scroll to position [92, 0]
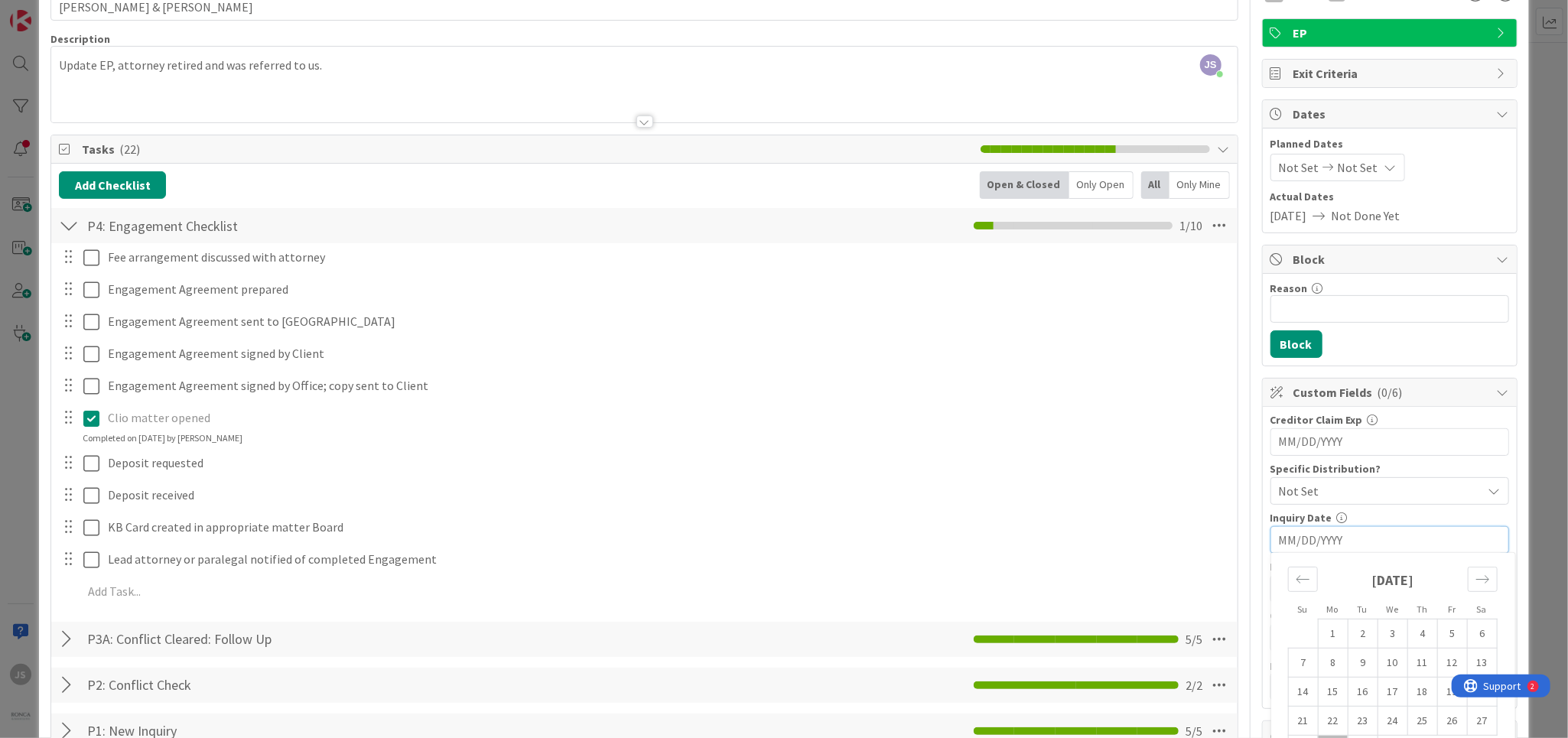
click at [1352, 537] on input "MM/DD/YYYY" at bounding box center [1389, 540] width 222 height 26
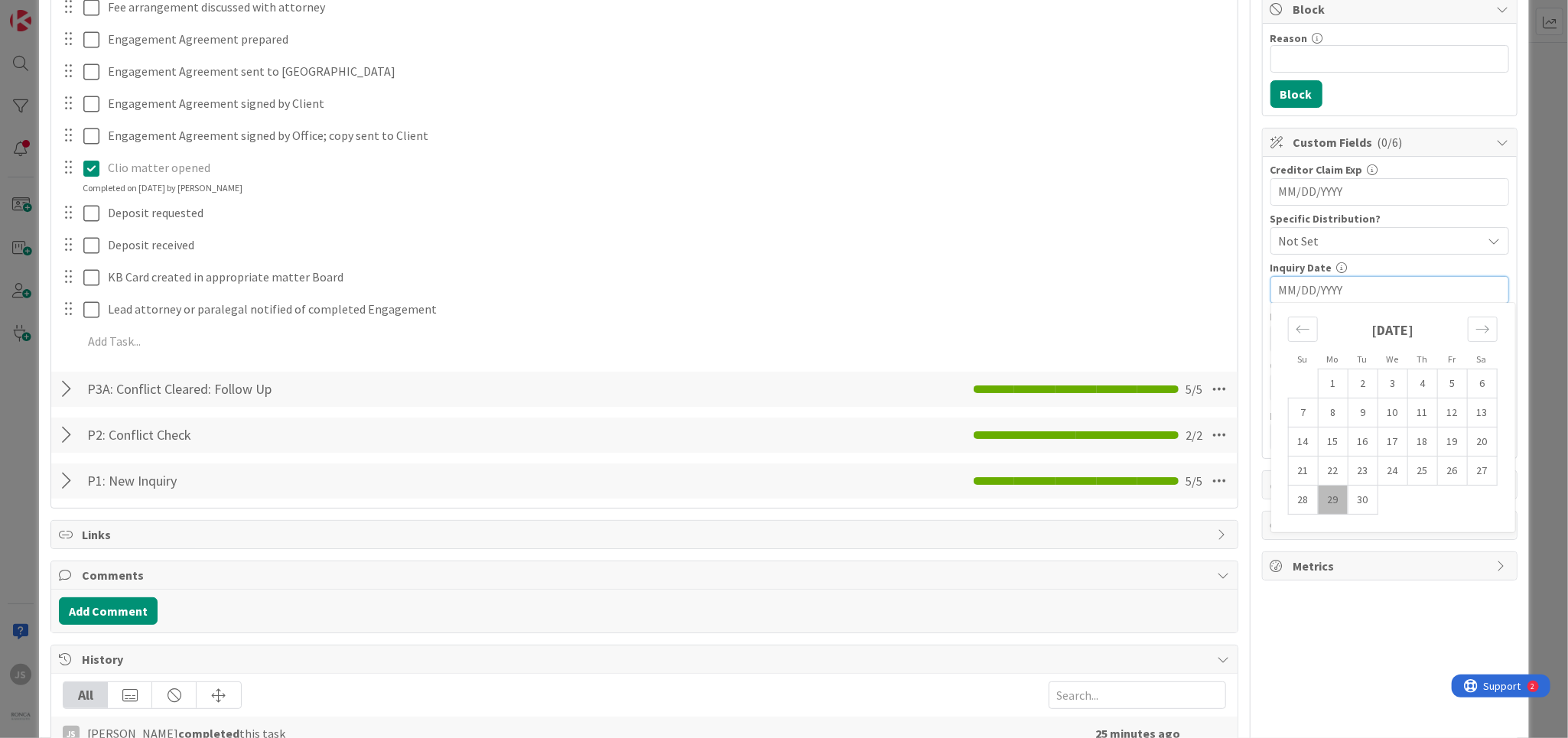
scroll to position [367, 0]
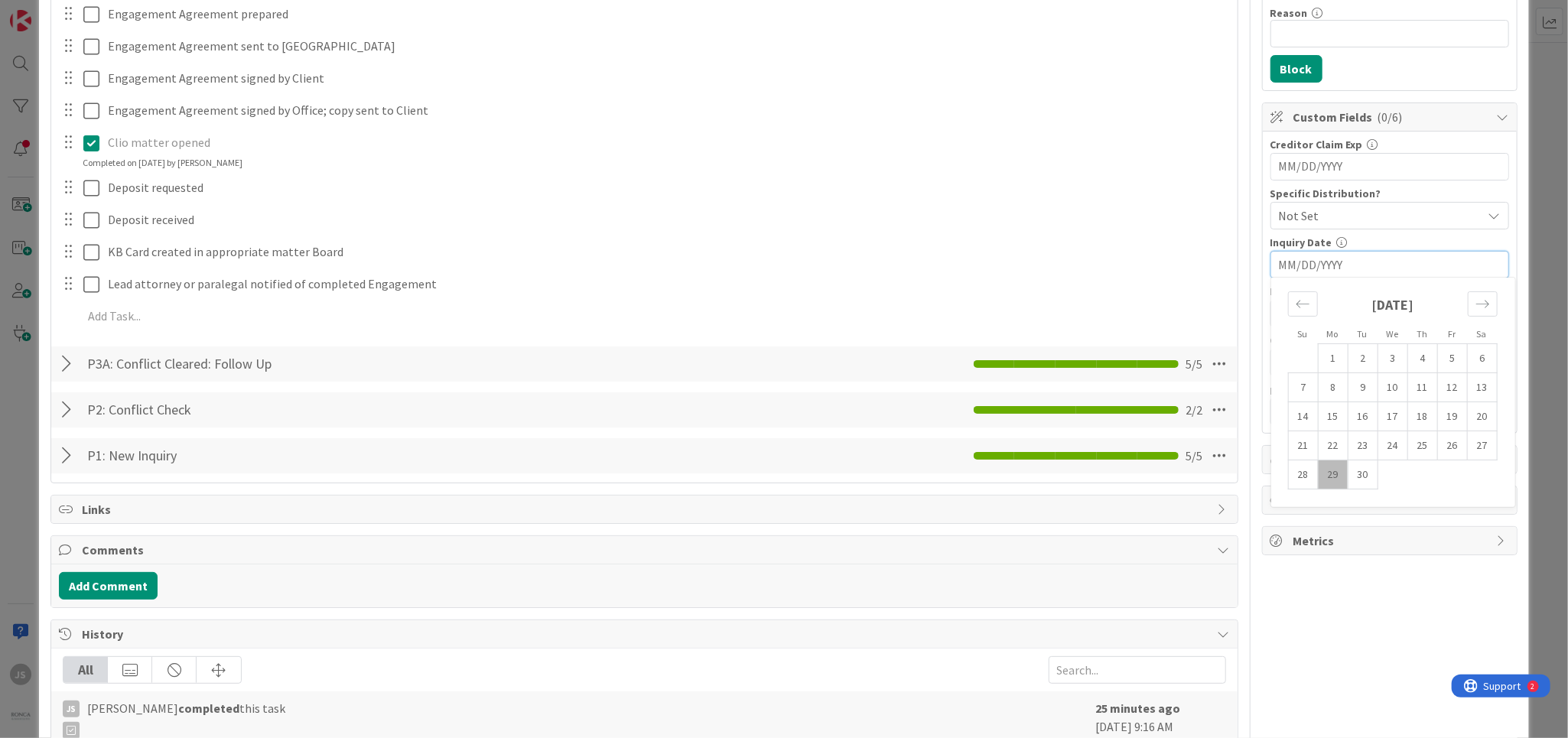
click at [1366, 237] on div "Inquiry Date" at bounding box center [1390, 242] width 239 height 11
click at [1354, 354] on input "MM/DD/YYYY" at bounding box center [1389, 362] width 222 height 26
click at [1366, 568] on td "30" at bounding box center [1362, 573] width 30 height 29
type input "[DATE]"
click at [1318, 415] on input "text" at bounding box center [1390, 412] width 239 height 28
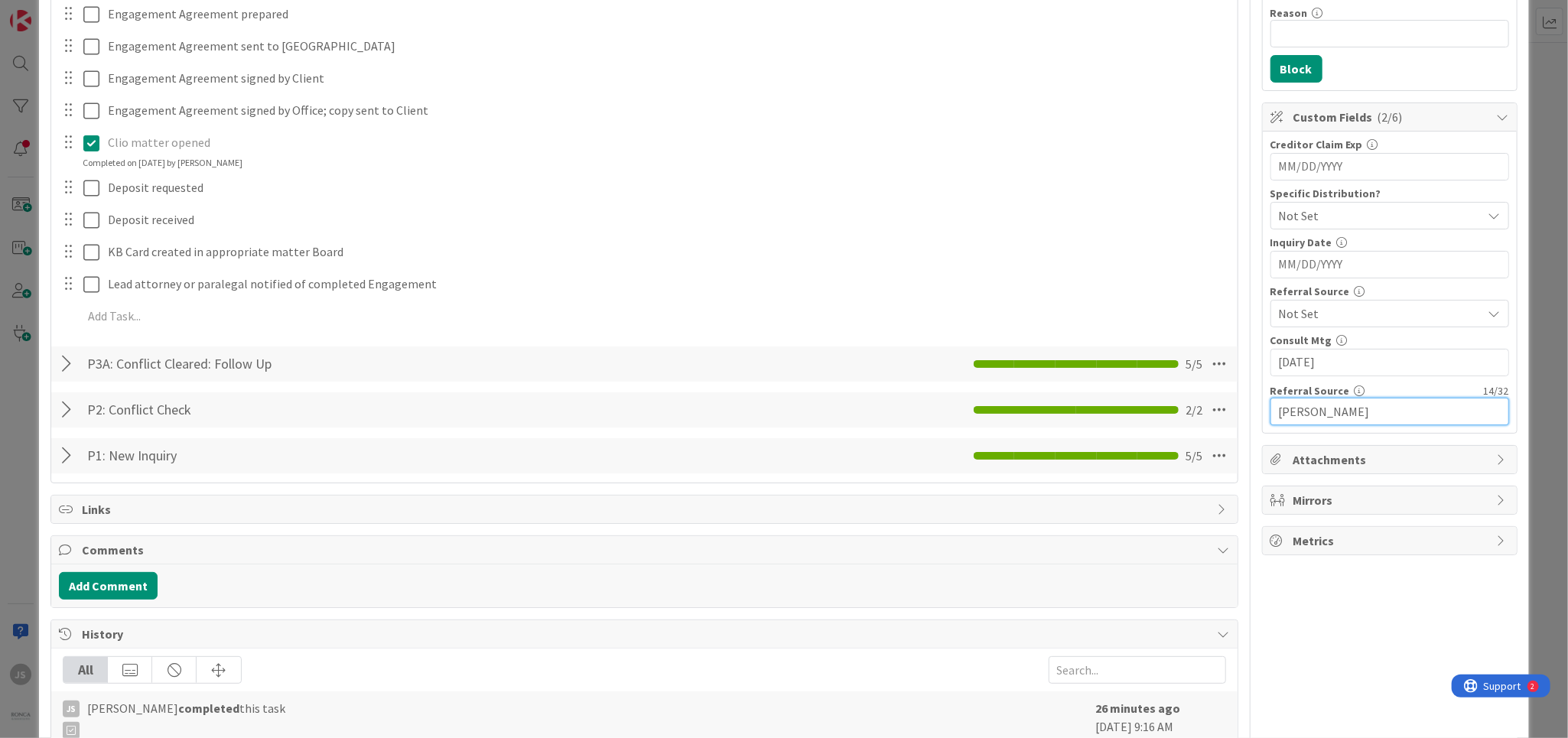
type input "[PERSON_NAME]"
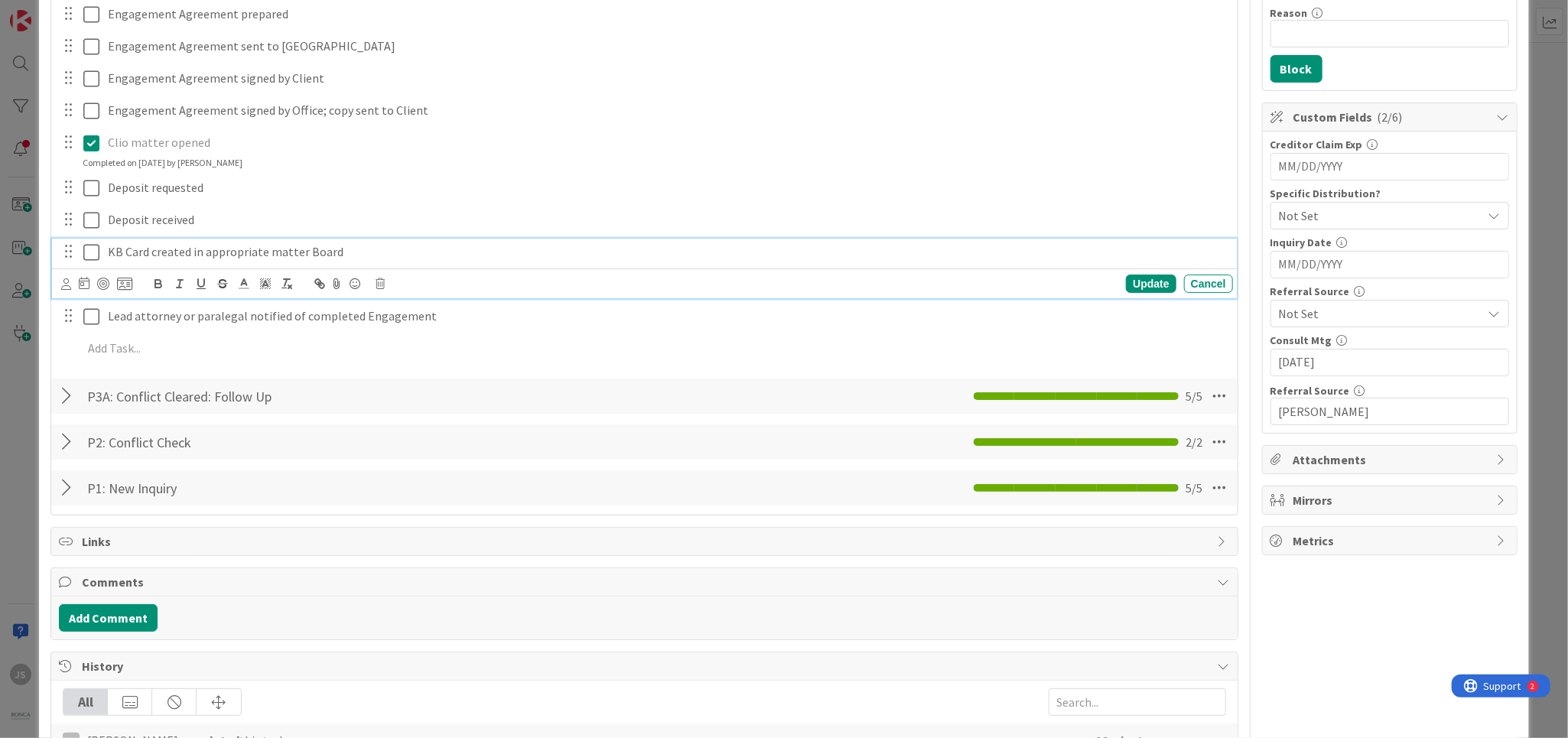
click at [1074, 250] on p "KB Card created in appropriate matter Board" at bounding box center [667, 252] width 1119 height 18
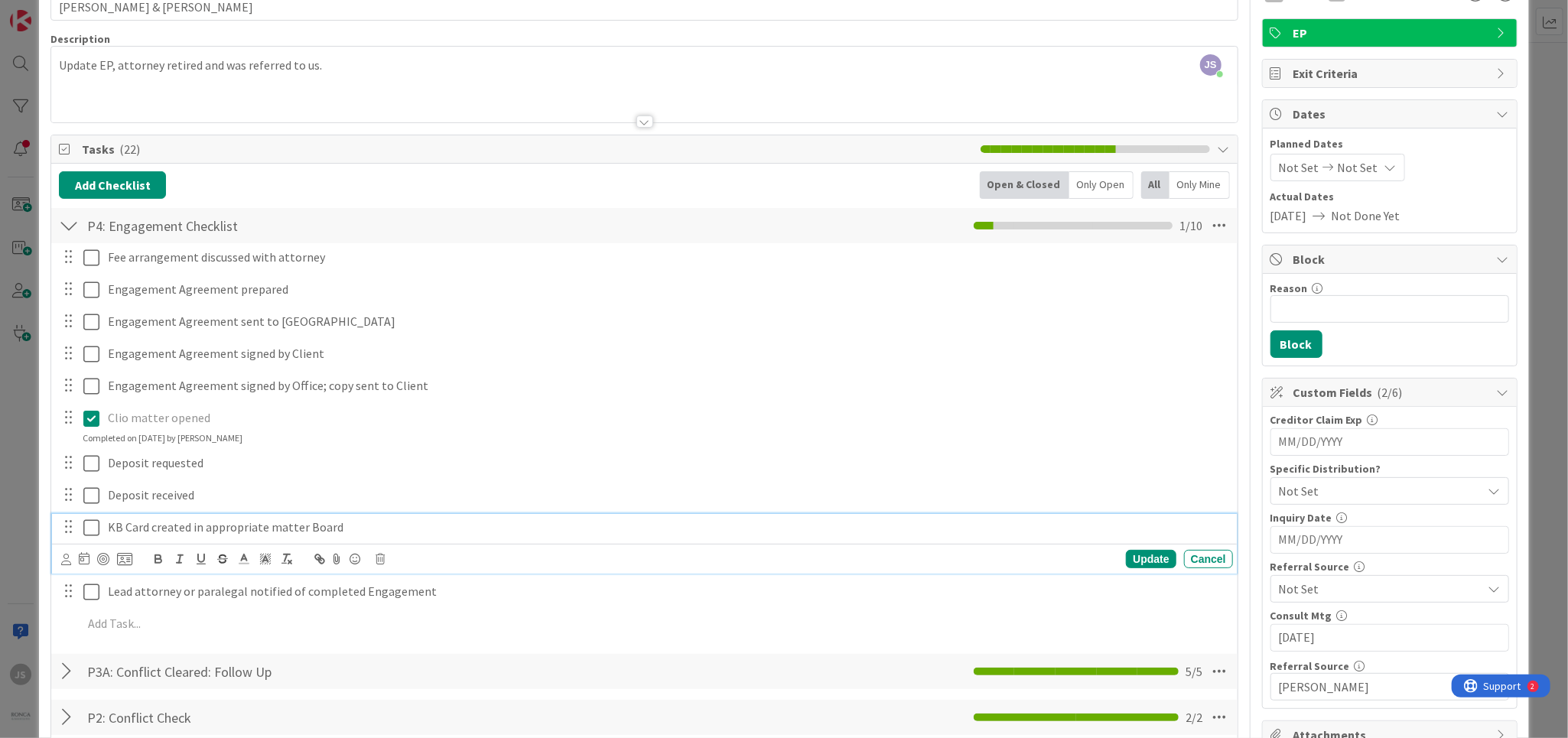
scroll to position [0, 0]
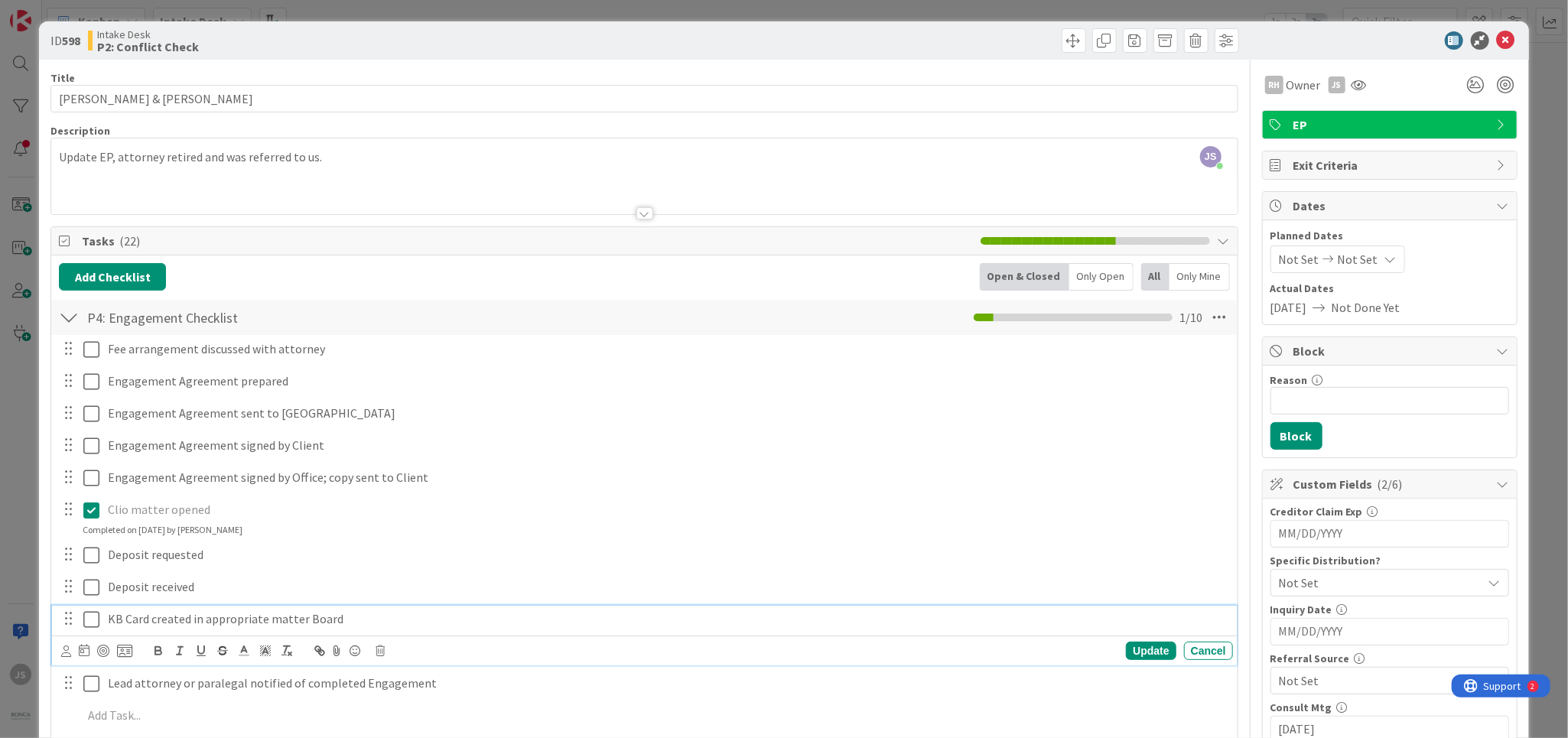
click at [71, 320] on div at bounding box center [69, 317] width 20 height 28
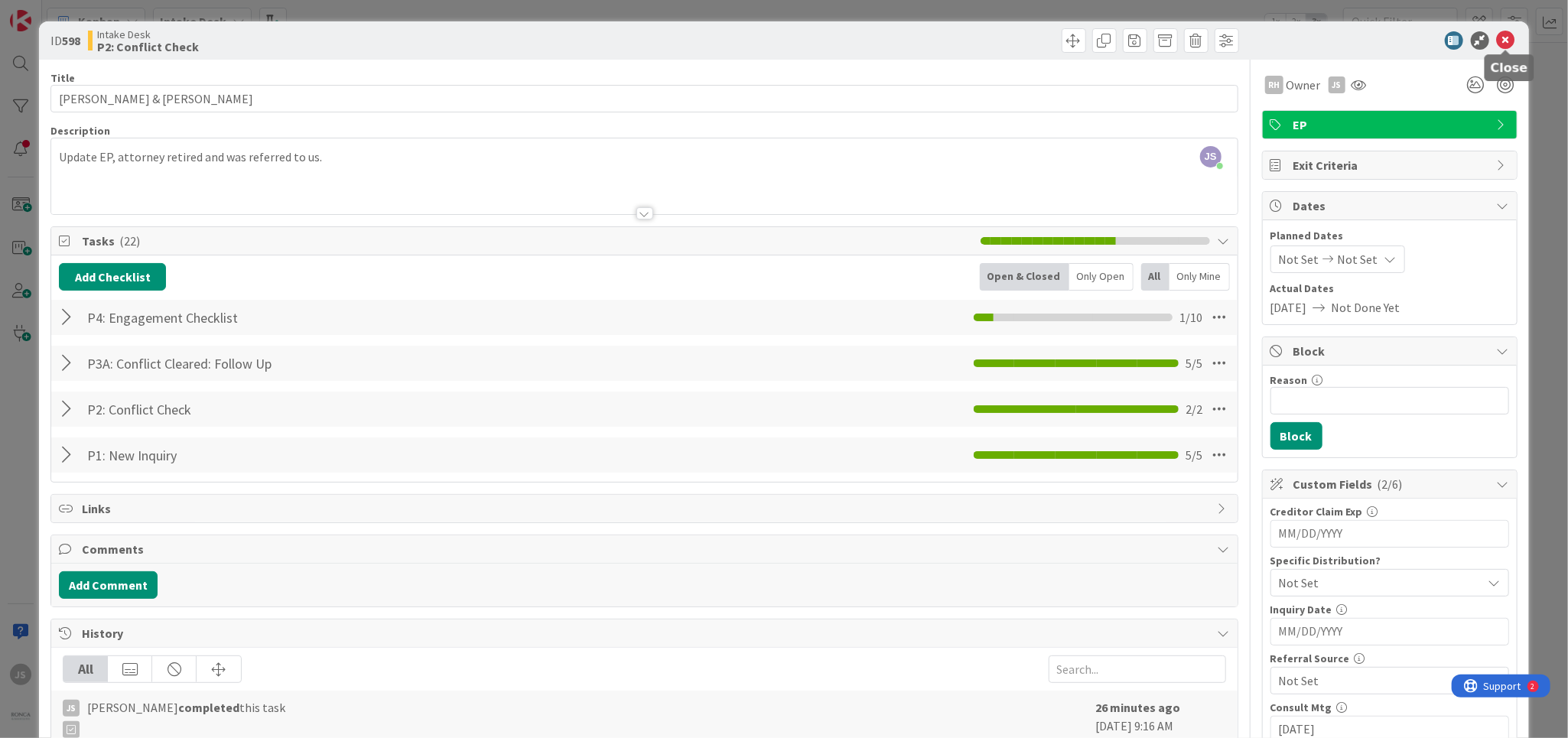
click at [1512, 42] on icon at bounding box center [1506, 41] width 18 height 18
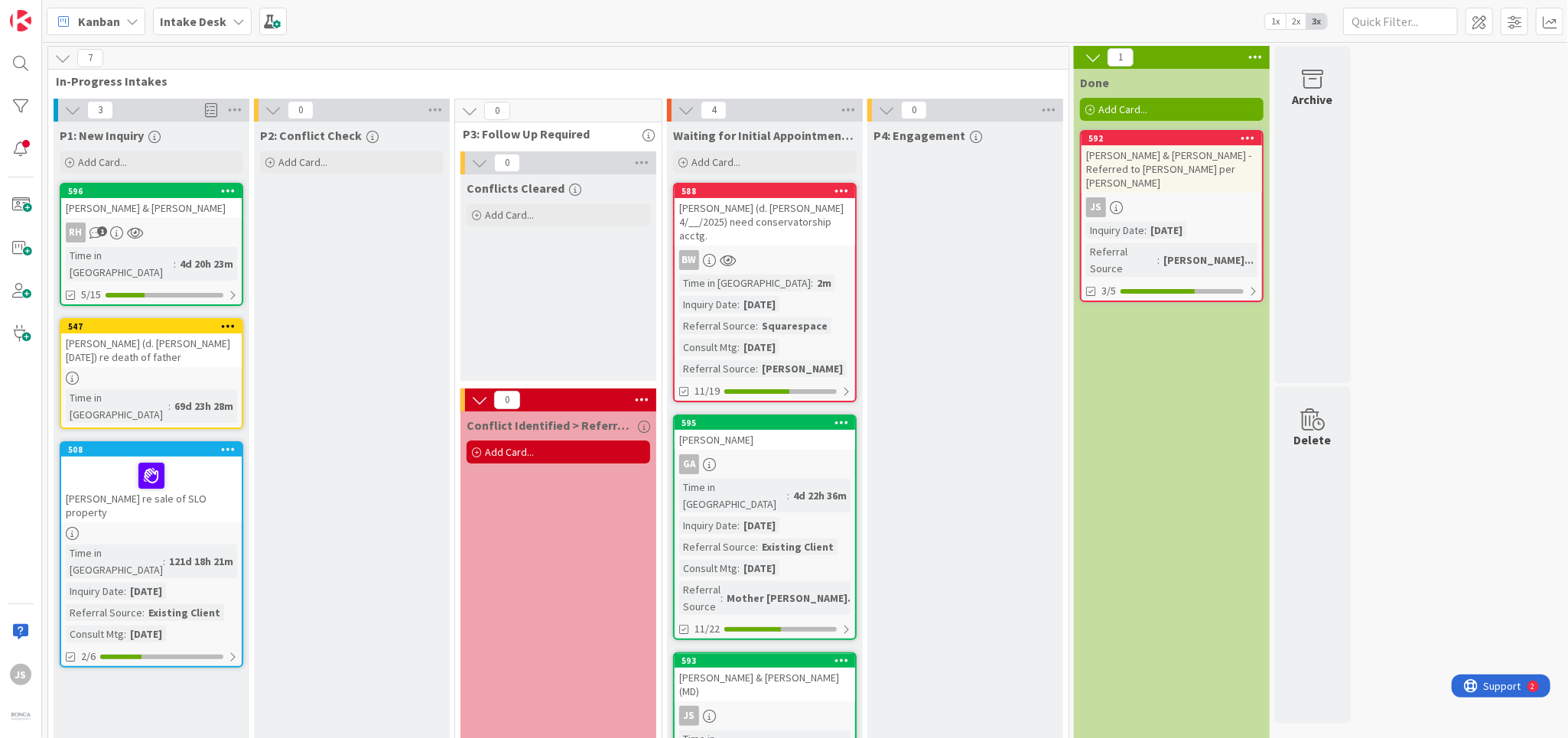
click at [243, 289] on div "P1: New Inquiry Add Card... 596 [PERSON_NAME] & [PERSON_NAME] RH 1 Time in [GEO…" at bounding box center [152, 572] width 196 height 901
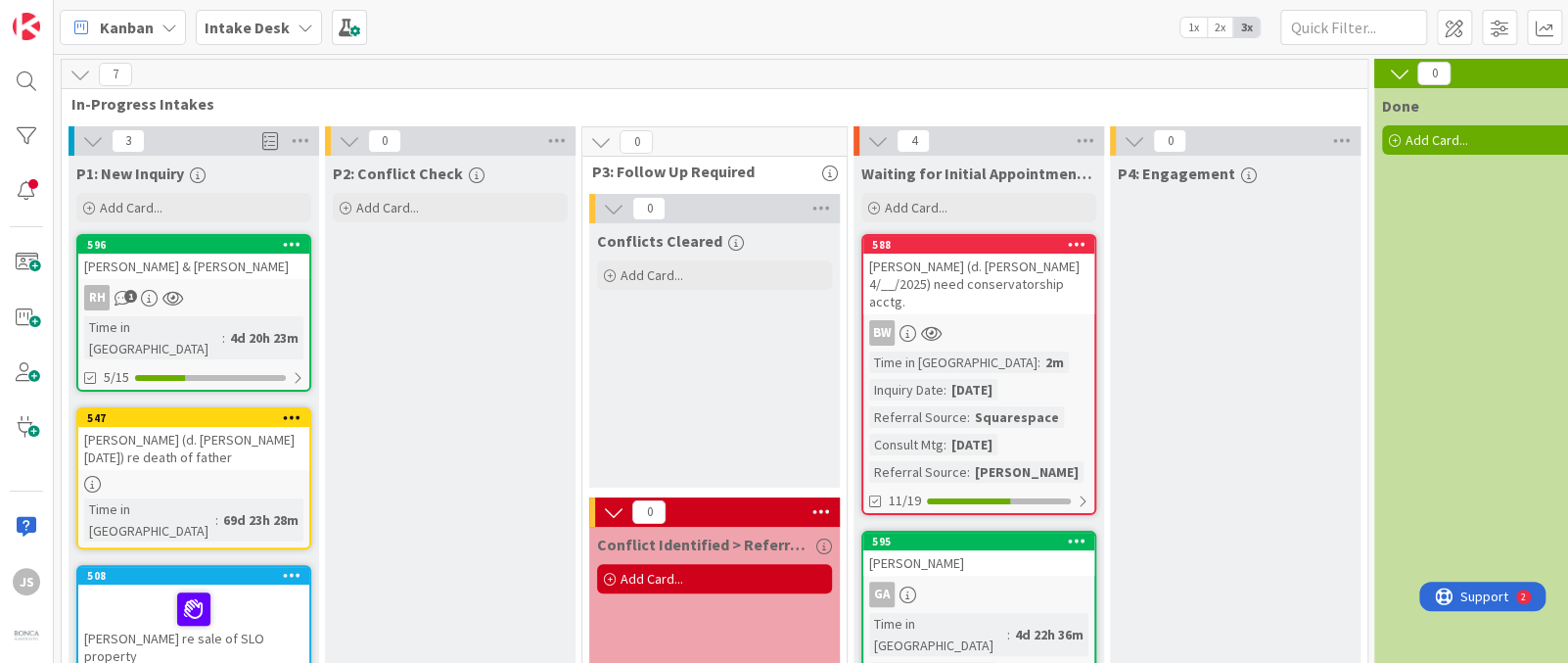
click at [1219, 29] on span "2x" at bounding box center [1219, 28] width 27 height 20
